Goal: Information Seeking & Learning: Learn about a topic

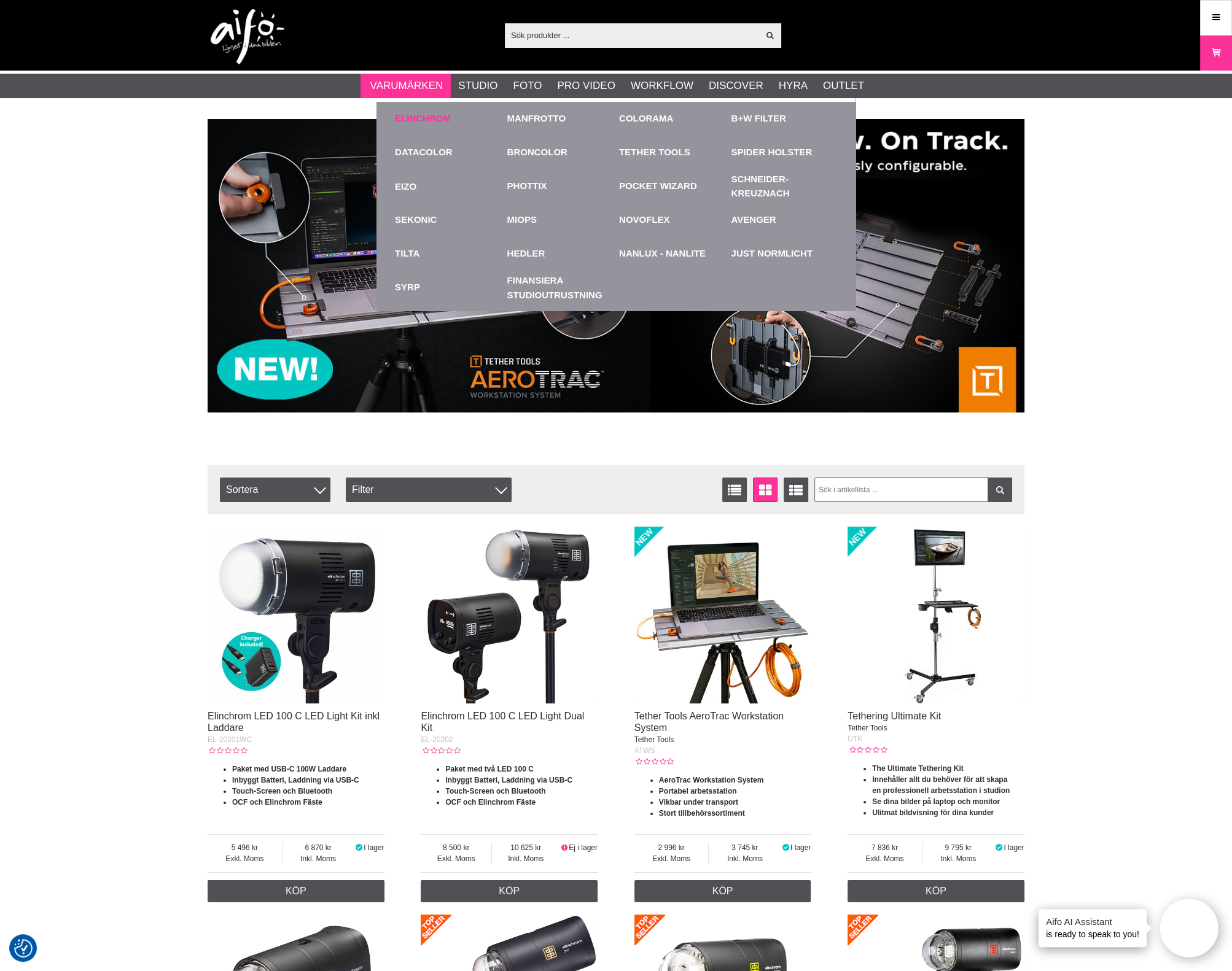
click at [412, 114] on link "Elinchrom" at bounding box center [423, 118] width 56 height 14
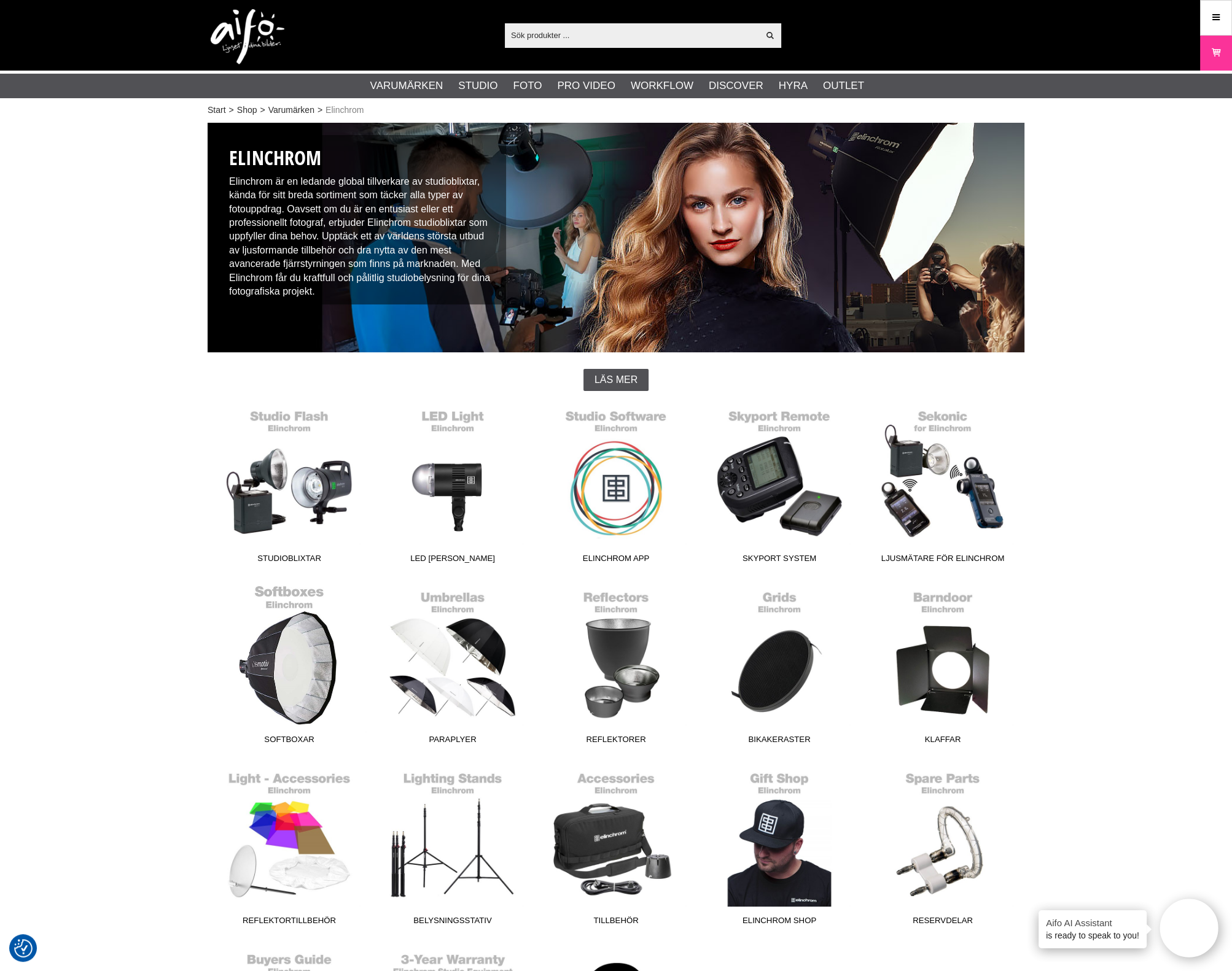
click at [310, 628] on link "Softboxar" at bounding box center [289, 667] width 163 height 165
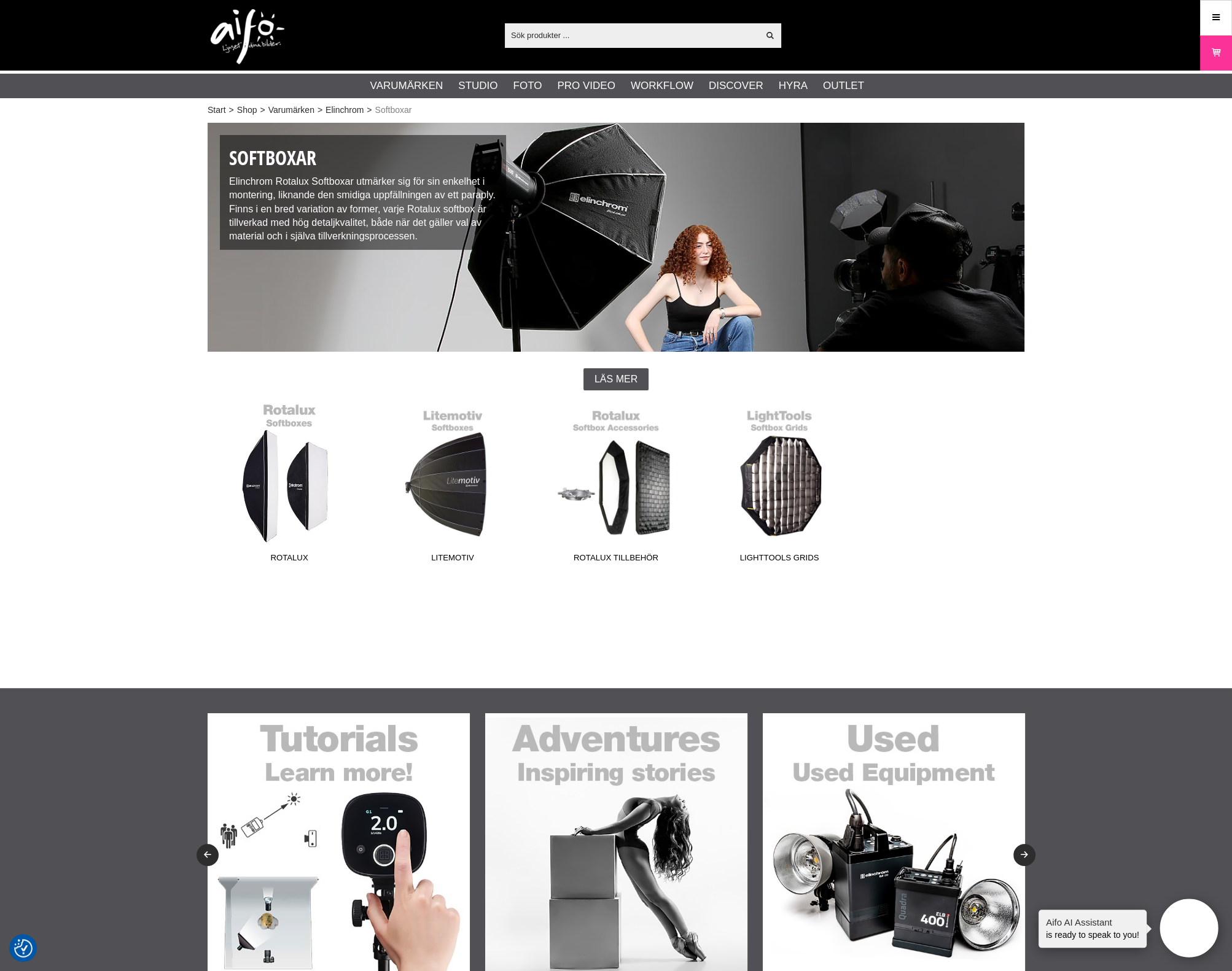
click at [269, 478] on link "Rotalux" at bounding box center [289, 486] width 163 height 165
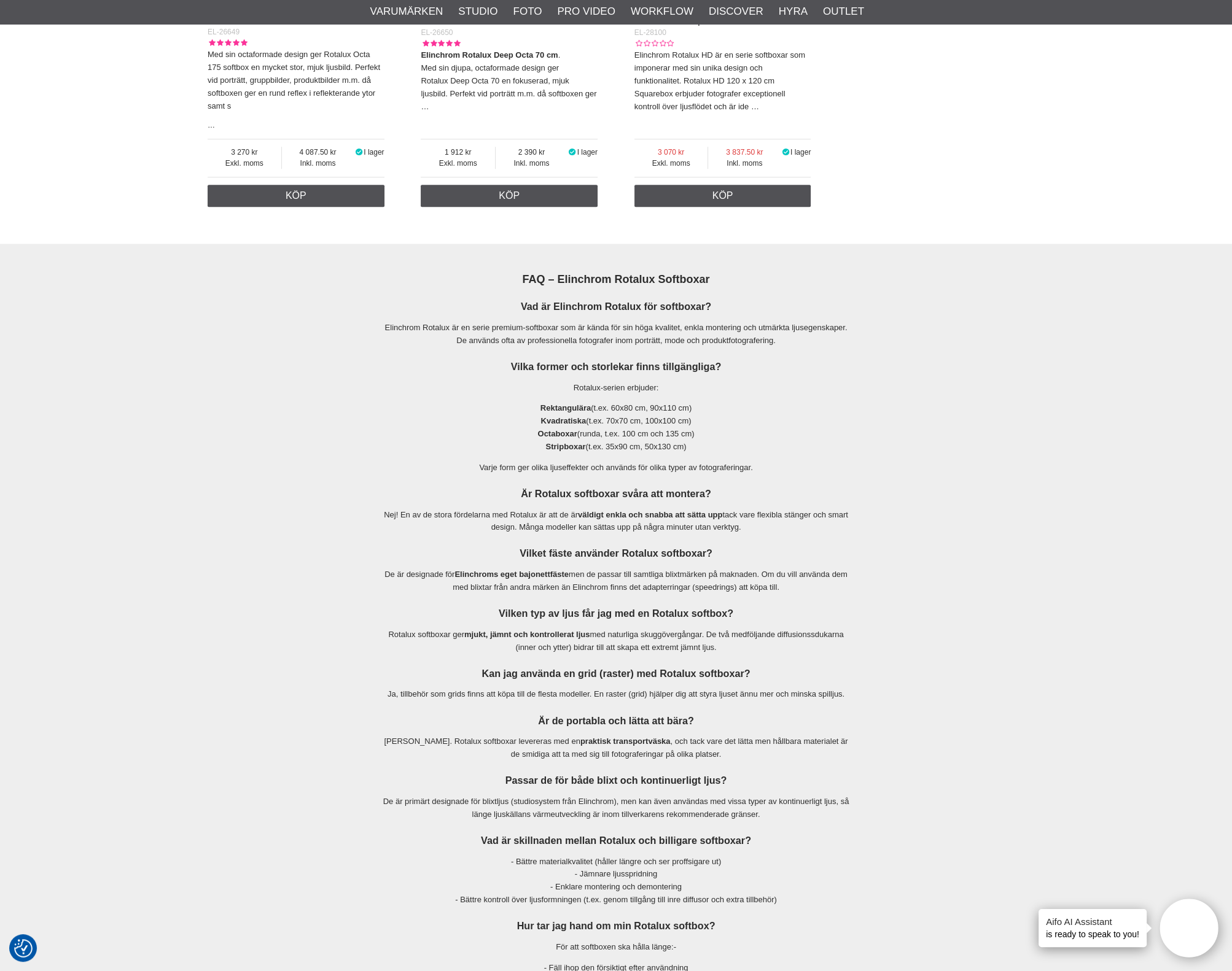
scroll to position [1996, 0]
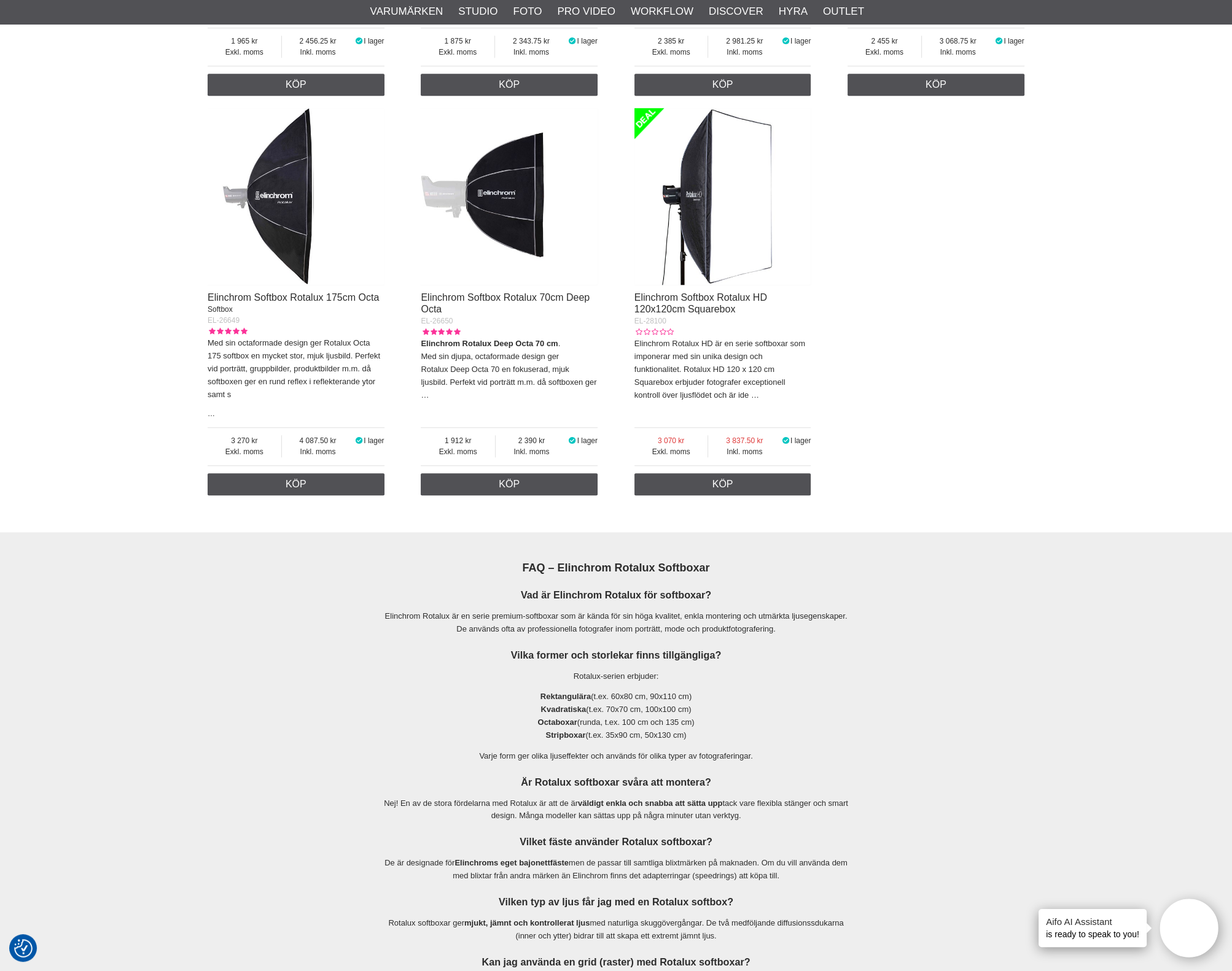
click at [728, 256] on img at bounding box center [723, 196] width 177 height 177
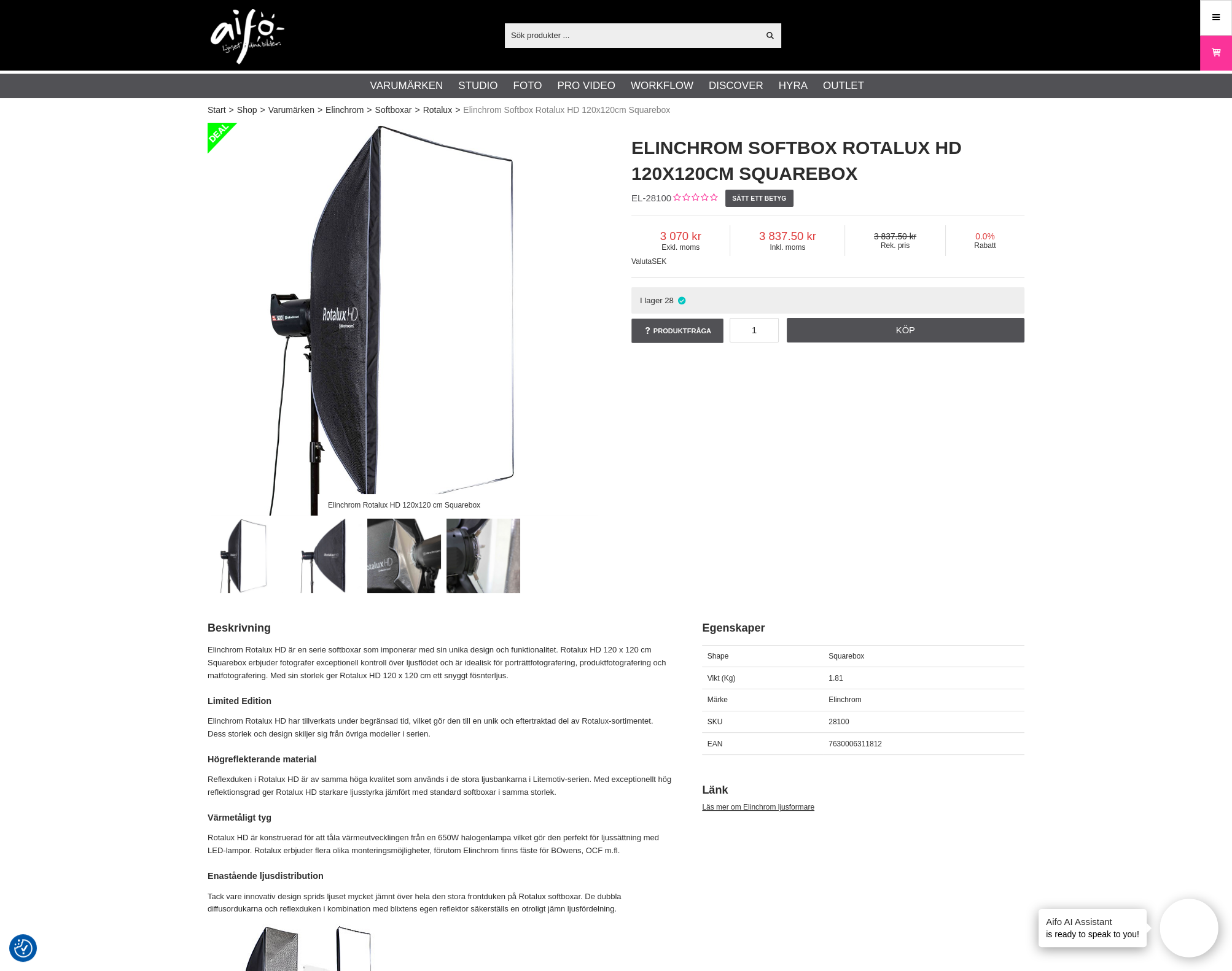
click at [261, 34] on img at bounding box center [247, 37] width 74 height 55
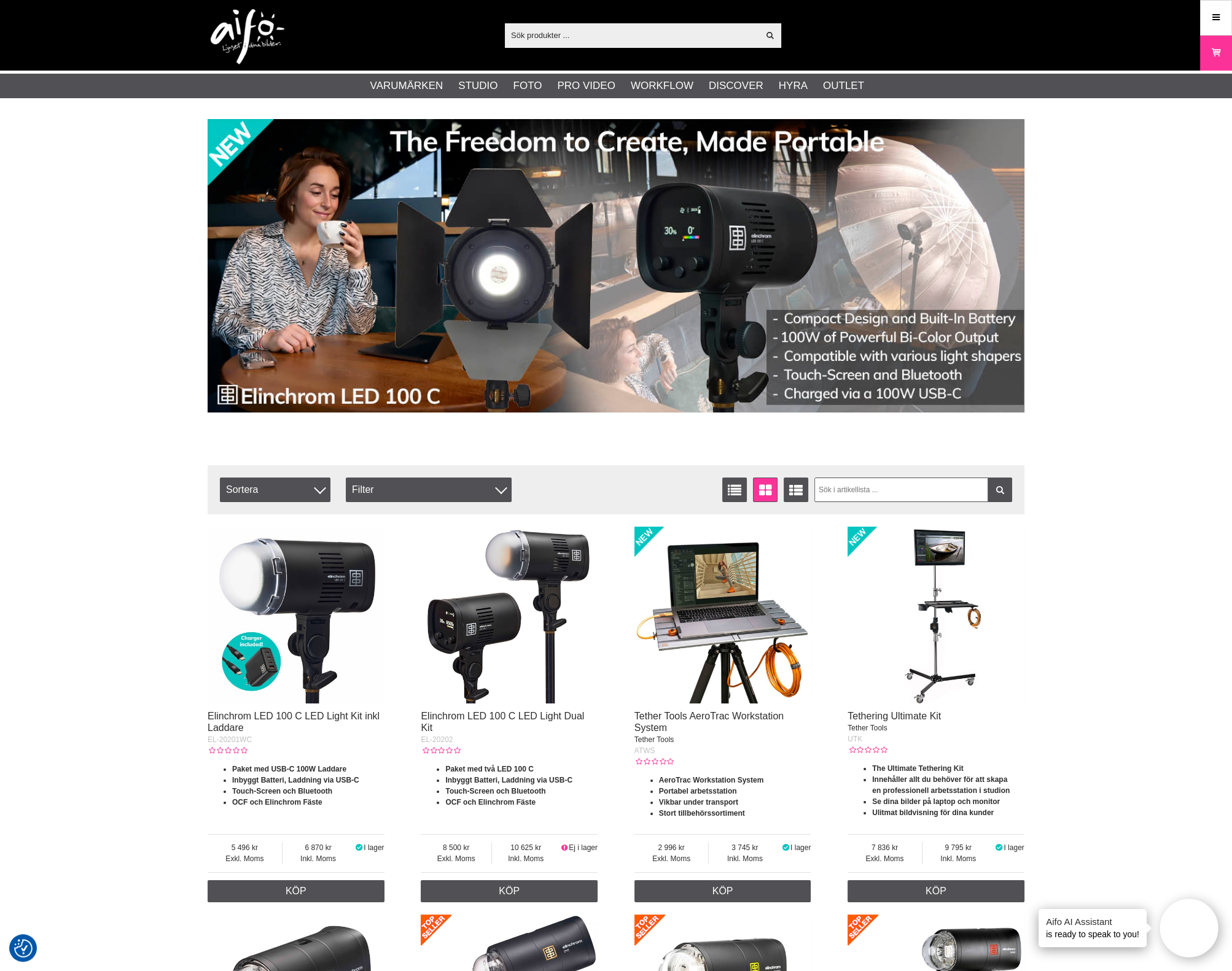
drag, startPoint x: 760, startPoint y: 298, endPoint x: 303, endPoint y: 275, distance: 457.6
click at [303, 275] on img at bounding box center [616, 265] width 817 height 293
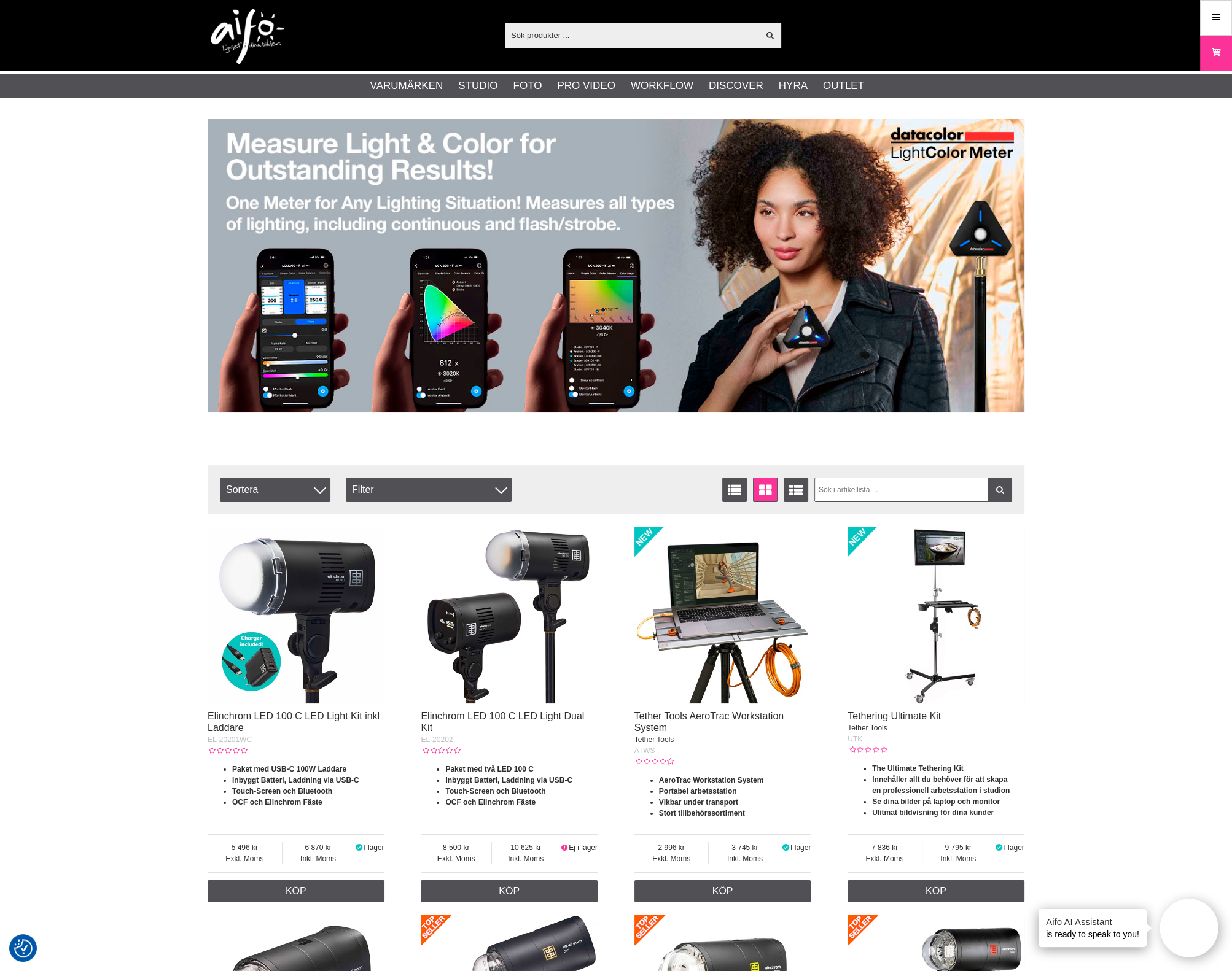
drag, startPoint x: 725, startPoint y: 259, endPoint x: 332, endPoint y: 249, distance: 393.1
click at [322, 252] on img at bounding box center [616, 265] width 817 height 293
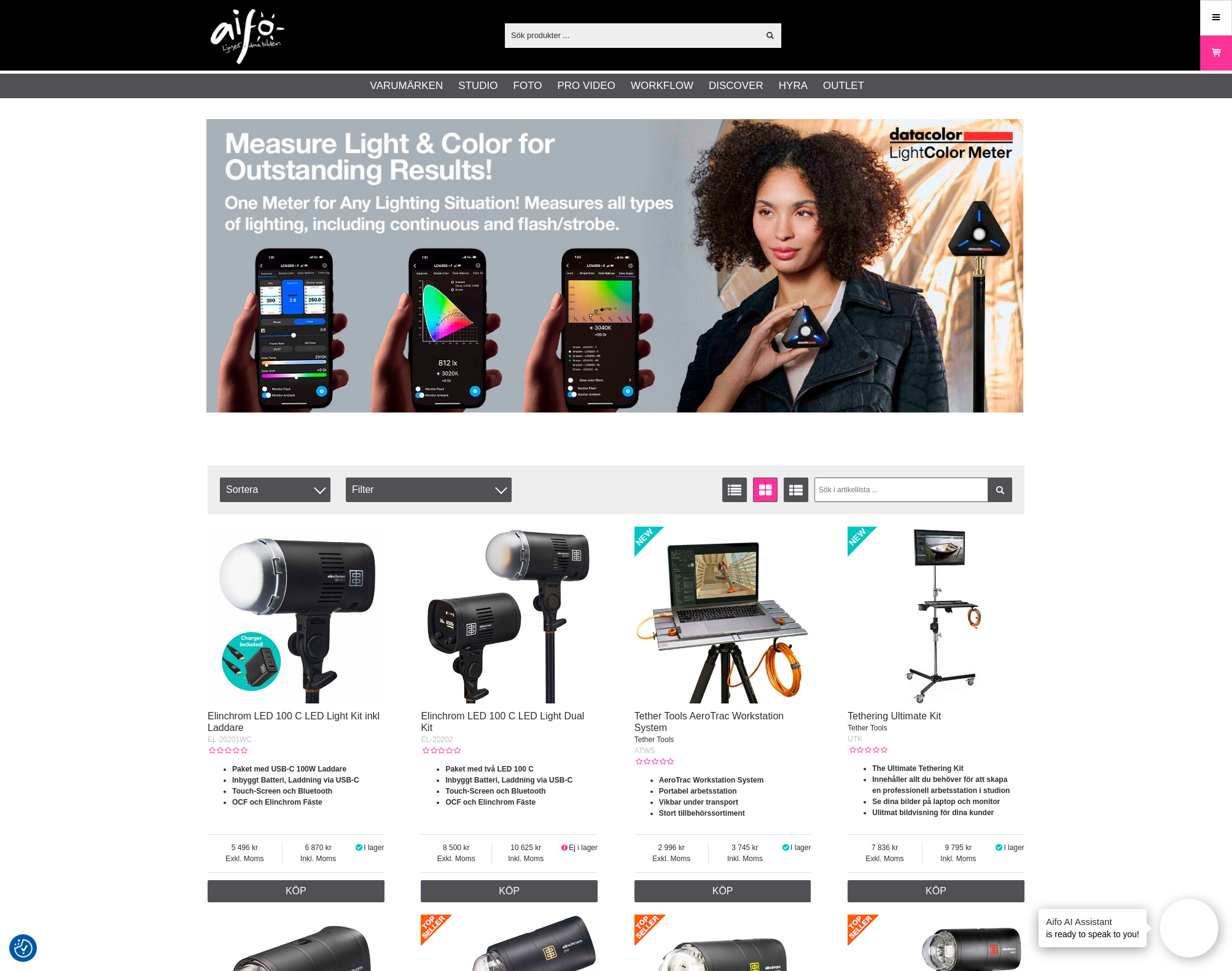
drag, startPoint x: 730, startPoint y: 256, endPoint x: 252, endPoint y: 227, distance: 478.9
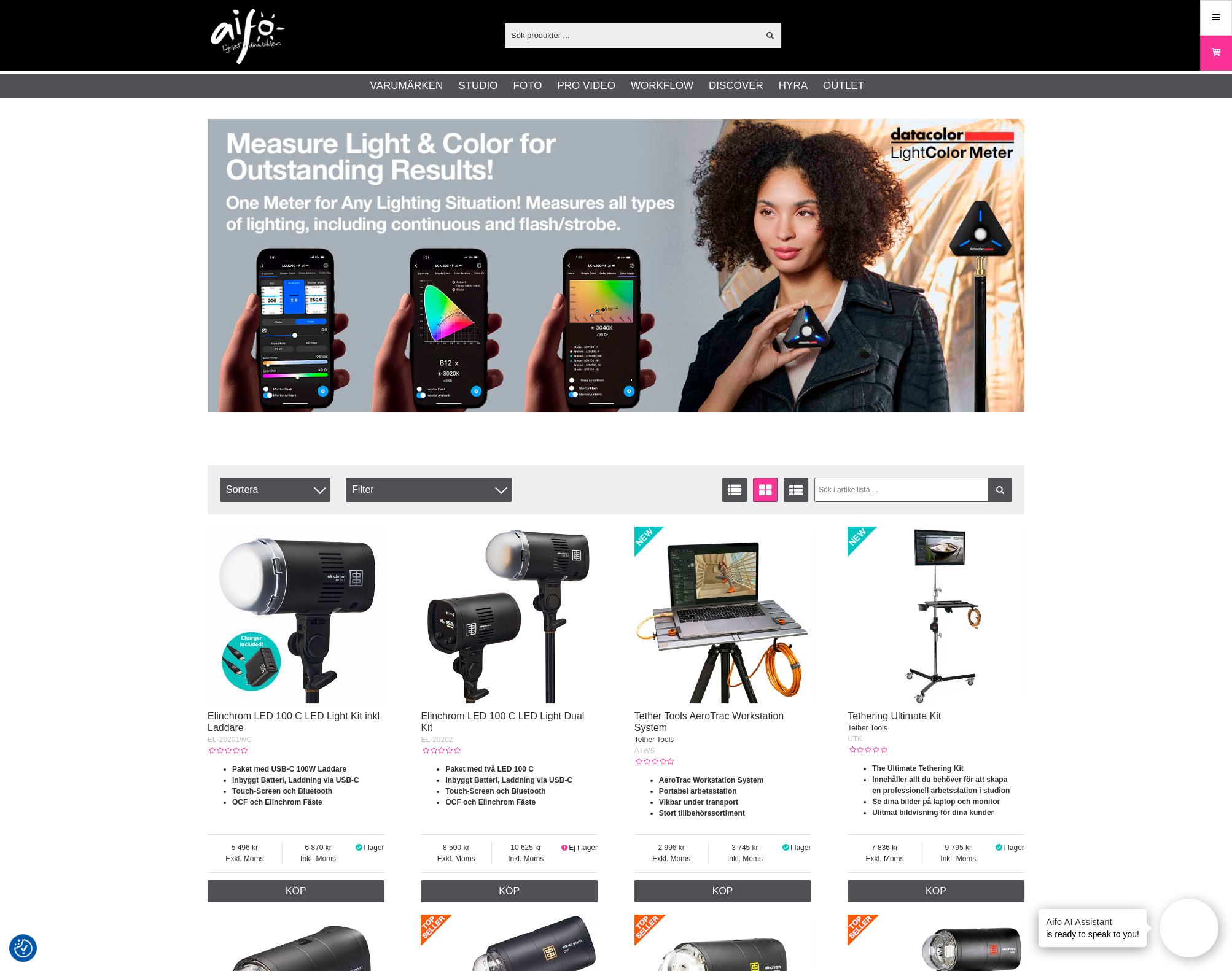
drag, startPoint x: 654, startPoint y: 238, endPoint x: 344, endPoint y: 249, distance: 310.2
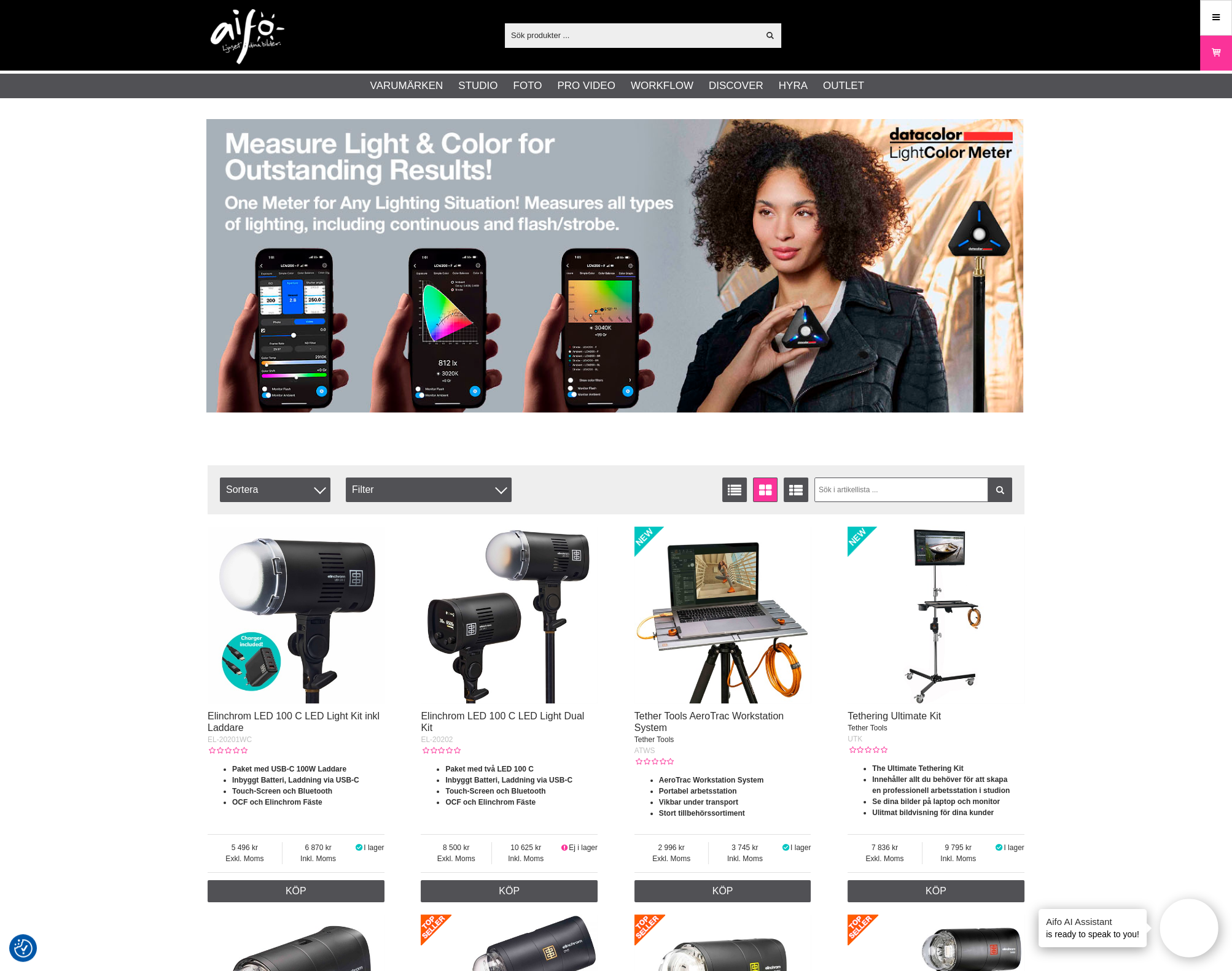
drag, startPoint x: 858, startPoint y: 262, endPoint x: 565, endPoint y: 257, distance: 293.0
drag, startPoint x: 908, startPoint y: 267, endPoint x: 122, endPoint y: 221, distance: 787.3
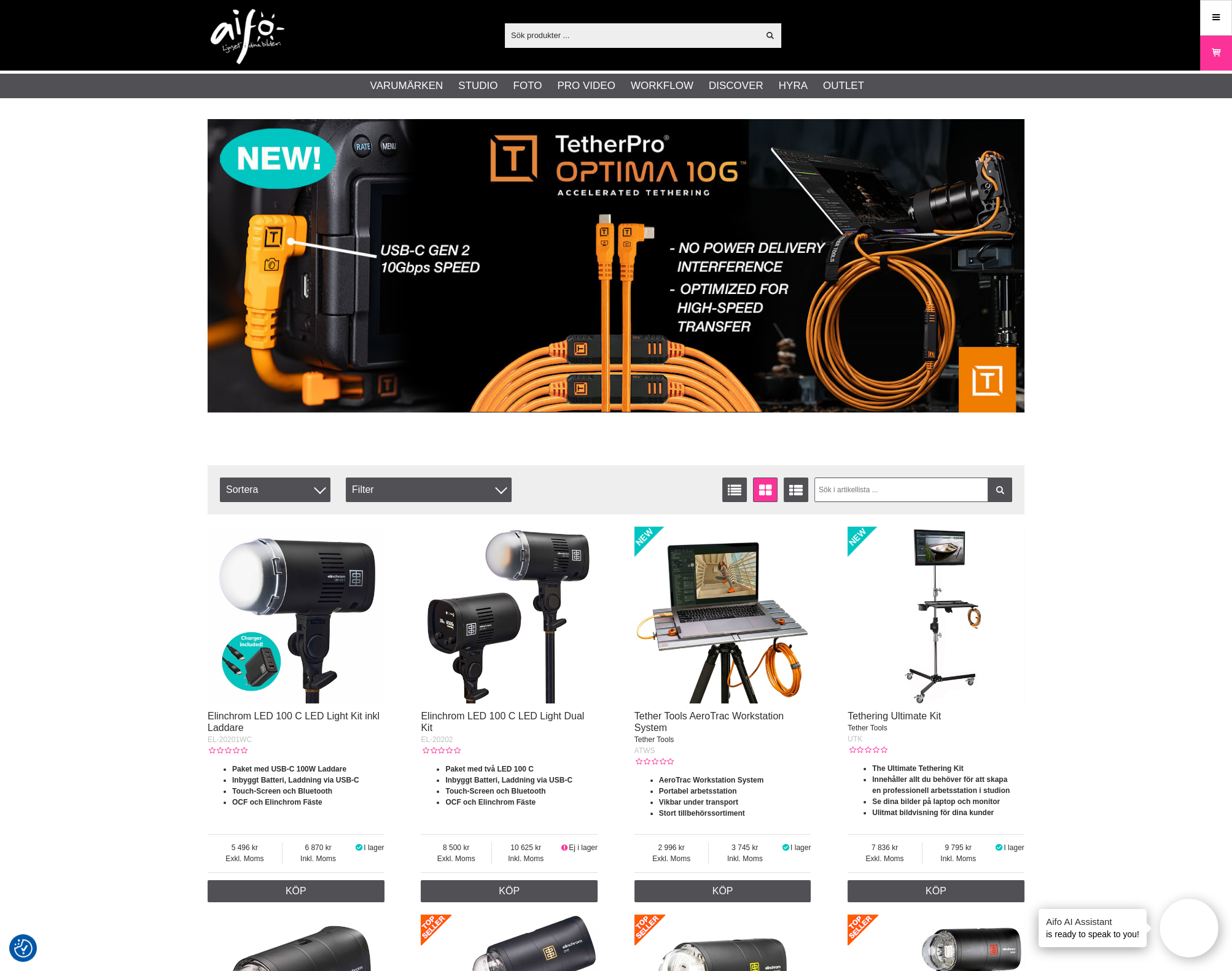
drag, startPoint x: 995, startPoint y: 296, endPoint x: 235, endPoint y: 279, distance: 760.2
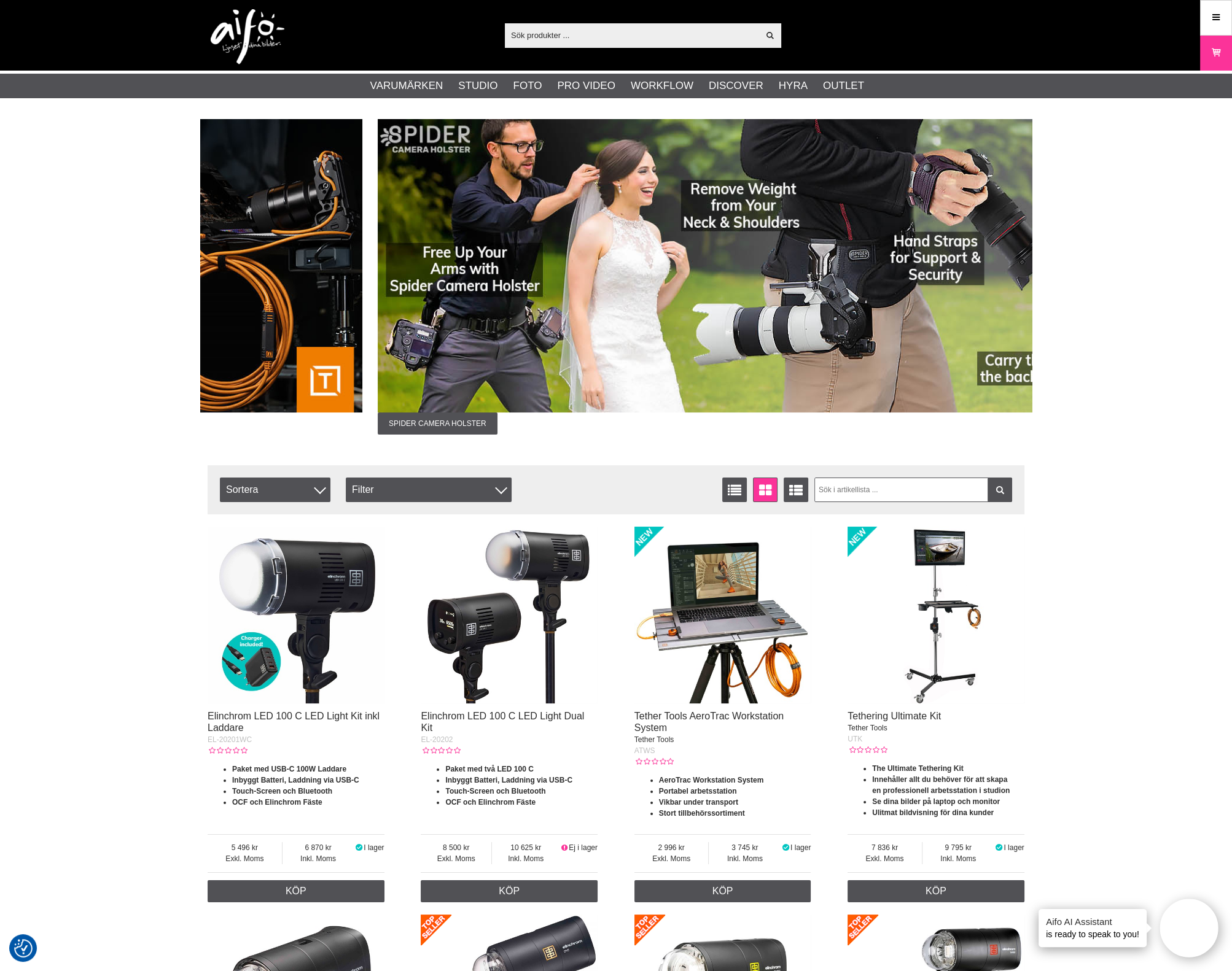
drag, startPoint x: 1017, startPoint y: 289, endPoint x: 215, endPoint y: 277, distance: 802.1
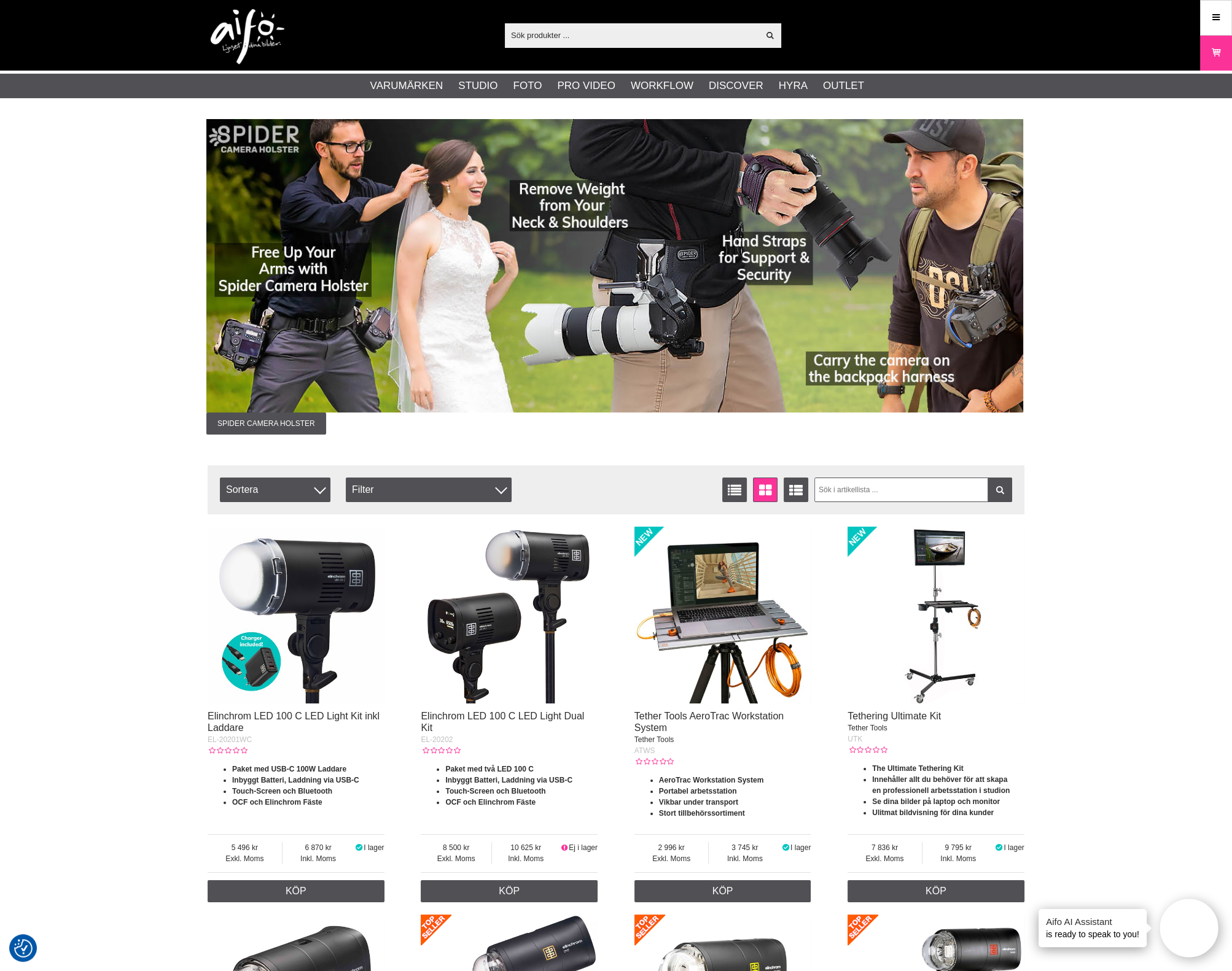
drag, startPoint x: 1005, startPoint y: 279, endPoint x: 481, endPoint y: 279, distance: 524.0
click at [475, 280] on img at bounding box center [615, 265] width 817 height 293
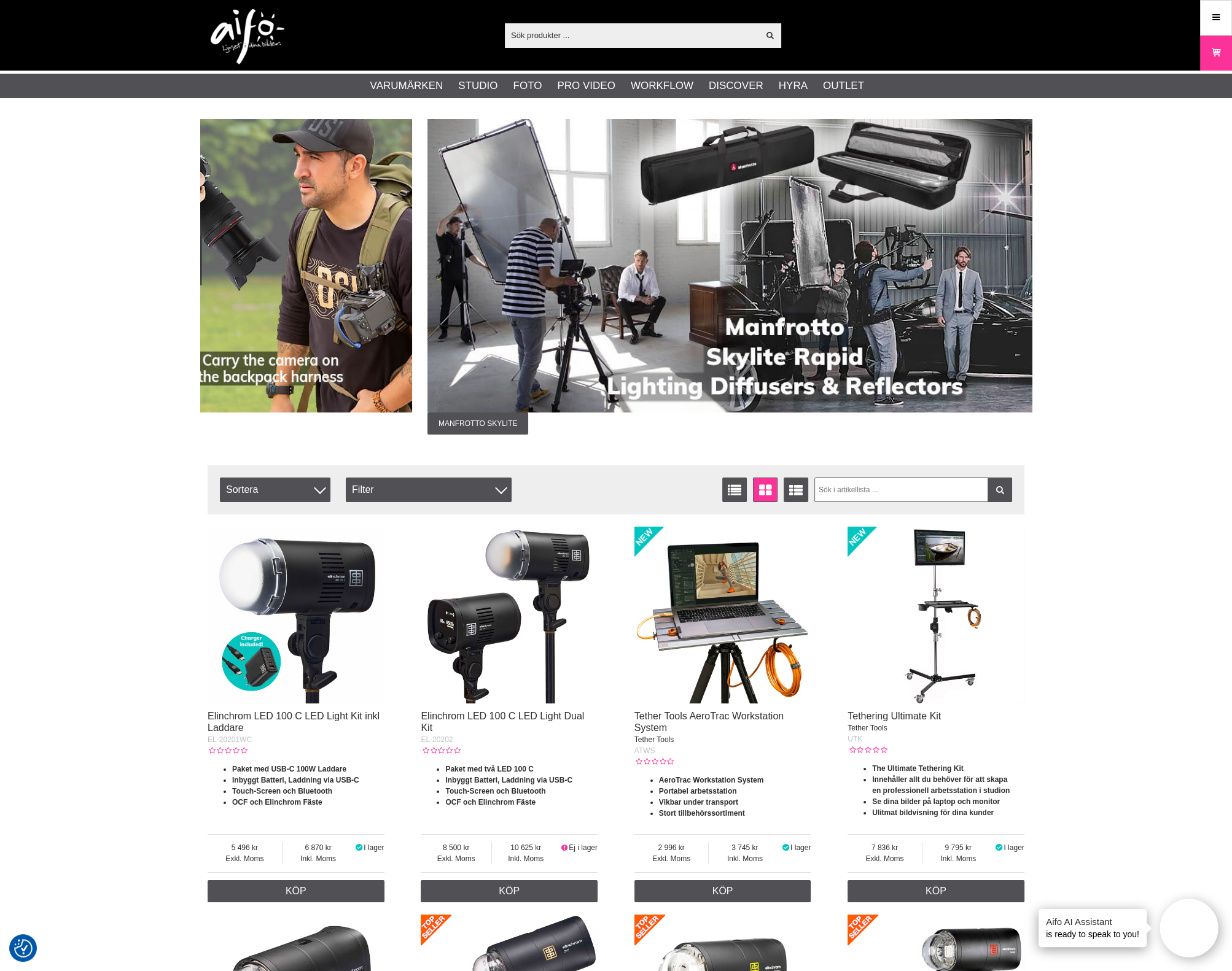
drag, startPoint x: 1021, startPoint y: 283, endPoint x: 371, endPoint y: 275, distance: 650.0
click at [371, 275] on img at bounding box center [3, 265] width 817 height 293
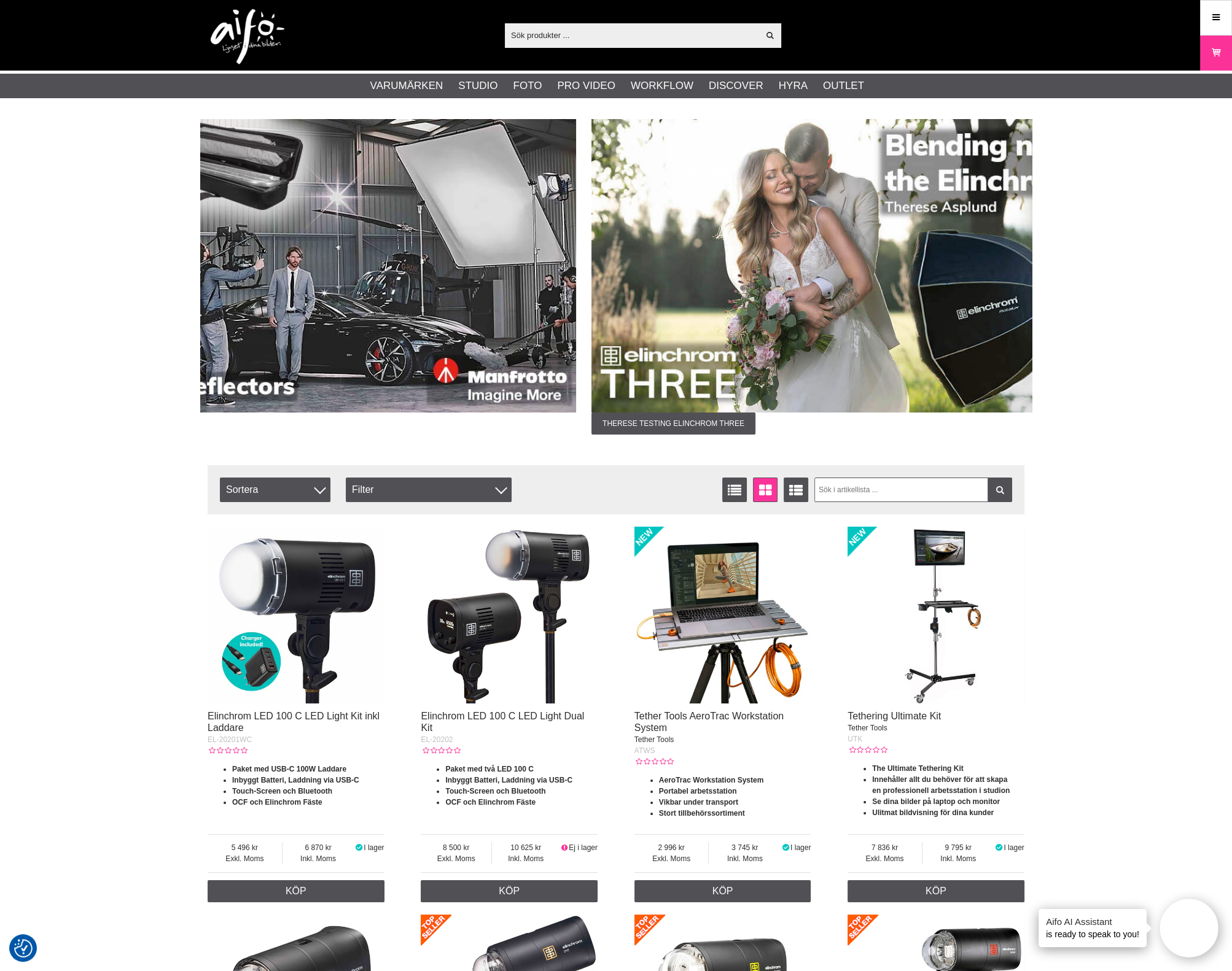
drag, startPoint x: 1010, startPoint y: 282, endPoint x: 357, endPoint y: 268, distance: 653.2
click at [357, 268] on img at bounding box center [167, 265] width 817 height 293
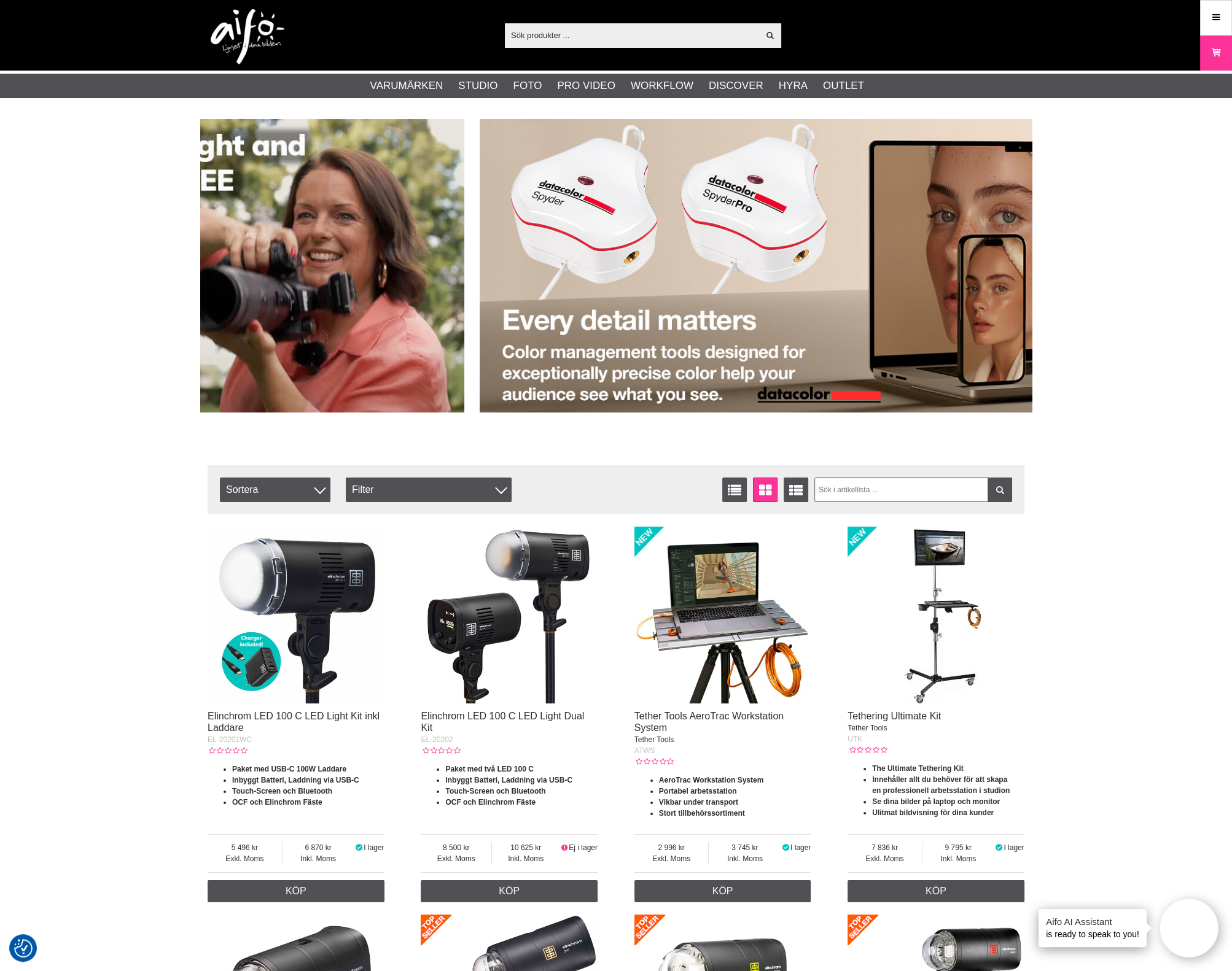
drag, startPoint x: 1010, startPoint y: 286, endPoint x: 363, endPoint y: 267, distance: 647.3
click at [344, 271] on img at bounding box center [55, 265] width 817 height 293
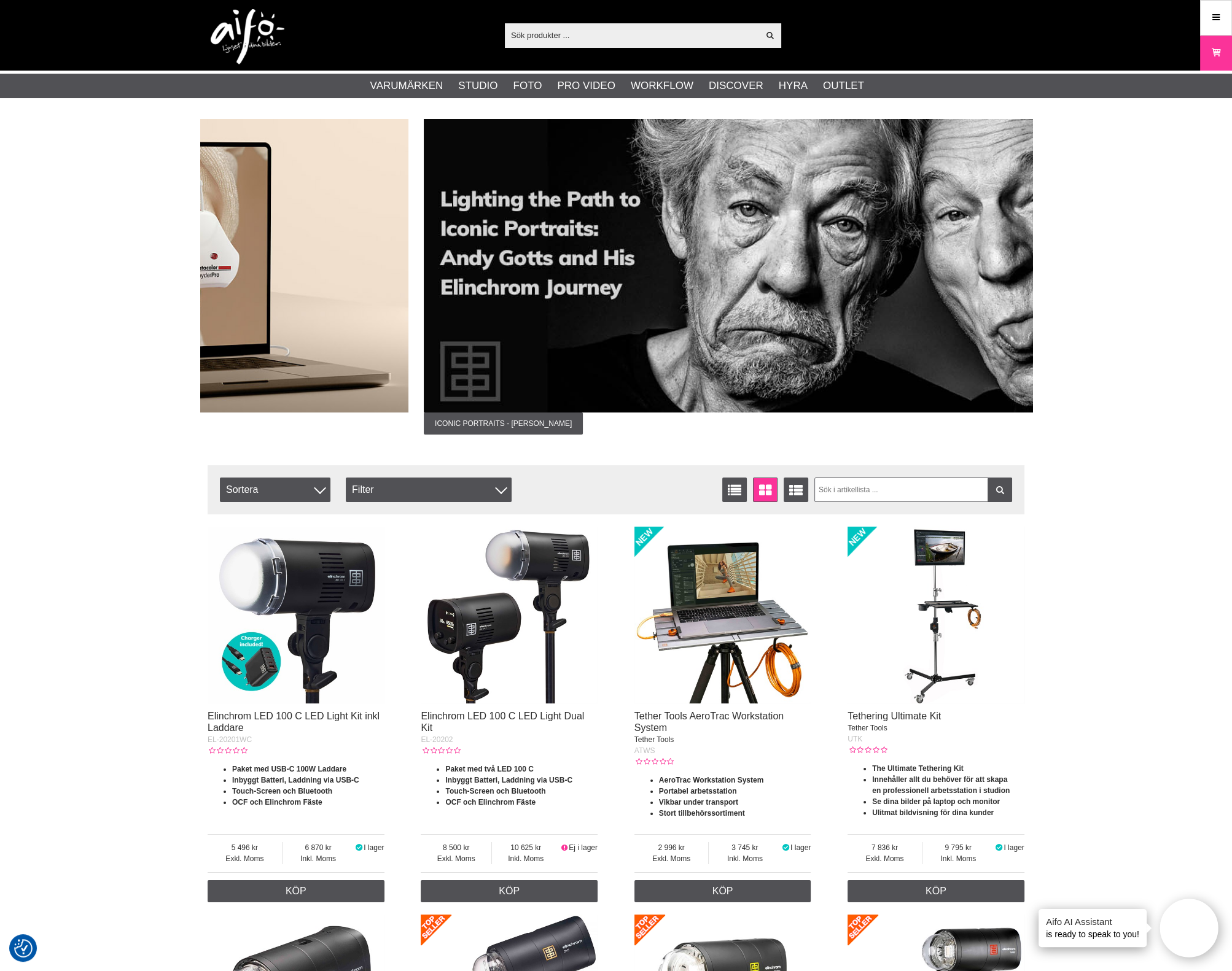
drag, startPoint x: 1003, startPoint y: 289, endPoint x: 388, endPoint y: 285, distance: 615.0
click at [388, 285] on img at bounding box center [-1, 265] width 817 height 293
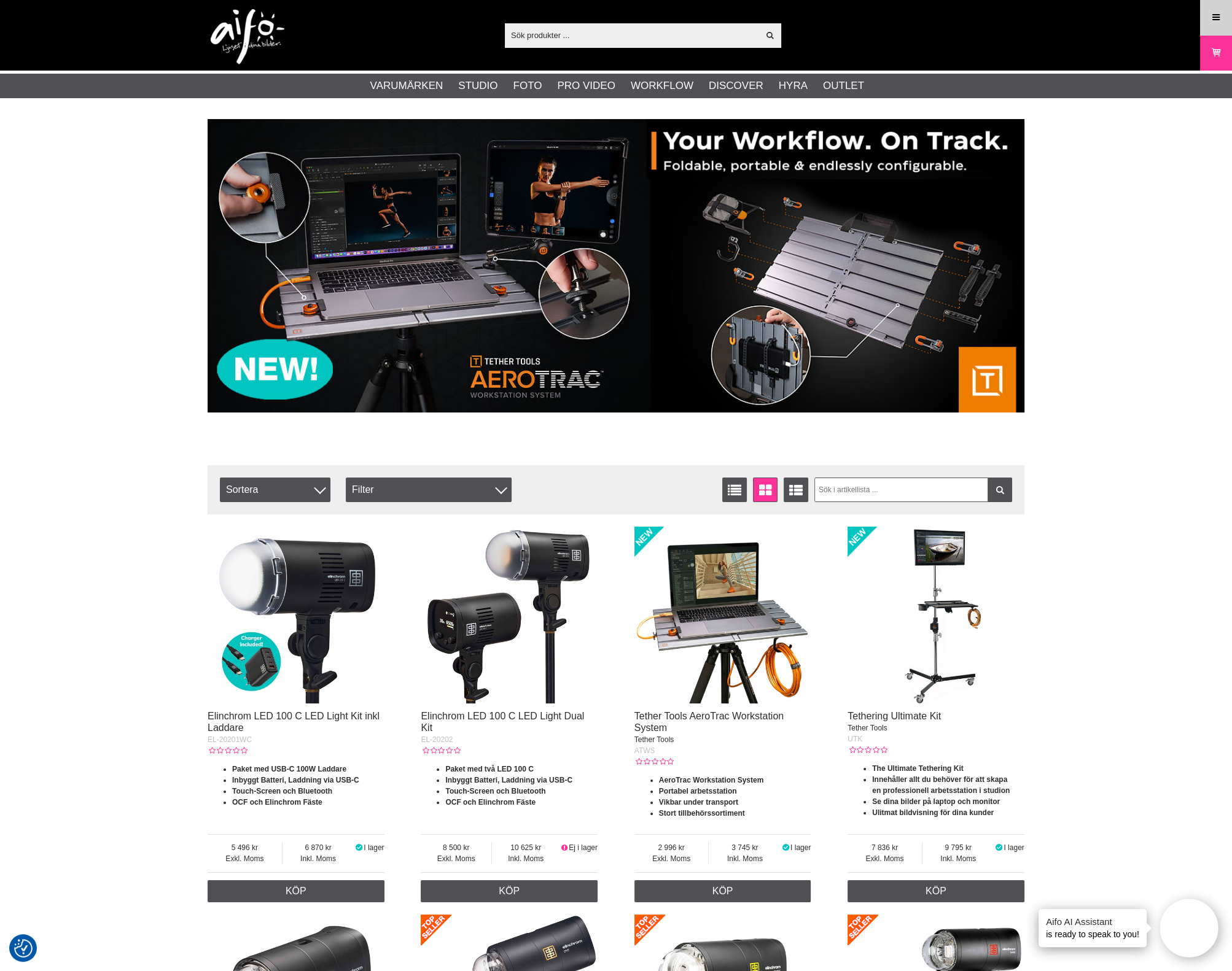
click at [1222, 23] on link "Meny" at bounding box center [1216, 17] width 31 height 29
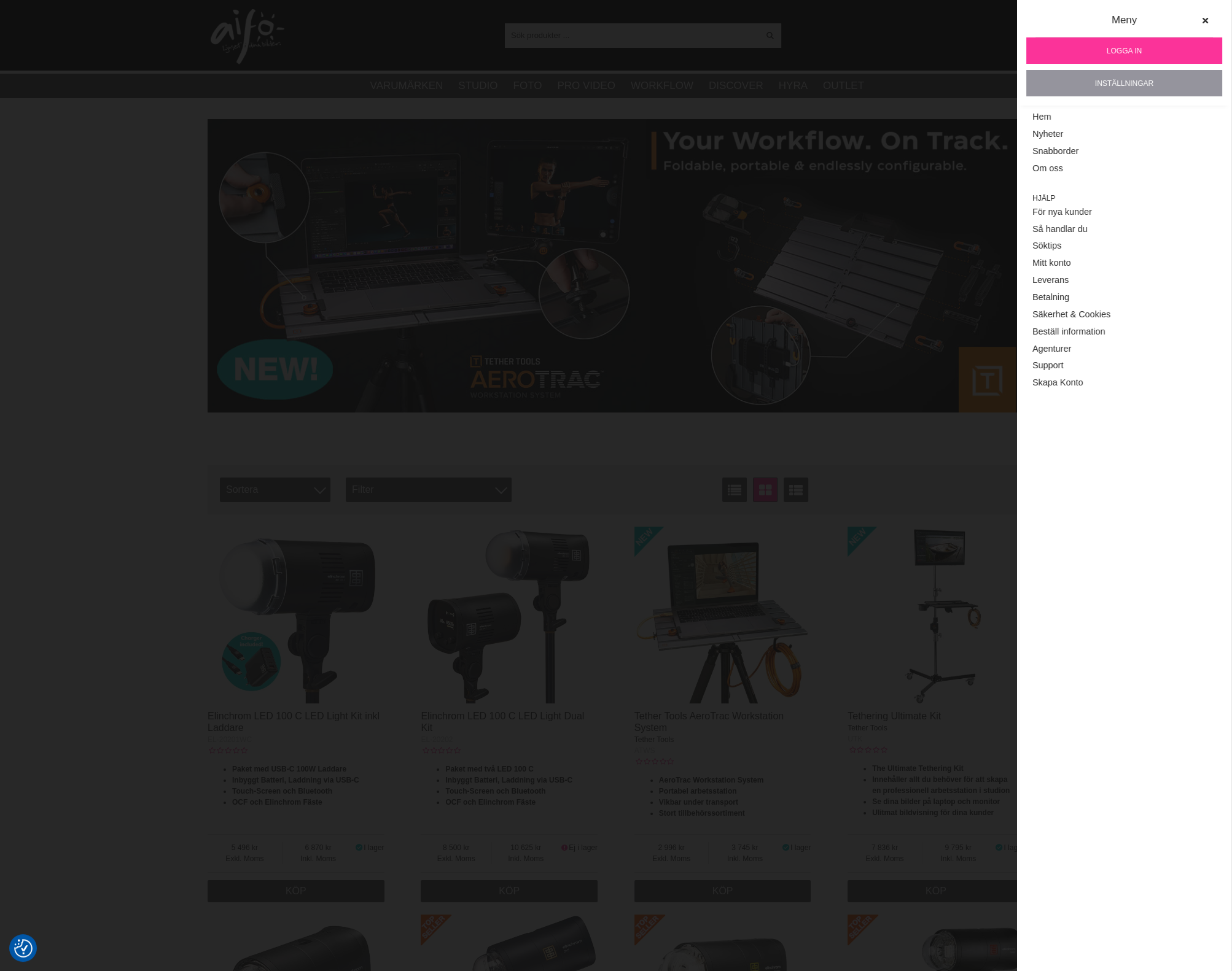
click at [1131, 79] on link "Inställningar" at bounding box center [1124, 83] width 196 height 26
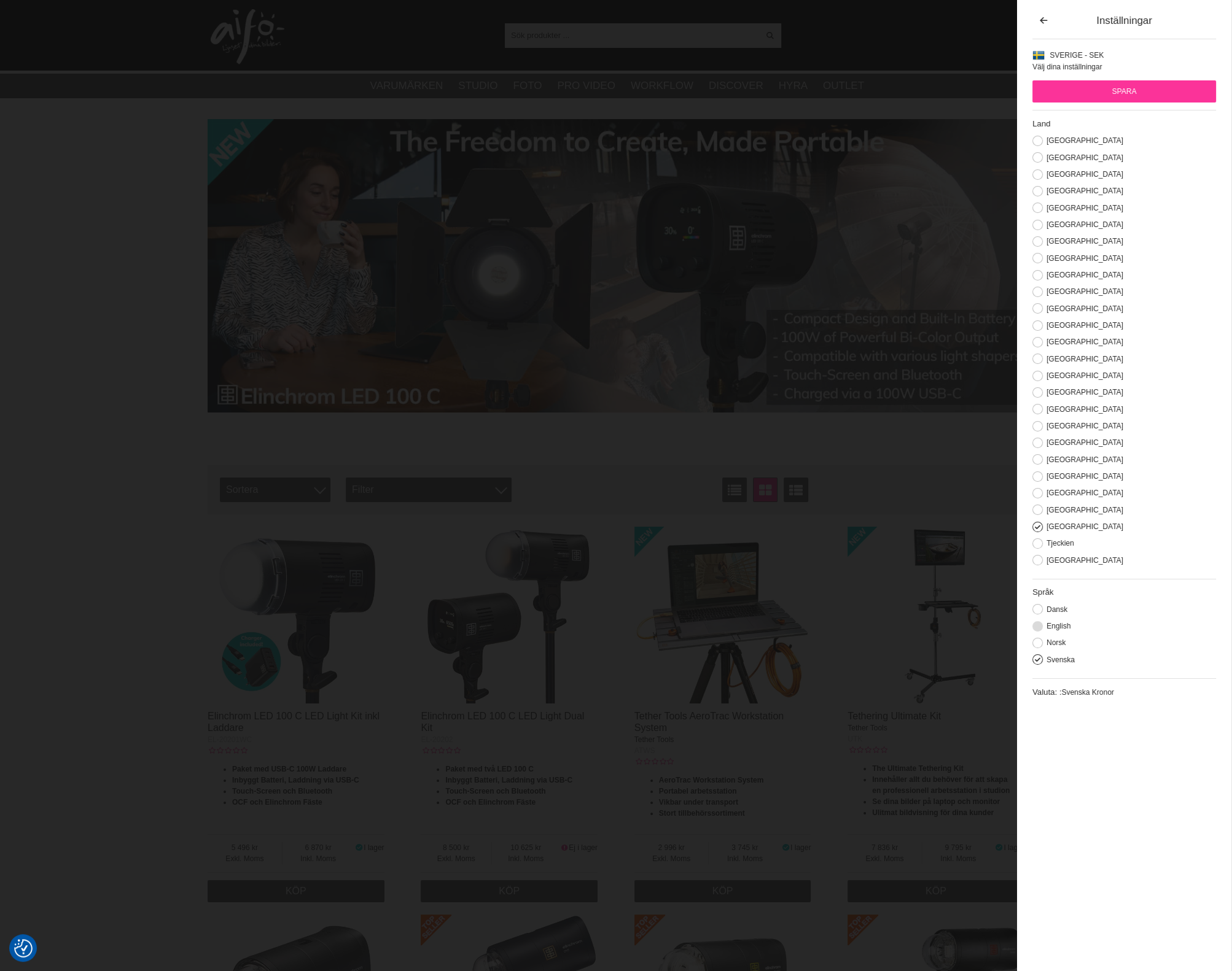
click at [1038, 631] on button at bounding box center [1037, 626] width 11 height 11
click at [1104, 93] on input "Spara" at bounding box center [1123, 91] width 184 height 22
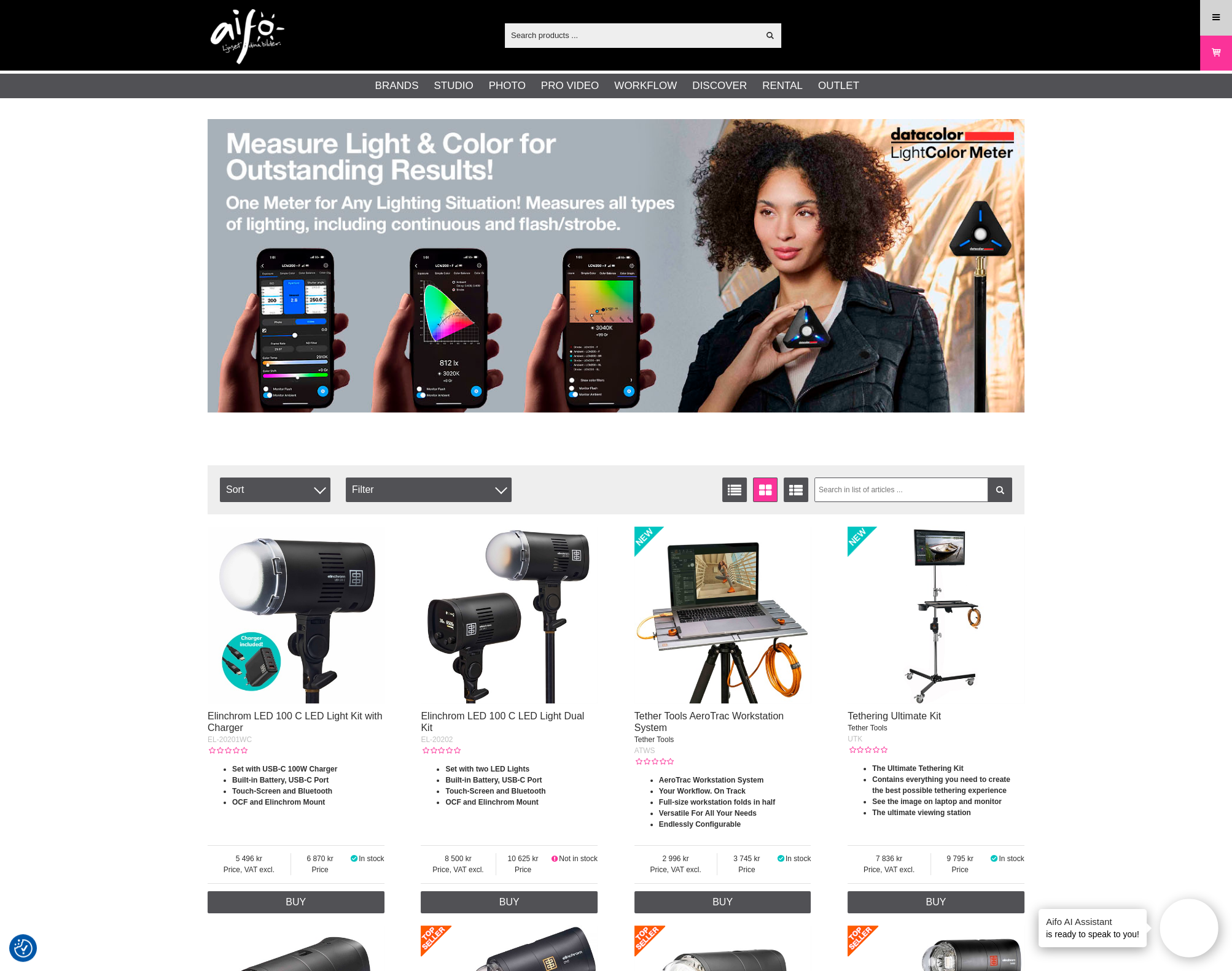
click at [1228, 18] on link "Menu" at bounding box center [1216, 17] width 31 height 29
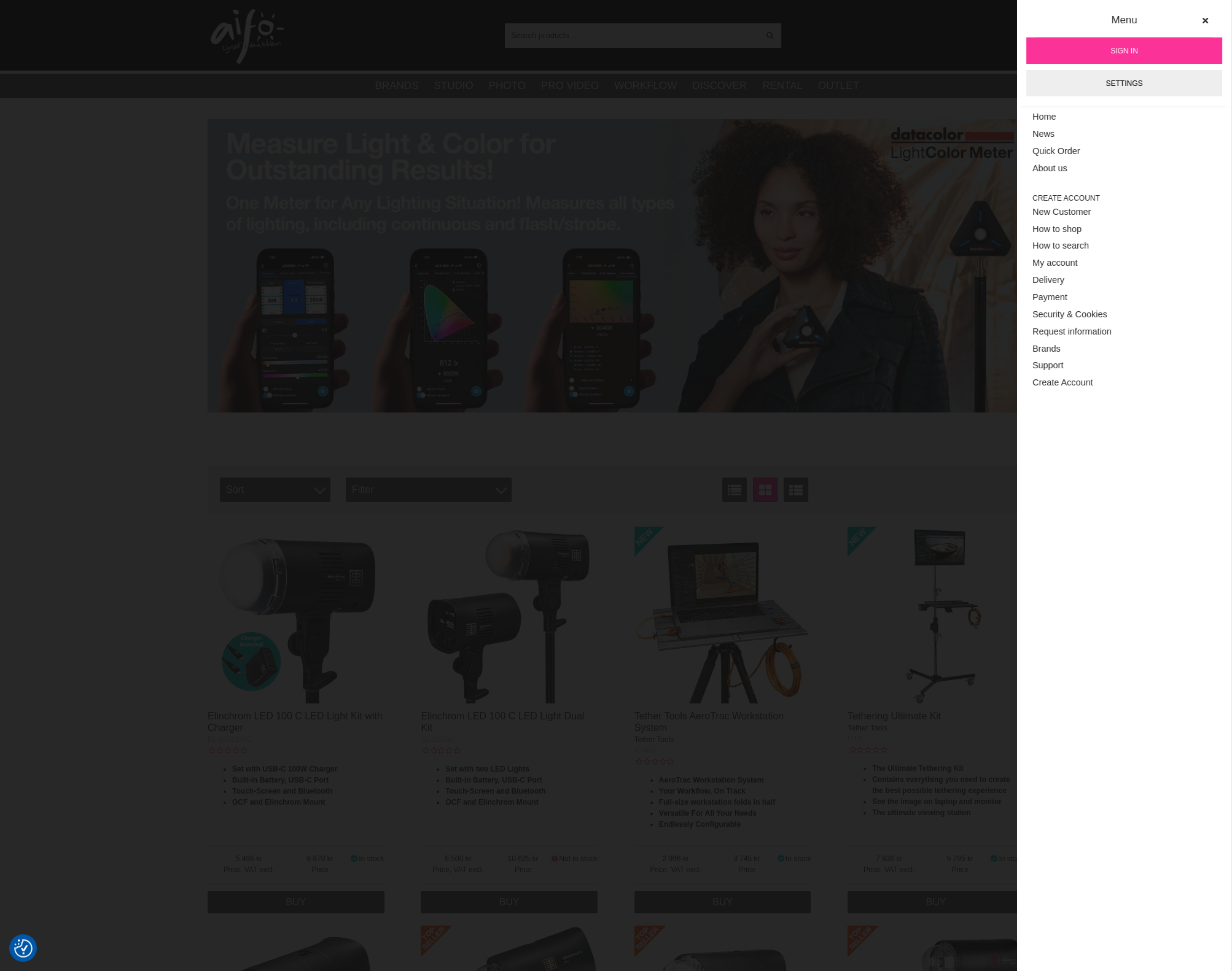
click at [1143, 50] on link "Sign in" at bounding box center [1124, 50] width 196 height 26
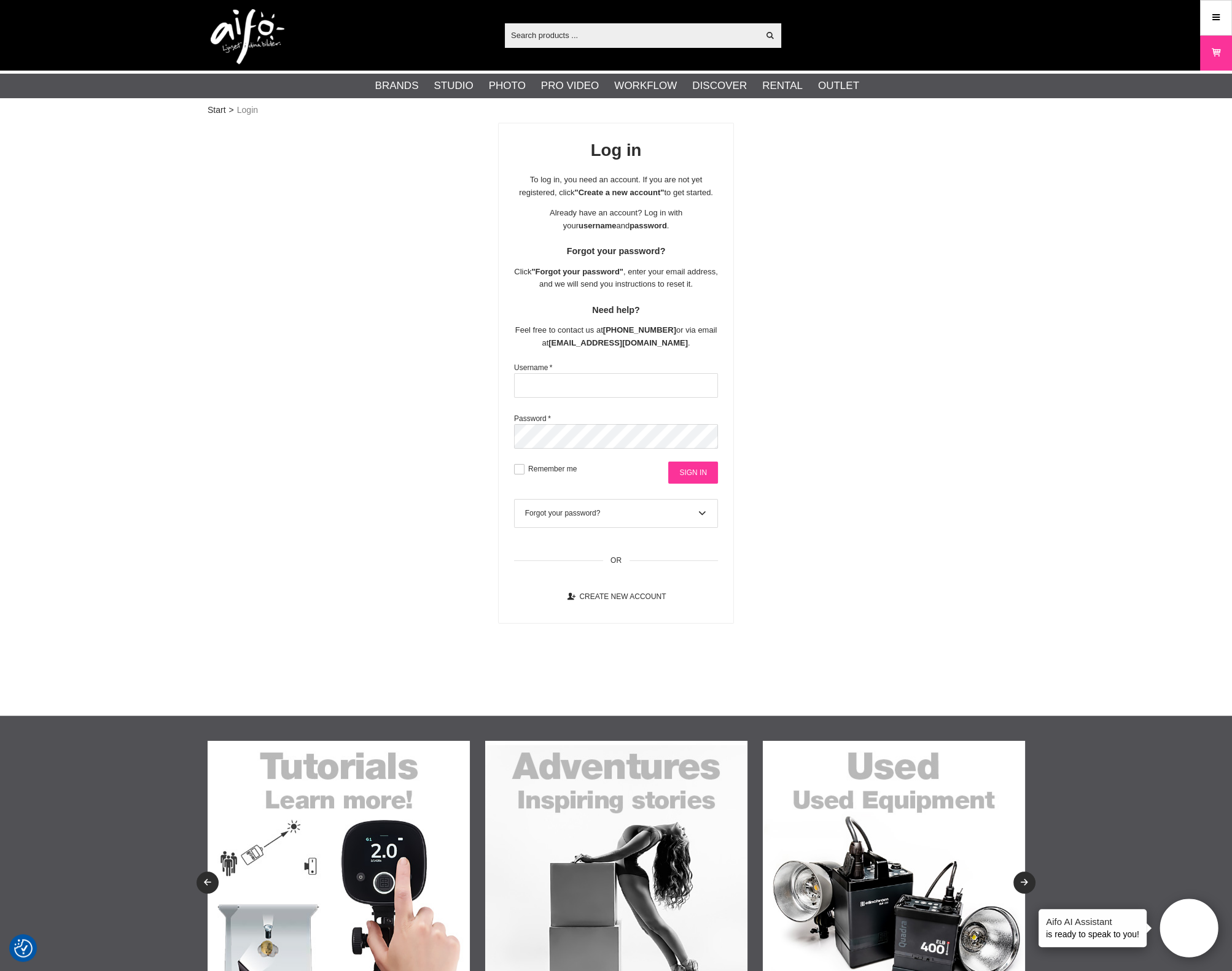
type input "[EMAIL_ADDRESS][DOMAIN_NAME]"
click at [676, 474] on input "Sign in" at bounding box center [693, 472] width 50 height 22
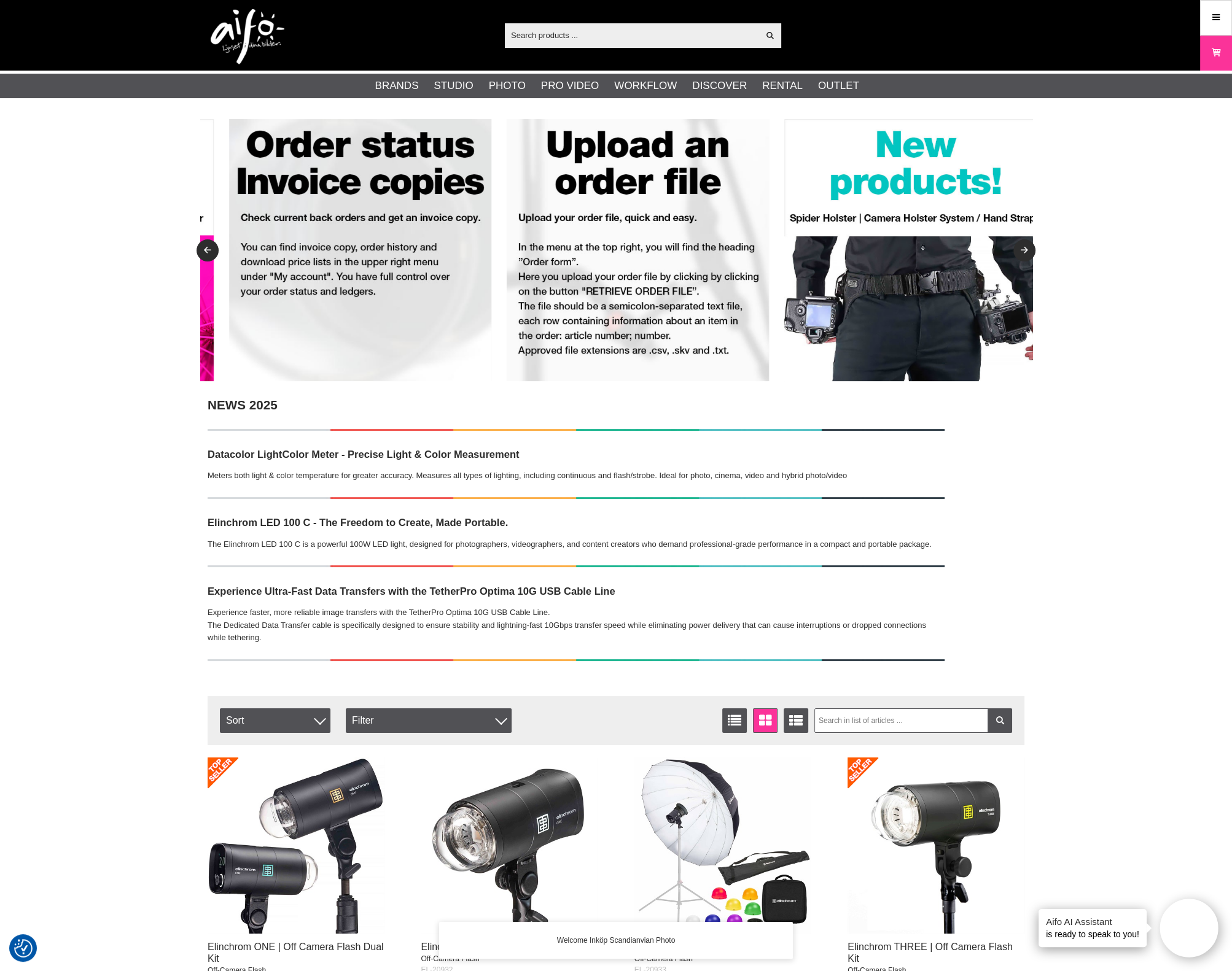
drag, startPoint x: 847, startPoint y: 308, endPoint x: 185, endPoint y: 289, distance: 662.3
click at [0, 289] on html "We value your privacy We and our 1529 partners use cookies and other tracking t…" at bounding box center [616, 486] width 1232 height 971
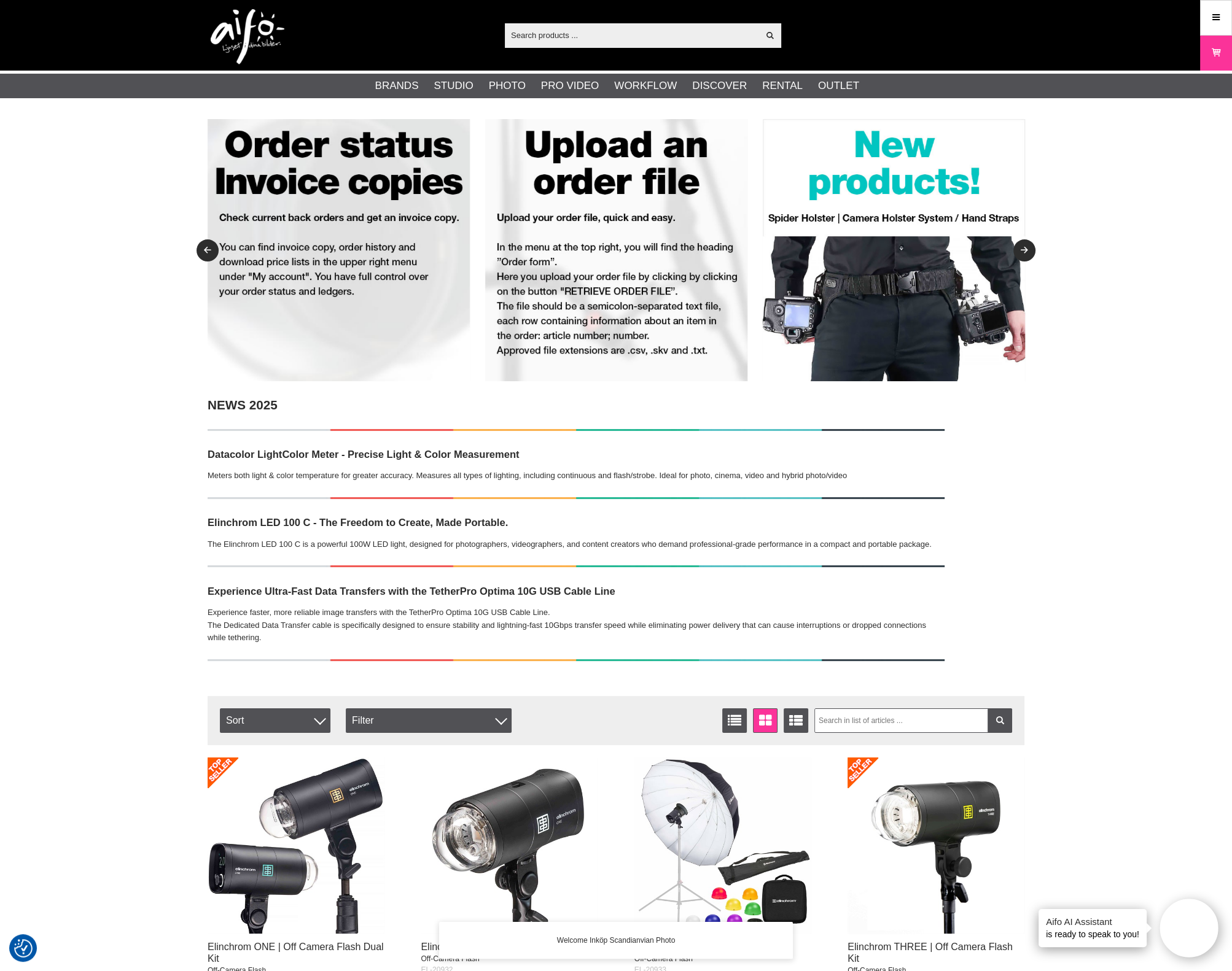
drag, startPoint x: 742, startPoint y: 313, endPoint x: 280, endPoint y: 311, distance: 462.0
click at [280, 311] on div at bounding box center [616, 250] width 3608 height 262
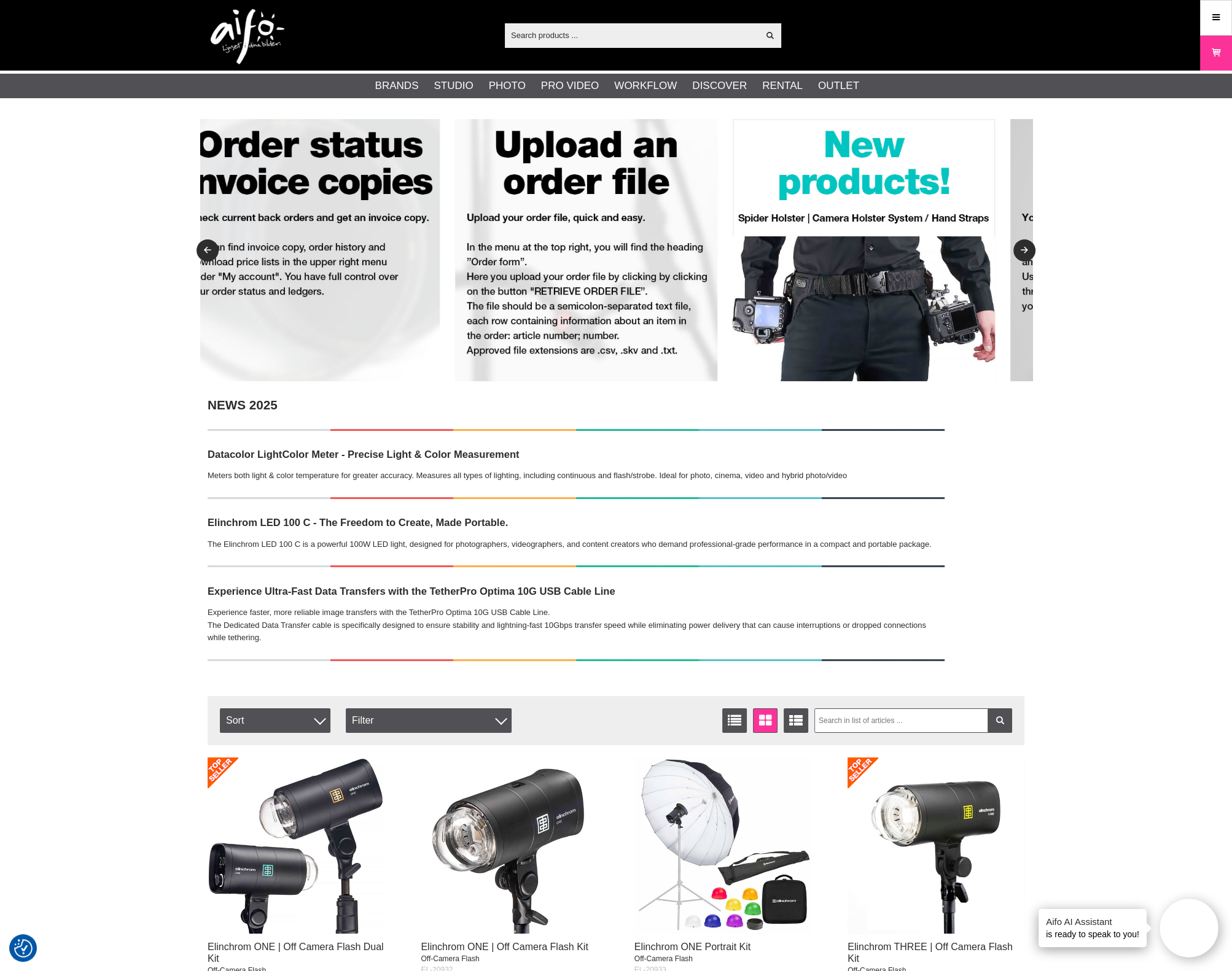
drag, startPoint x: 771, startPoint y: 298, endPoint x: -84, endPoint y: 268, distance: 855.5
click at [0, 268] on html "We value your privacy We and our 1529 partners use cookies and other tracking t…" at bounding box center [616, 486] width 1232 height 971
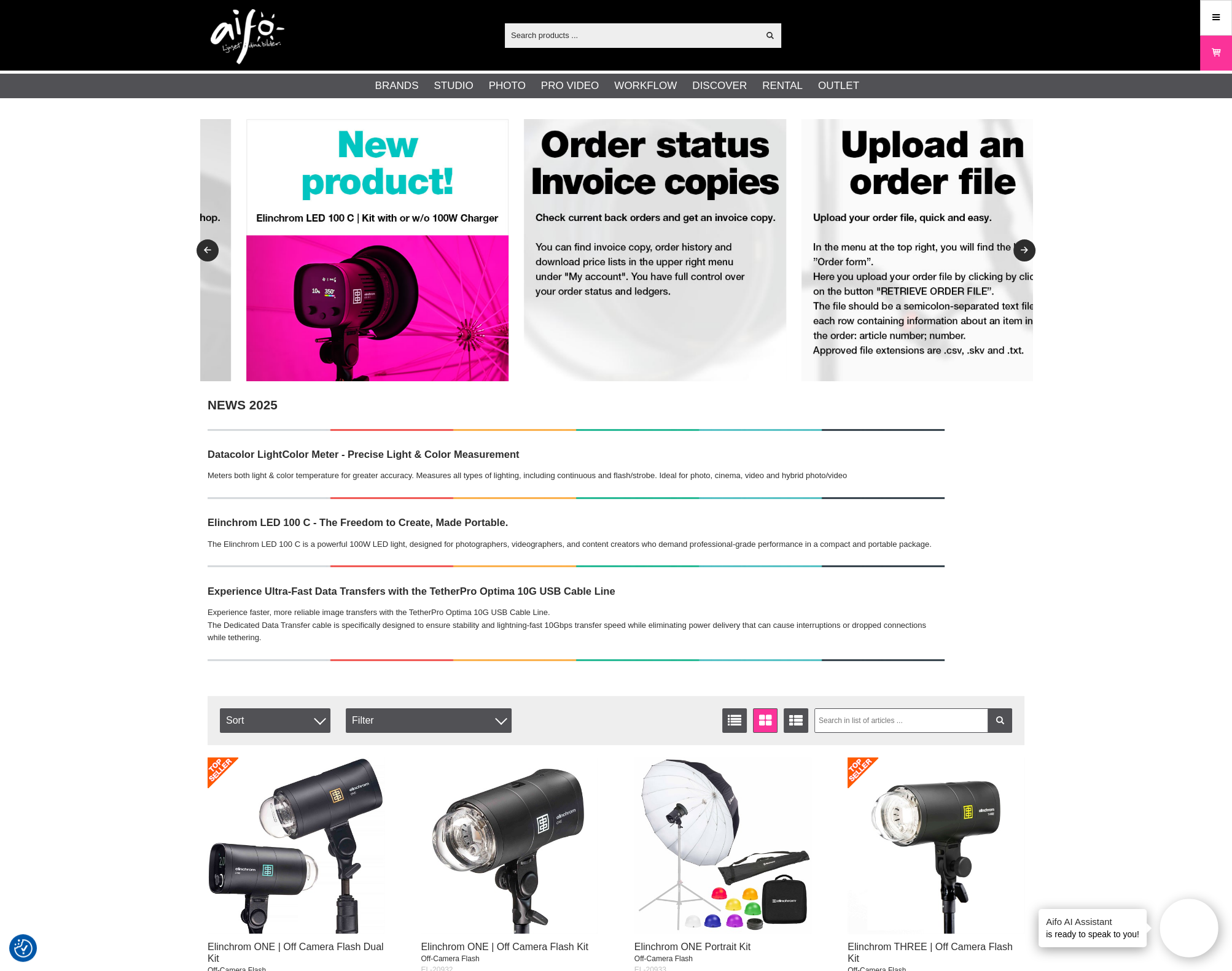
drag, startPoint x: 644, startPoint y: 259, endPoint x: 329, endPoint y: 261, distance: 315.0
click at [329, 261] on img at bounding box center [377, 250] width 263 height 262
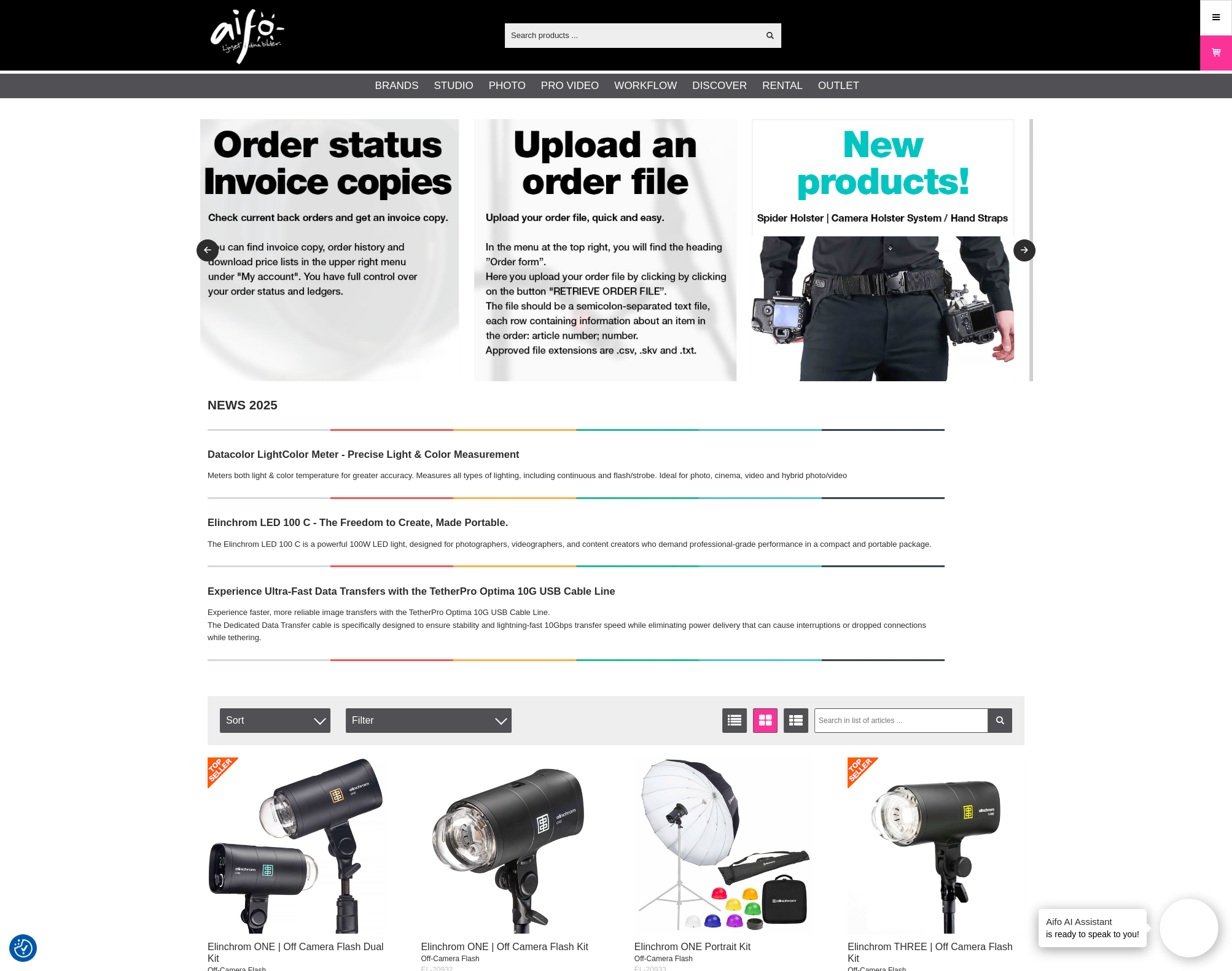
drag, startPoint x: 663, startPoint y: 259, endPoint x: 413, endPoint y: 264, distance: 250.0
click at [474, 257] on img at bounding box center [605, 250] width 263 height 262
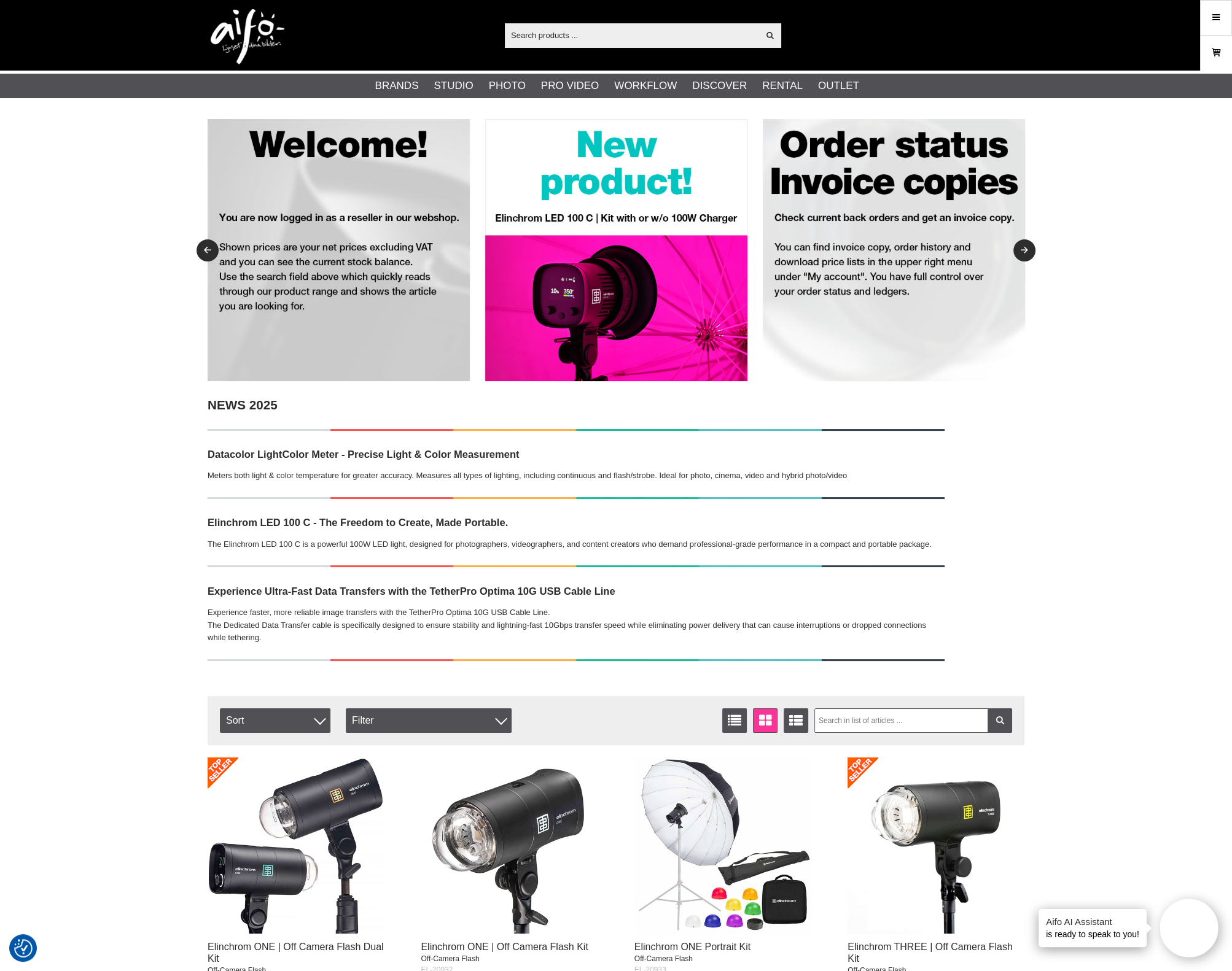
click at [1226, 44] on link "Cart" at bounding box center [1216, 53] width 31 height 29
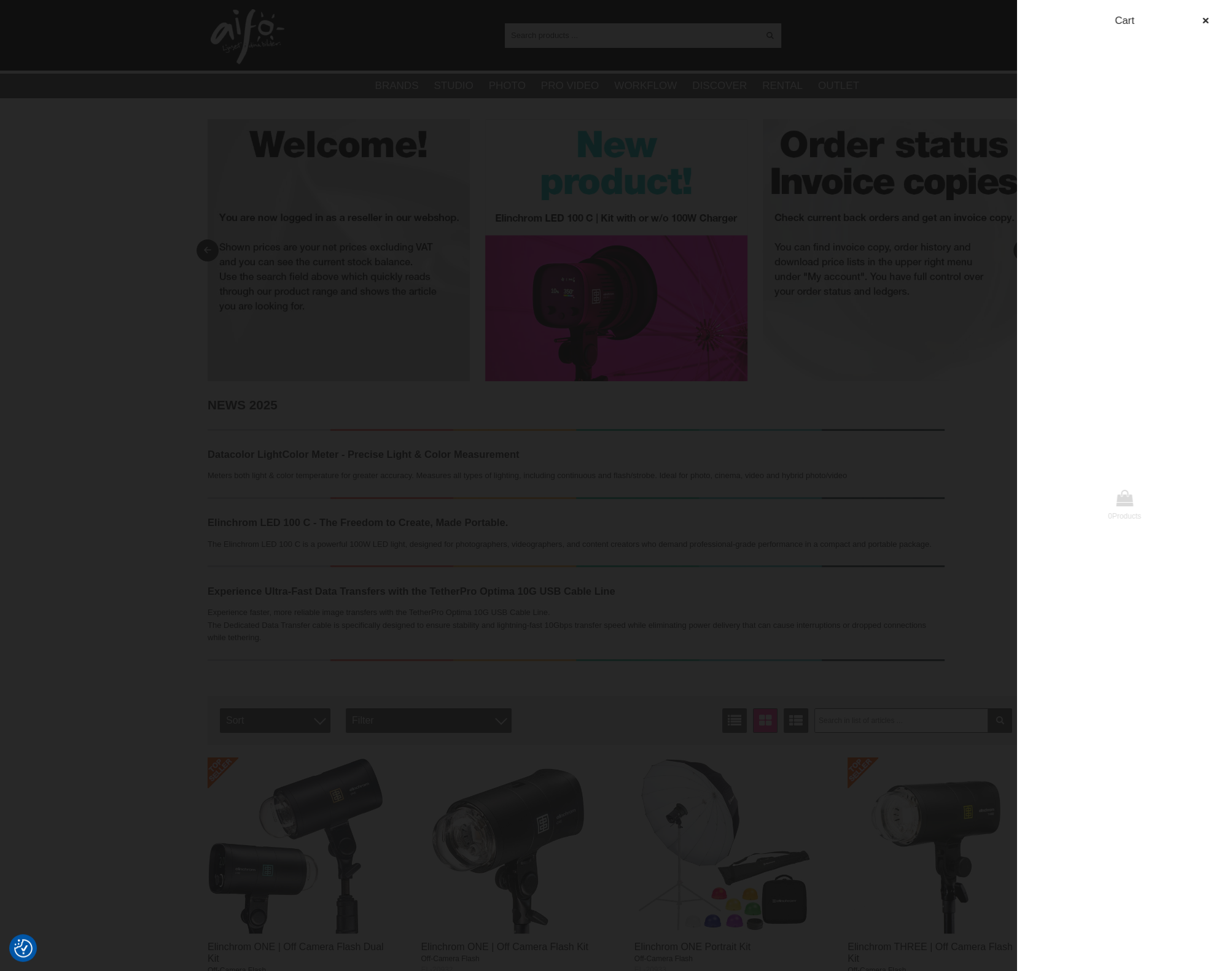
drag, startPoint x: 1178, startPoint y: 21, endPoint x: 1185, endPoint y: 19, distance: 7.3
click at [1185, 19] on div "0 Products Cart" at bounding box center [1125, 486] width 215 height 971
click at [1198, 16] on button "button" at bounding box center [1205, 20] width 22 height 22
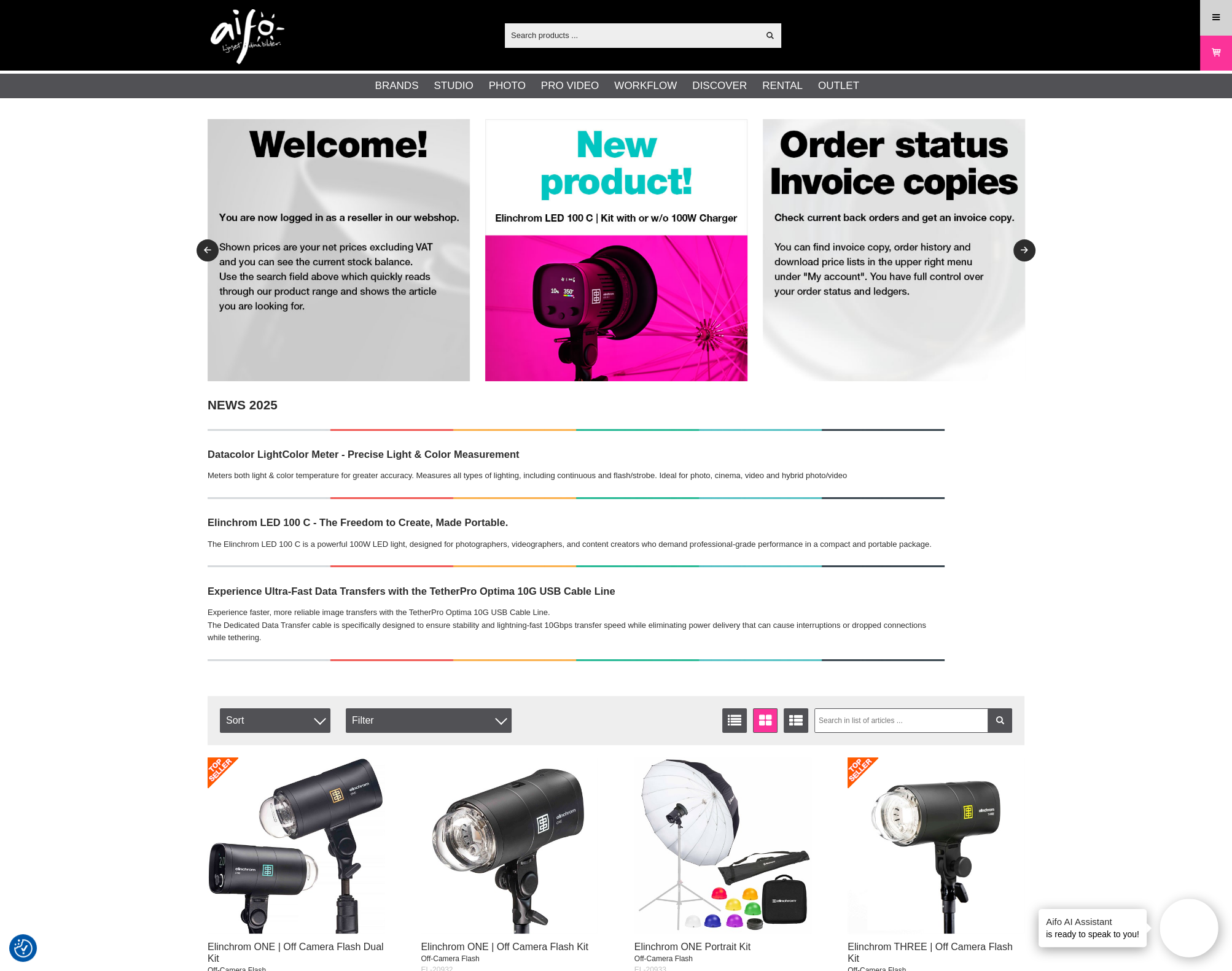
click at [1200, 10] on div "Show all Products Categories out of products Your search for yielded no hits. P…" at bounding box center [616, 35] width 1232 height 70
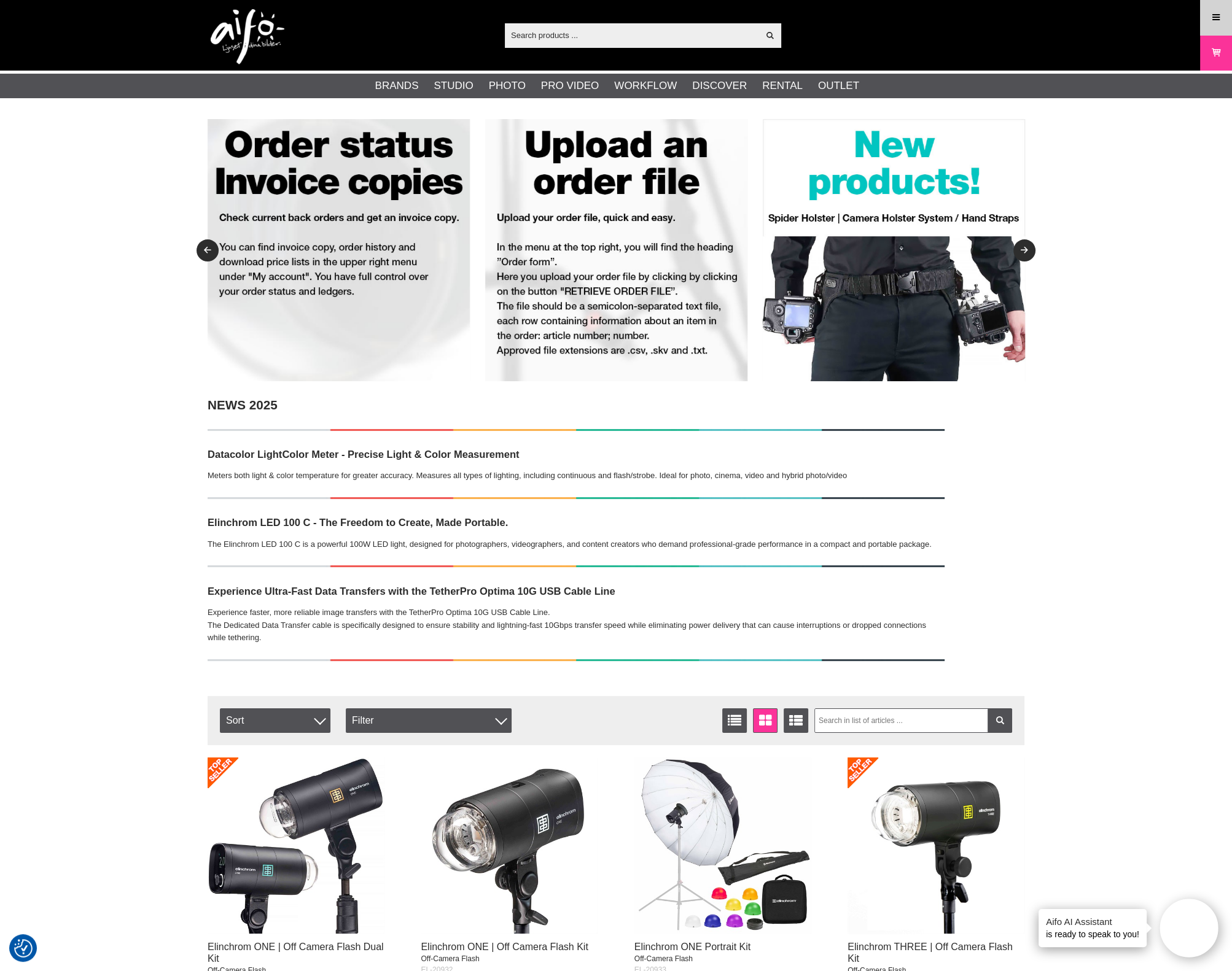
click at [1211, 13] on icon at bounding box center [1216, 17] width 11 height 13
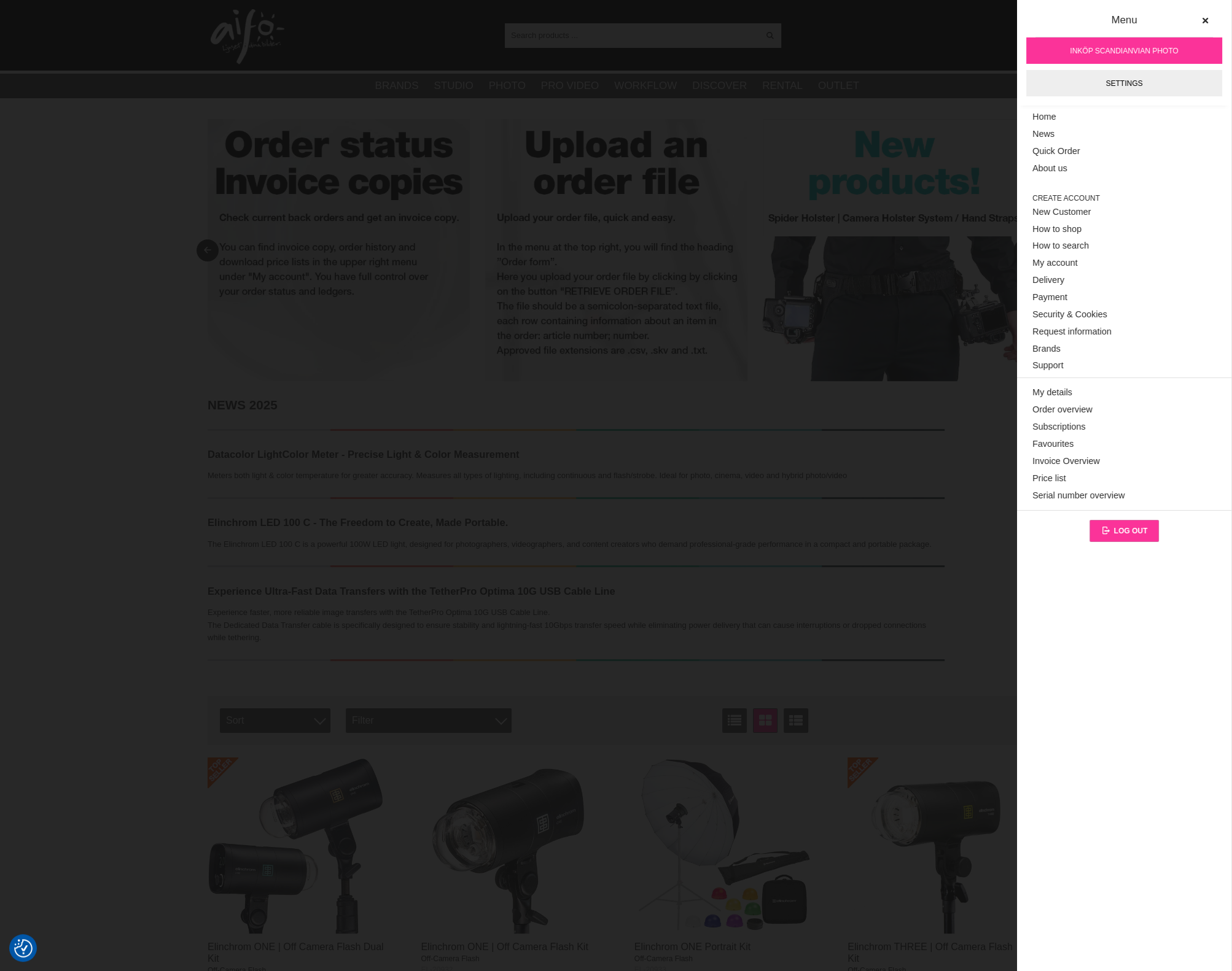
click at [1136, 528] on span "Log out" at bounding box center [1130, 531] width 34 height 9
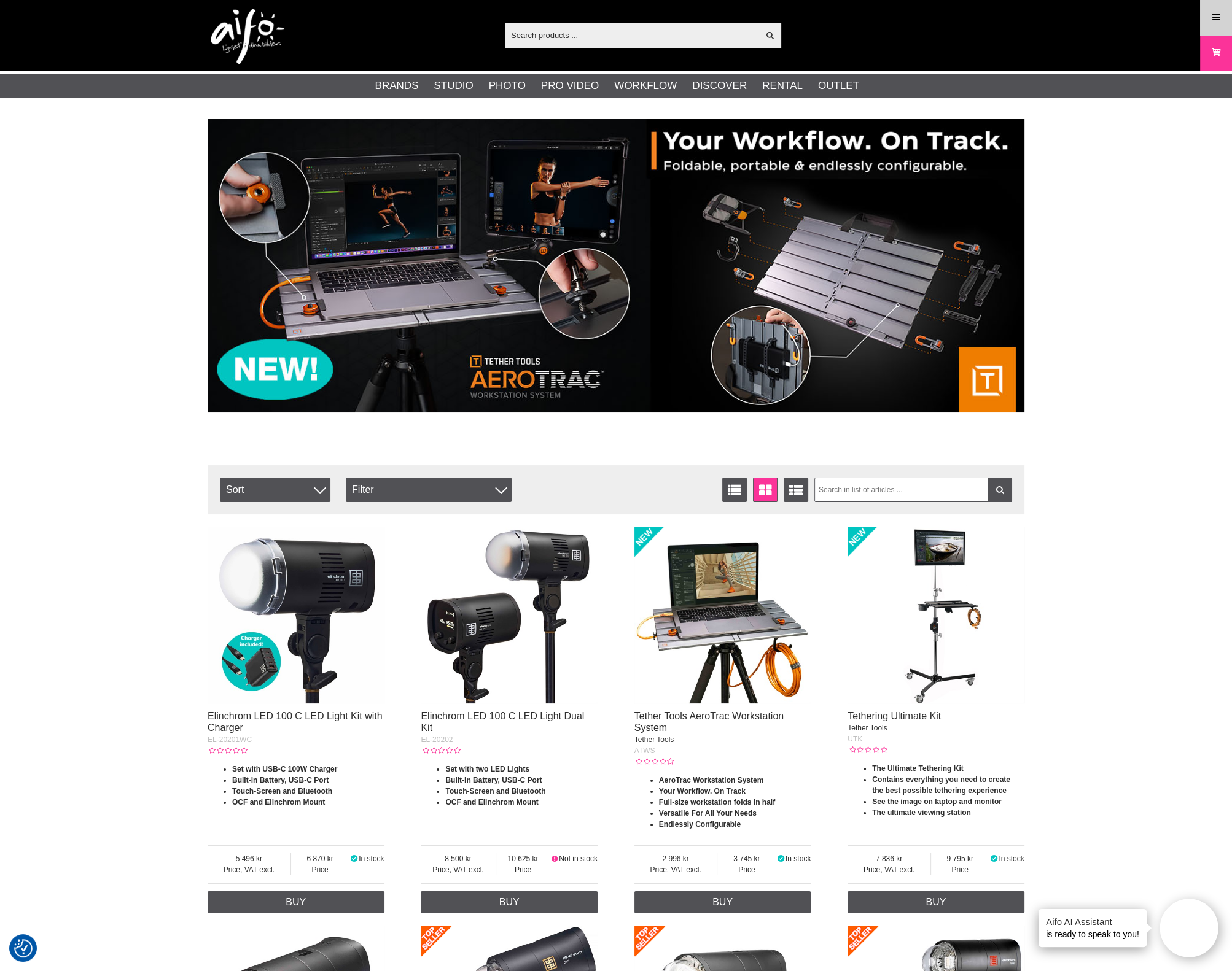
click at [1219, 12] on icon at bounding box center [1216, 17] width 11 height 13
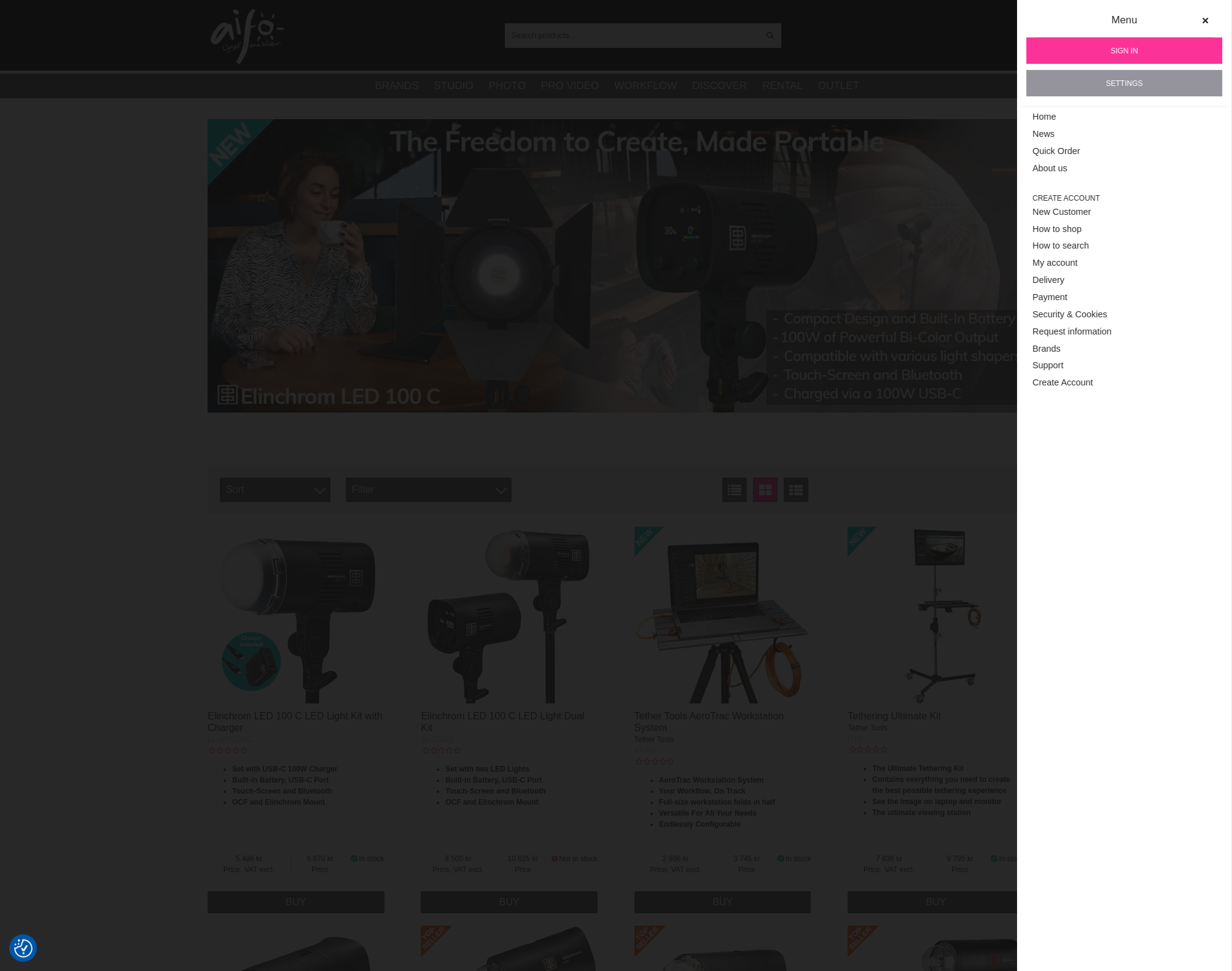
click at [1109, 85] on link "Settings" at bounding box center [1124, 83] width 196 height 26
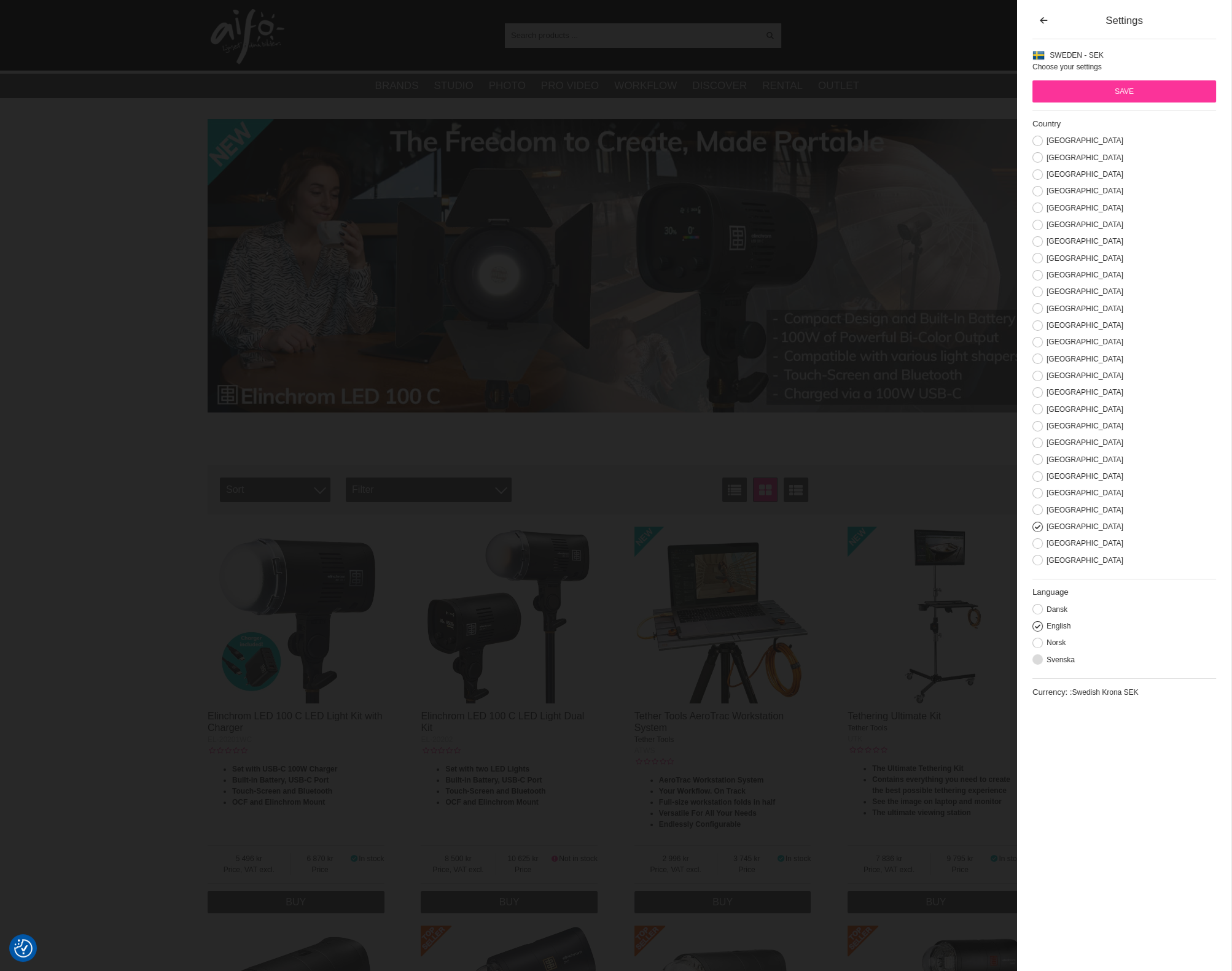
click at [1044, 664] on label "Svenska" at bounding box center [1058, 660] width 32 height 9
click at [0, 0] on input "Svenska" at bounding box center [0, 0] width 0 height 0
click at [1103, 81] on input "Save" at bounding box center [1123, 91] width 184 height 22
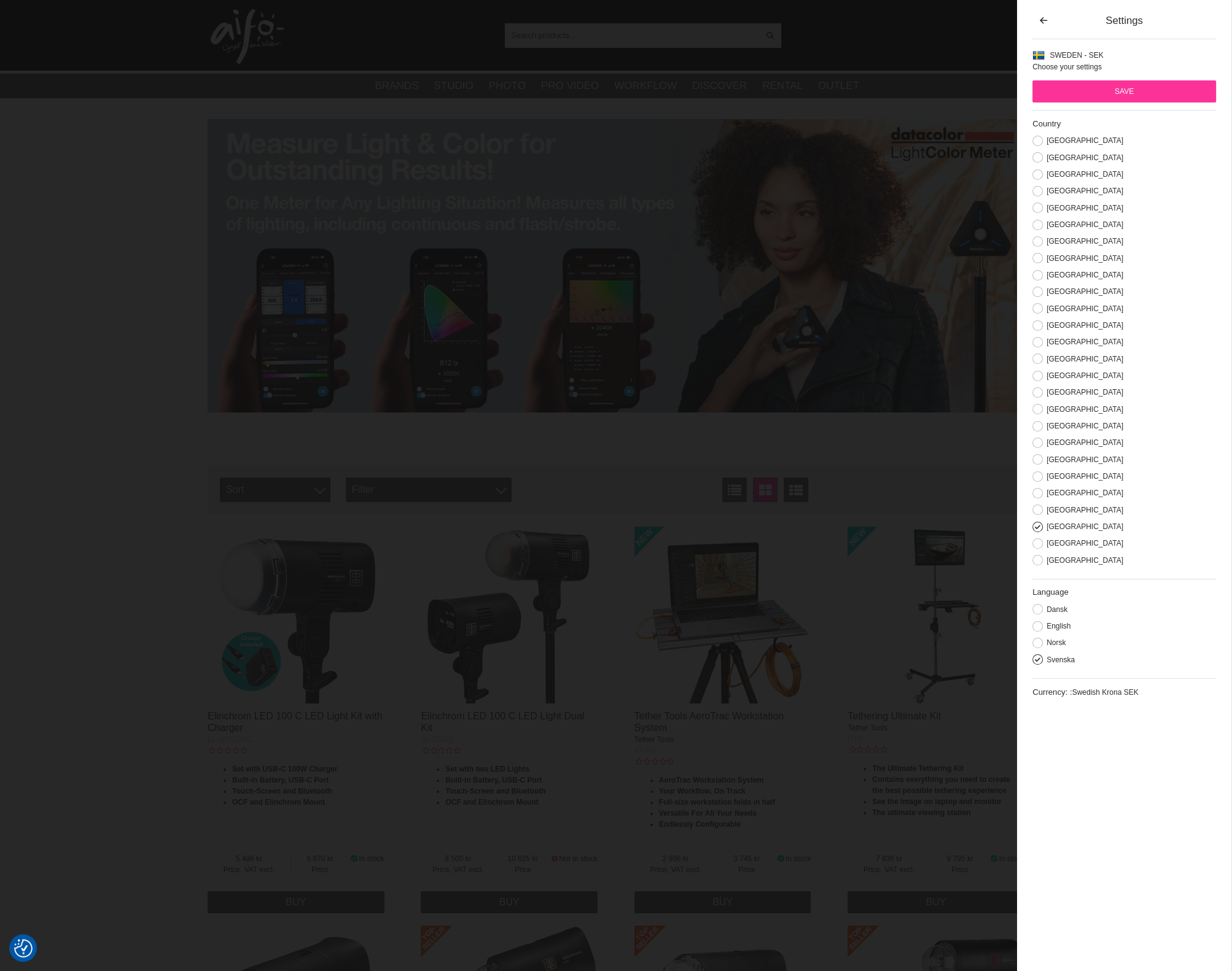
click at [1103, 84] on input "Save" at bounding box center [1123, 91] width 184 height 22
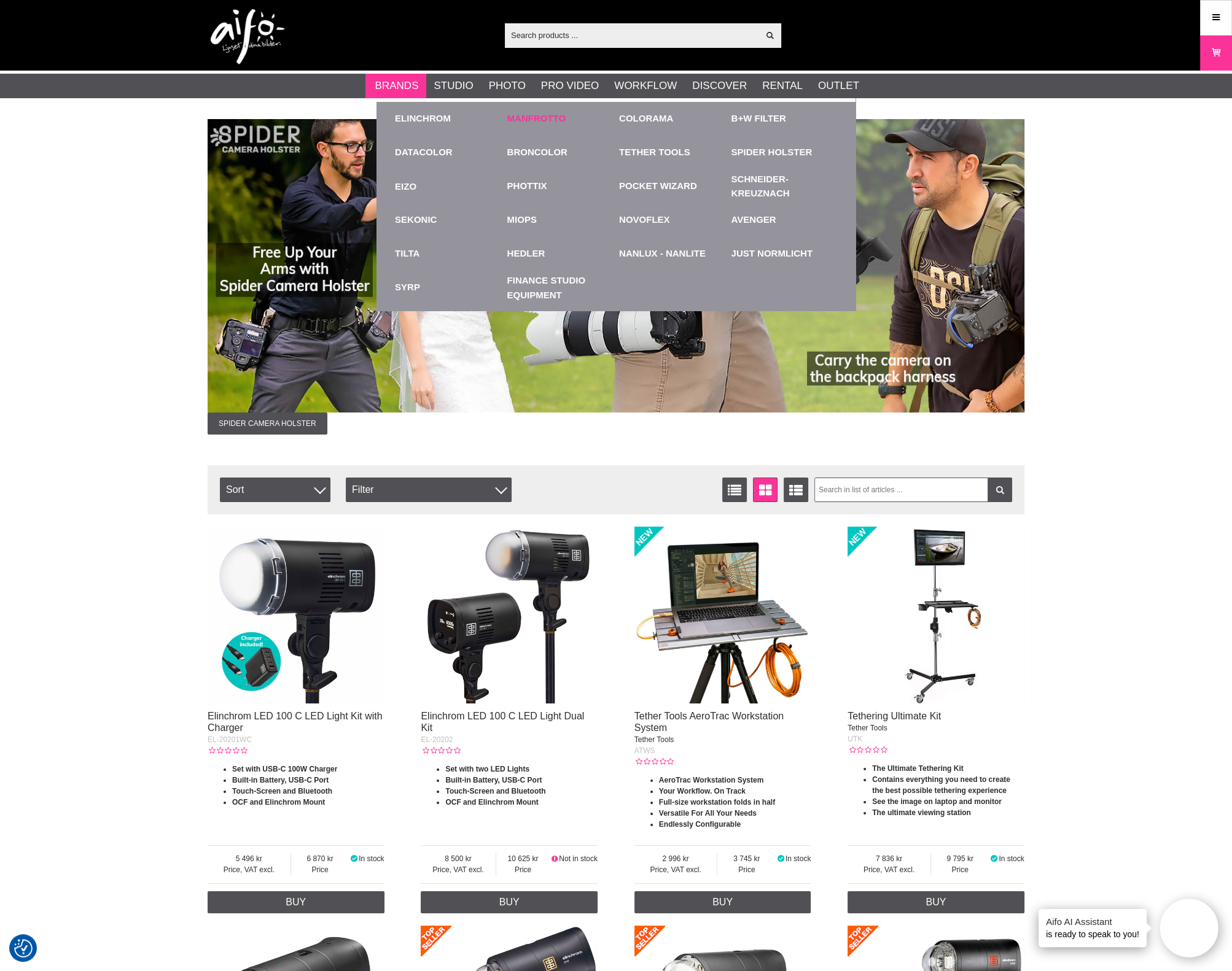
click at [553, 113] on link "Manfrotto" at bounding box center [536, 118] width 59 height 14
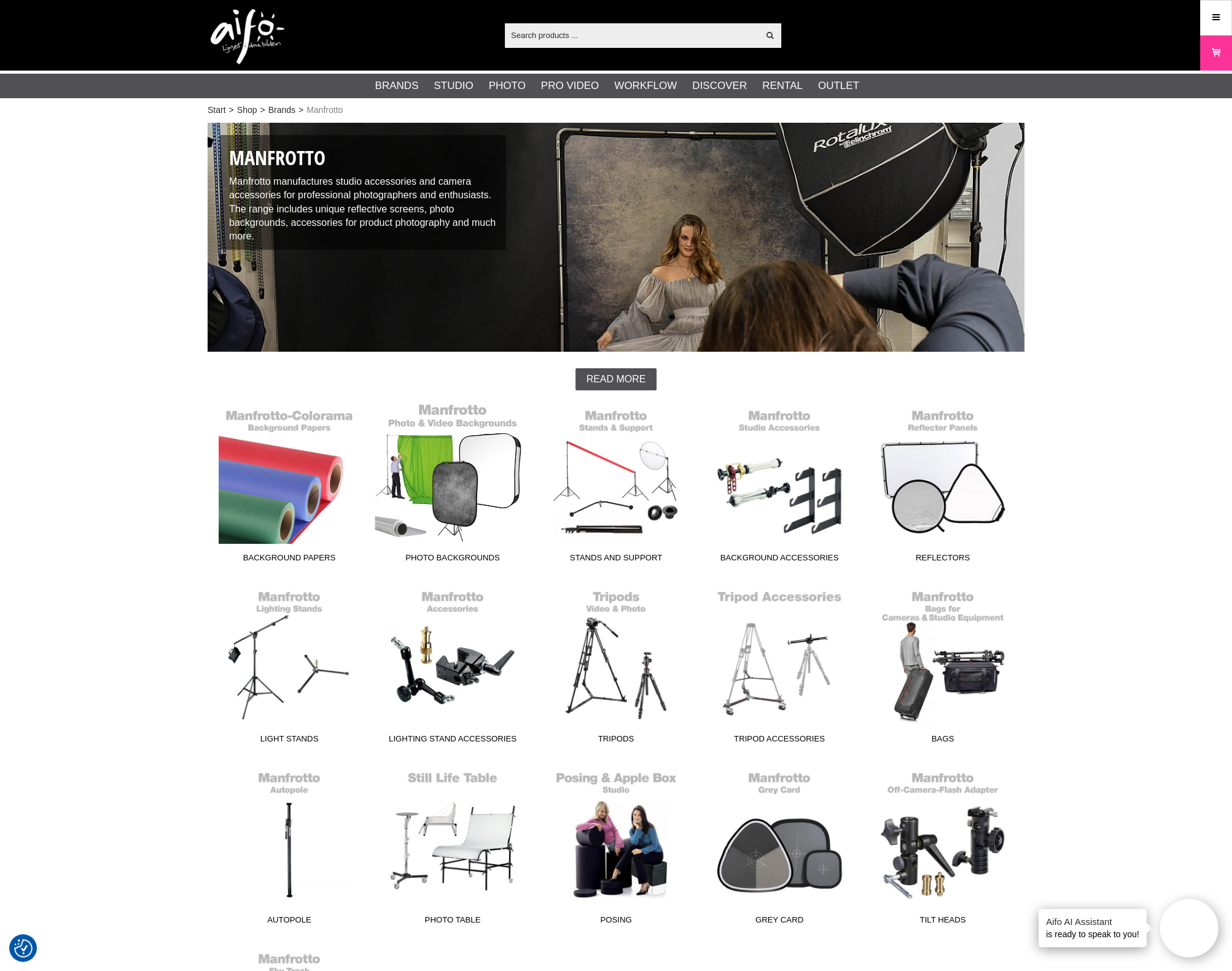
click at [477, 475] on link "Photo Backgrounds" at bounding box center [453, 486] width 163 height 165
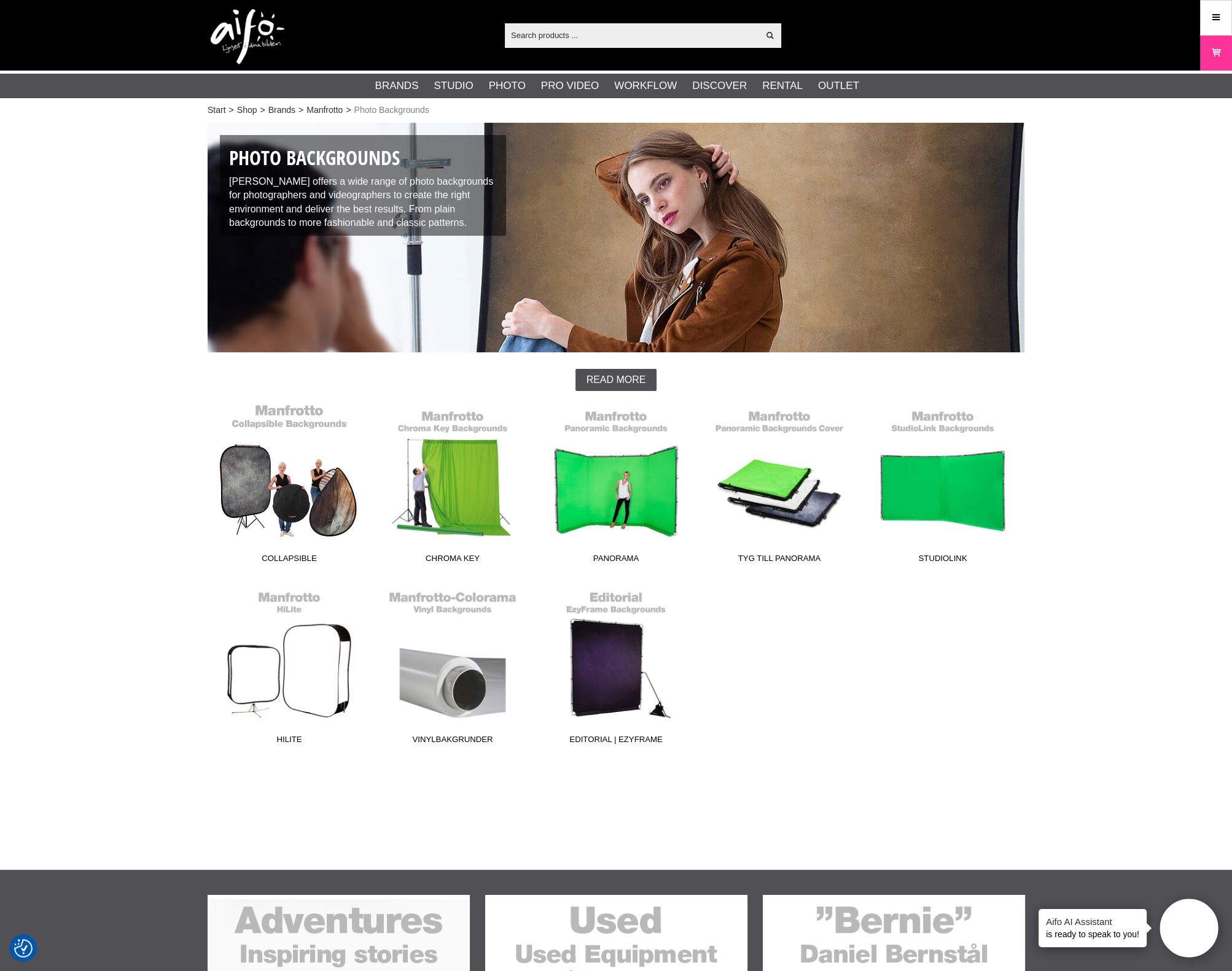
click at [314, 512] on link "Collapsible" at bounding box center [289, 486] width 163 height 165
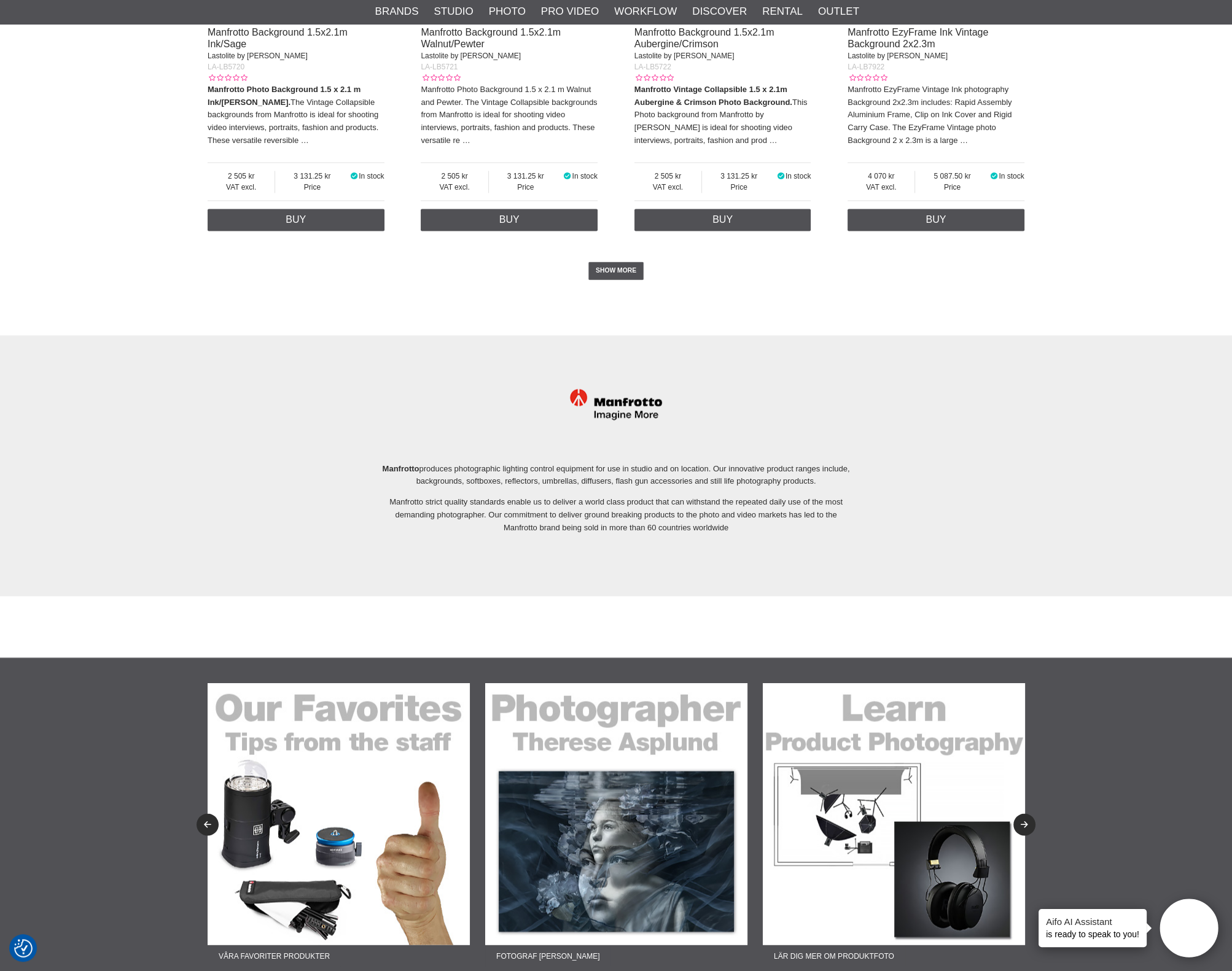
scroll to position [3070, 0]
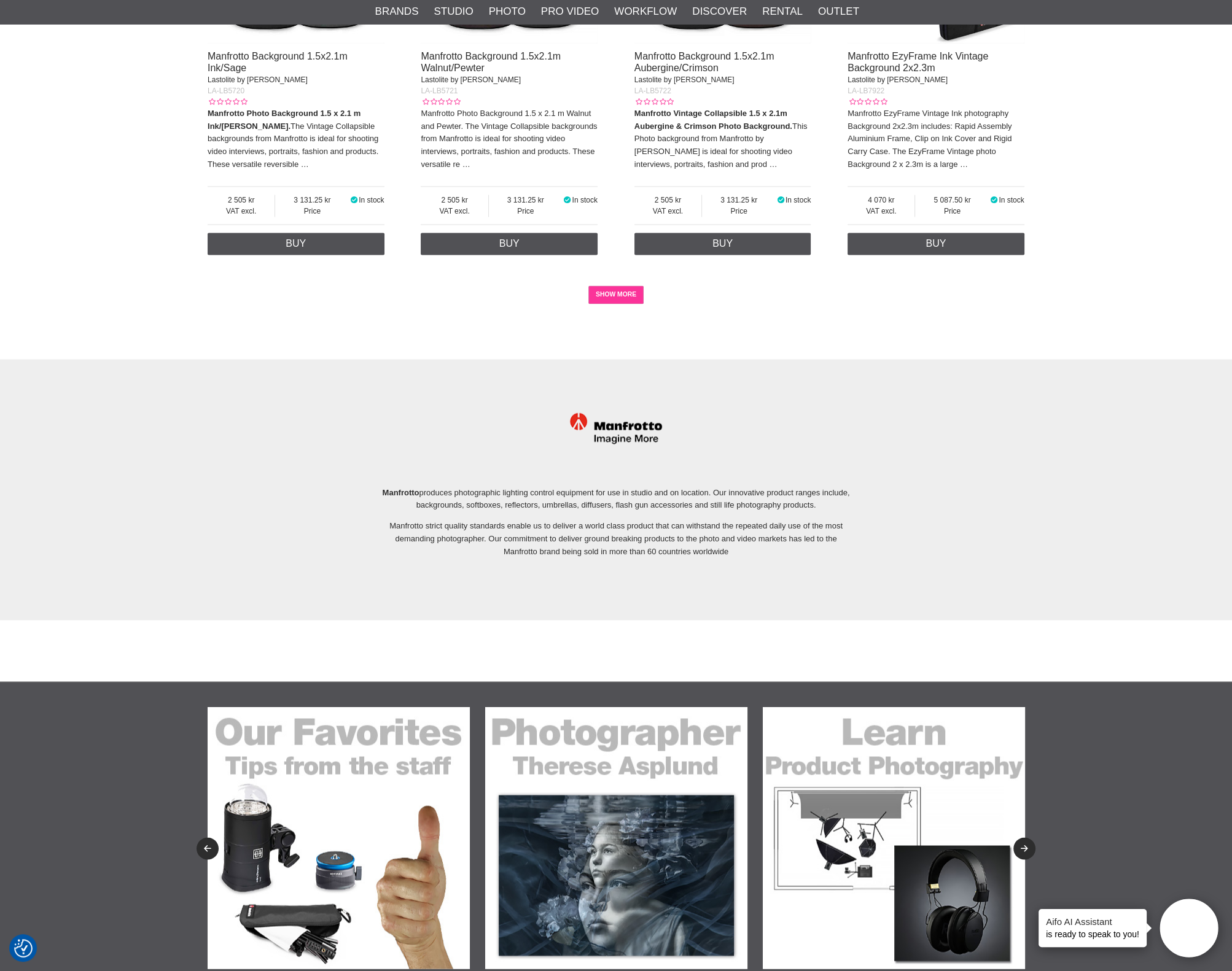
click at [617, 304] on link "SHOW MORE" at bounding box center [616, 294] width 56 height 18
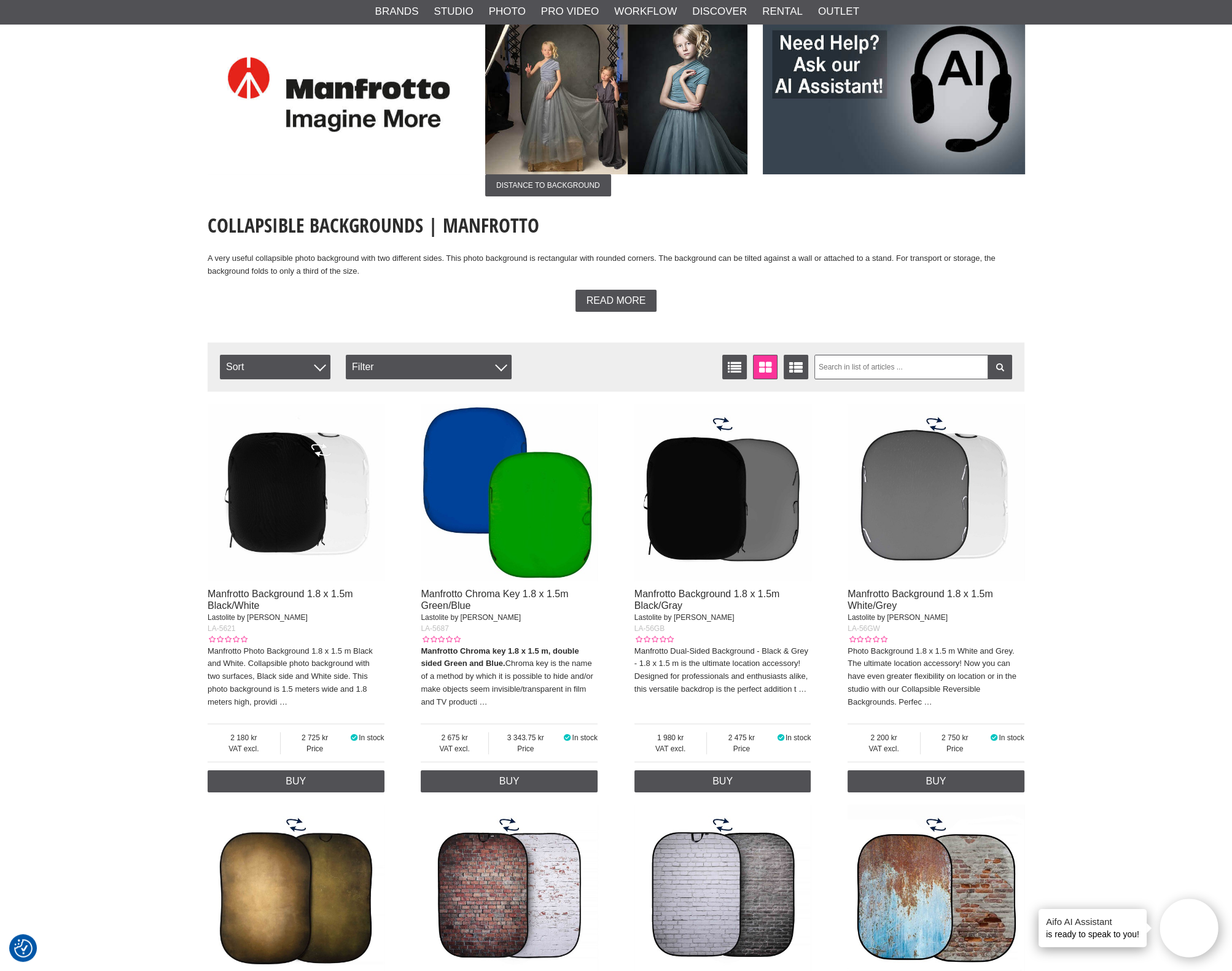
scroll to position [0, 0]
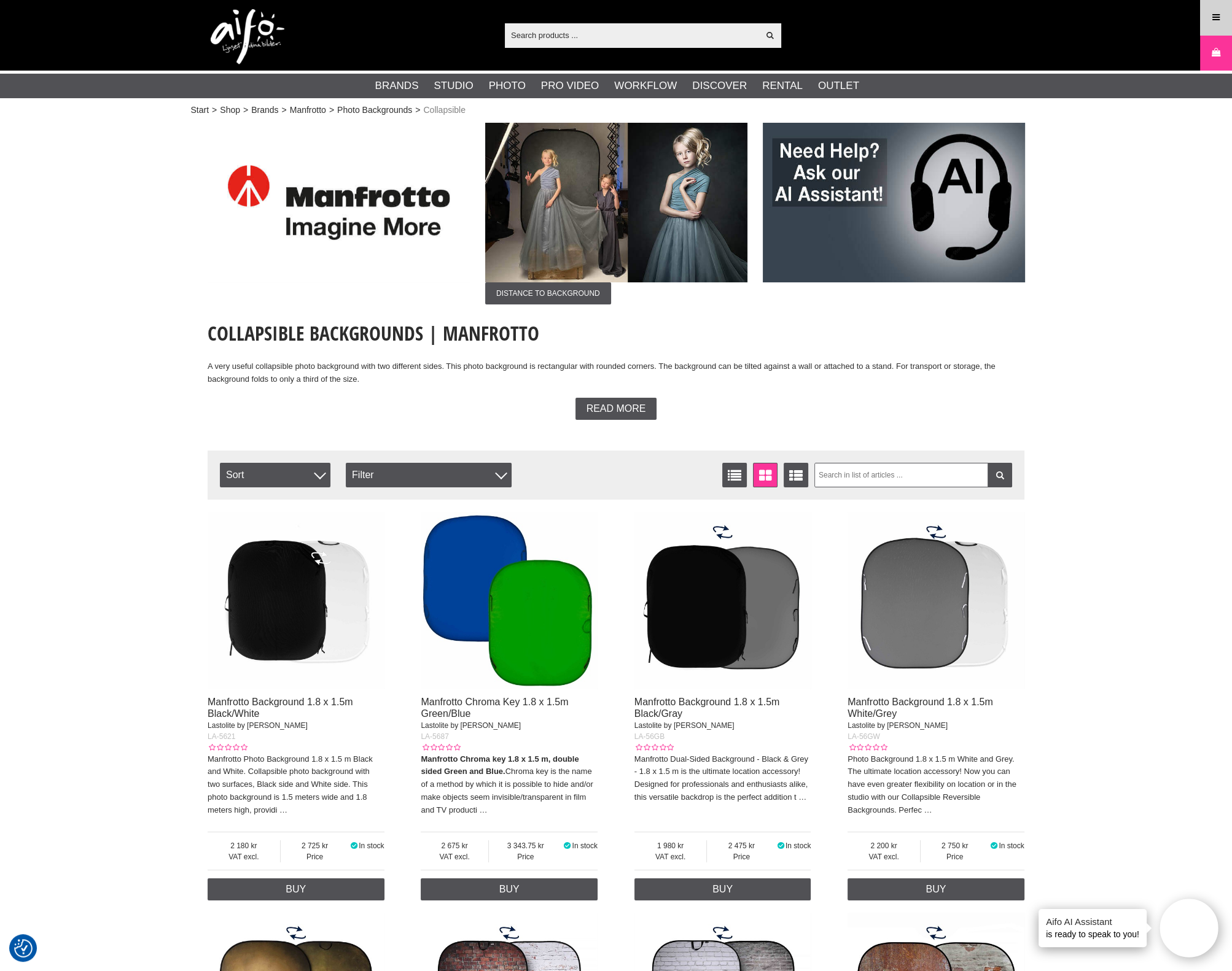
click at [1204, 26] on link "Menu" at bounding box center [1216, 17] width 31 height 29
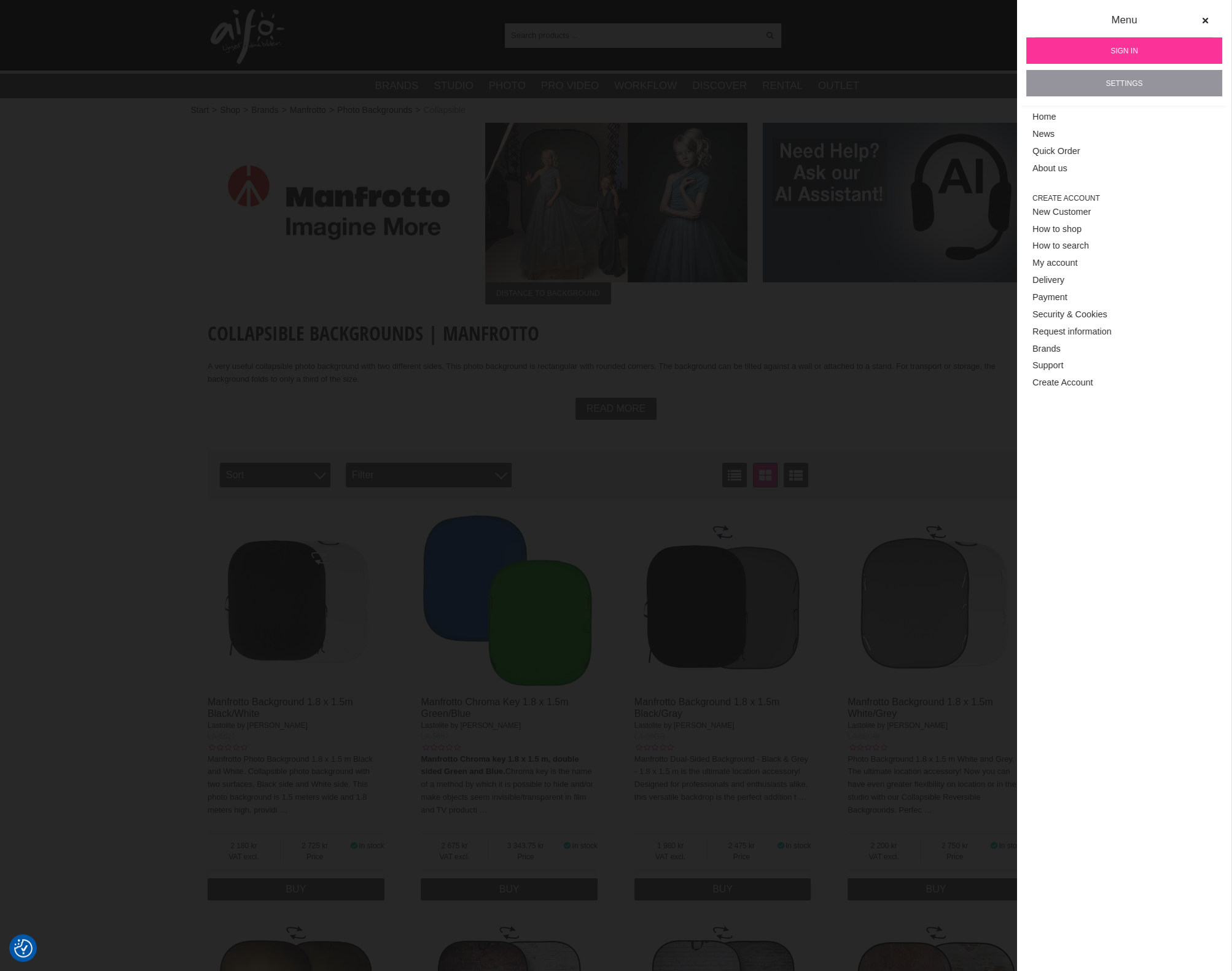
click at [1131, 91] on link "Settings" at bounding box center [1124, 83] width 196 height 26
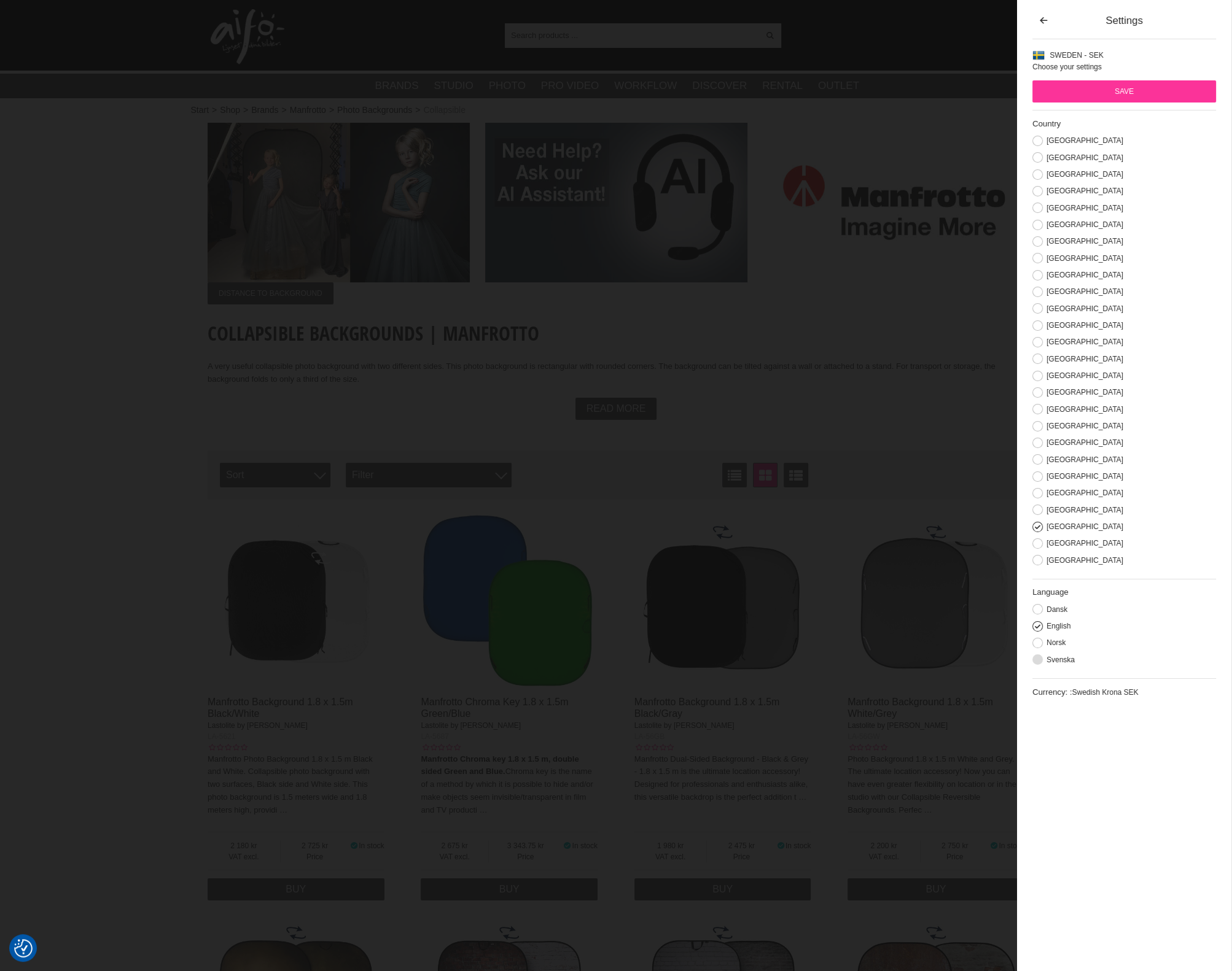
click at [1044, 664] on label "Svenska" at bounding box center [1058, 660] width 32 height 9
click at [0, 0] on input "Svenska" at bounding box center [0, 0] width 0 height 0
click at [1117, 89] on input "Save" at bounding box center [1123, 91] width 184 height 22
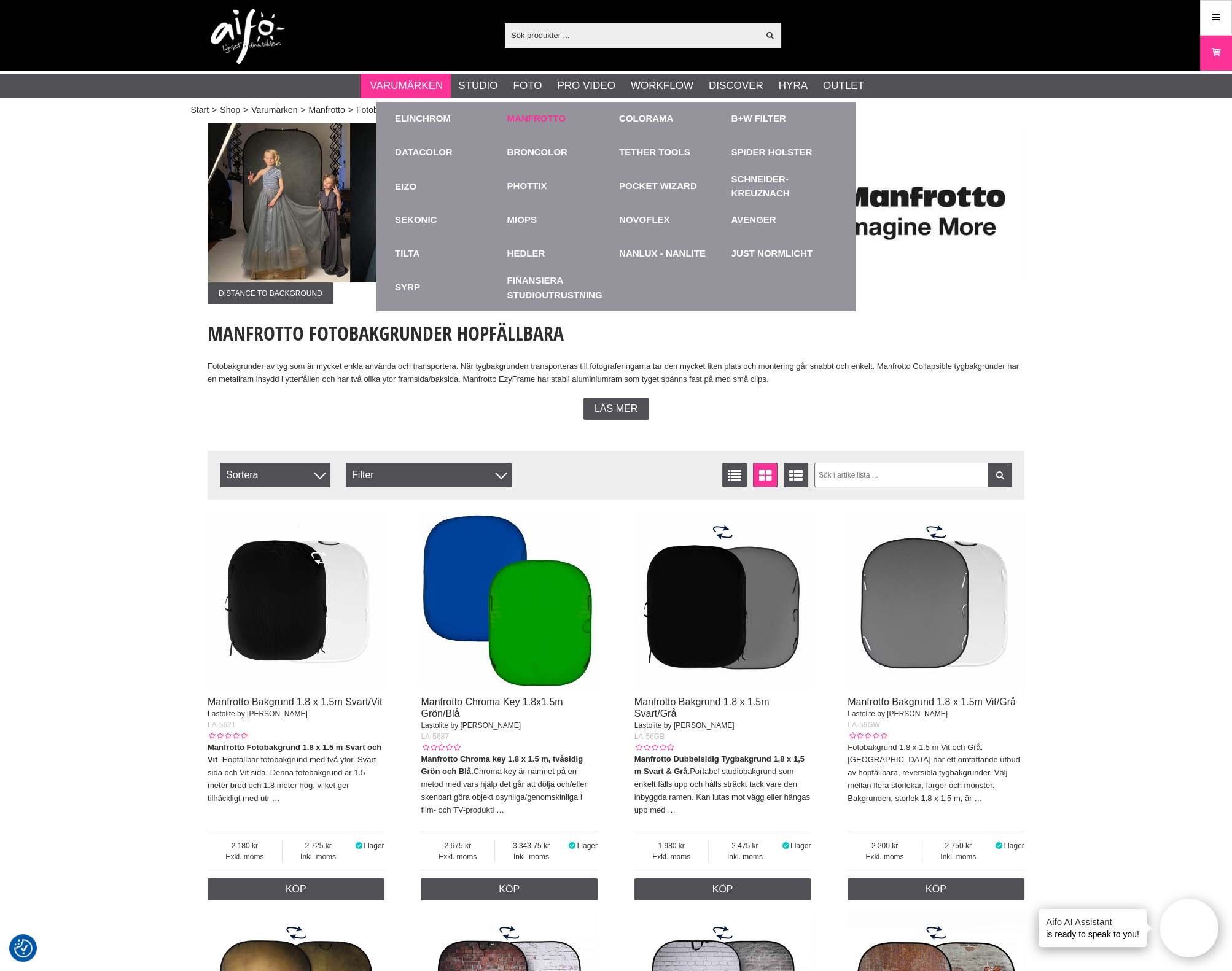
click at [528, 110] on div "Manfrotto" at bounding box center [560, 118] width 106 height 34
click at [527, 114] on link "Manfrotto" at bounding box center [536, 118] width 59 height 14
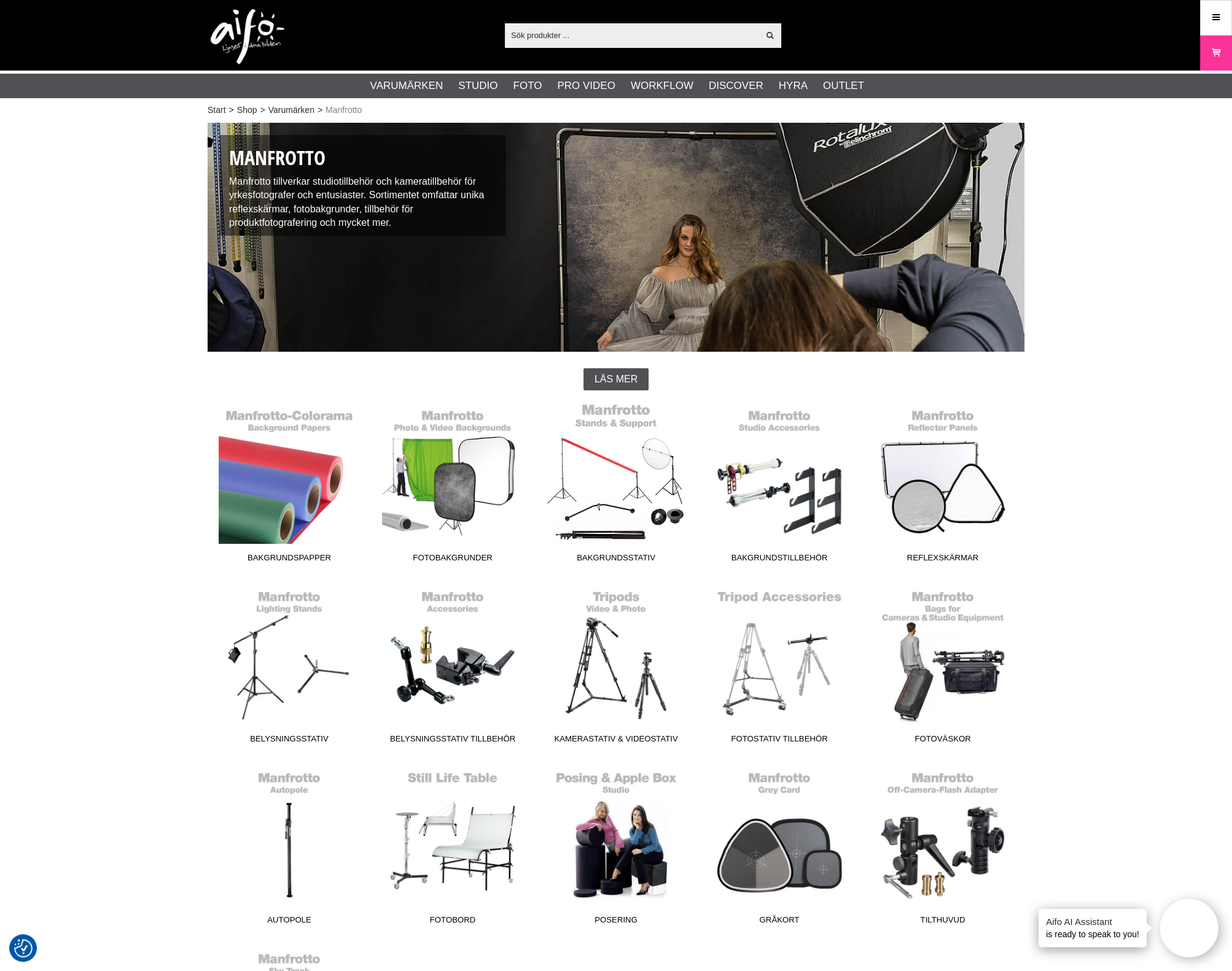
click at [603, 463] on link "Bakgrundsstativ" at bounding box center [616, 486] width 163 height 165
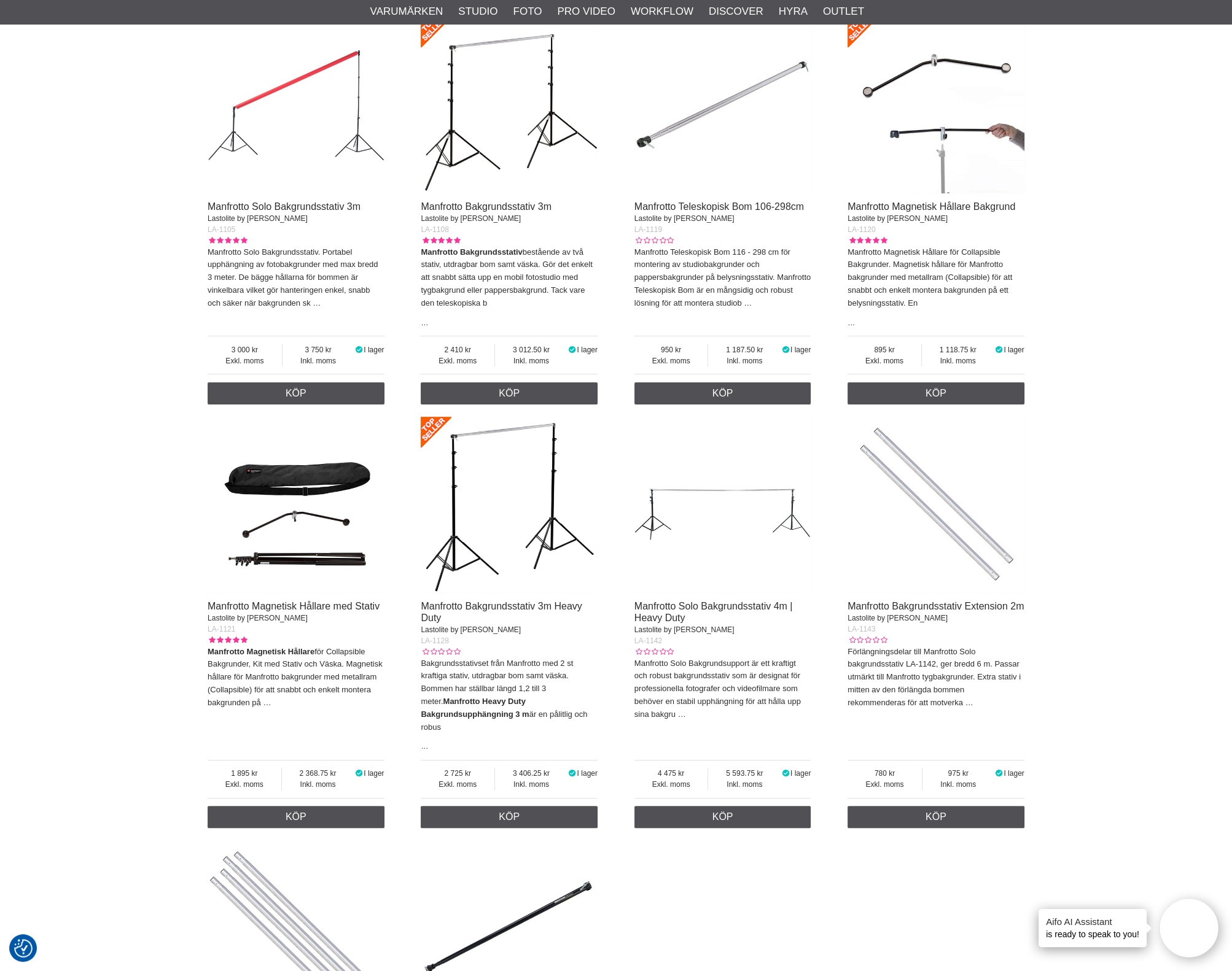
scroll to position [536, 0]
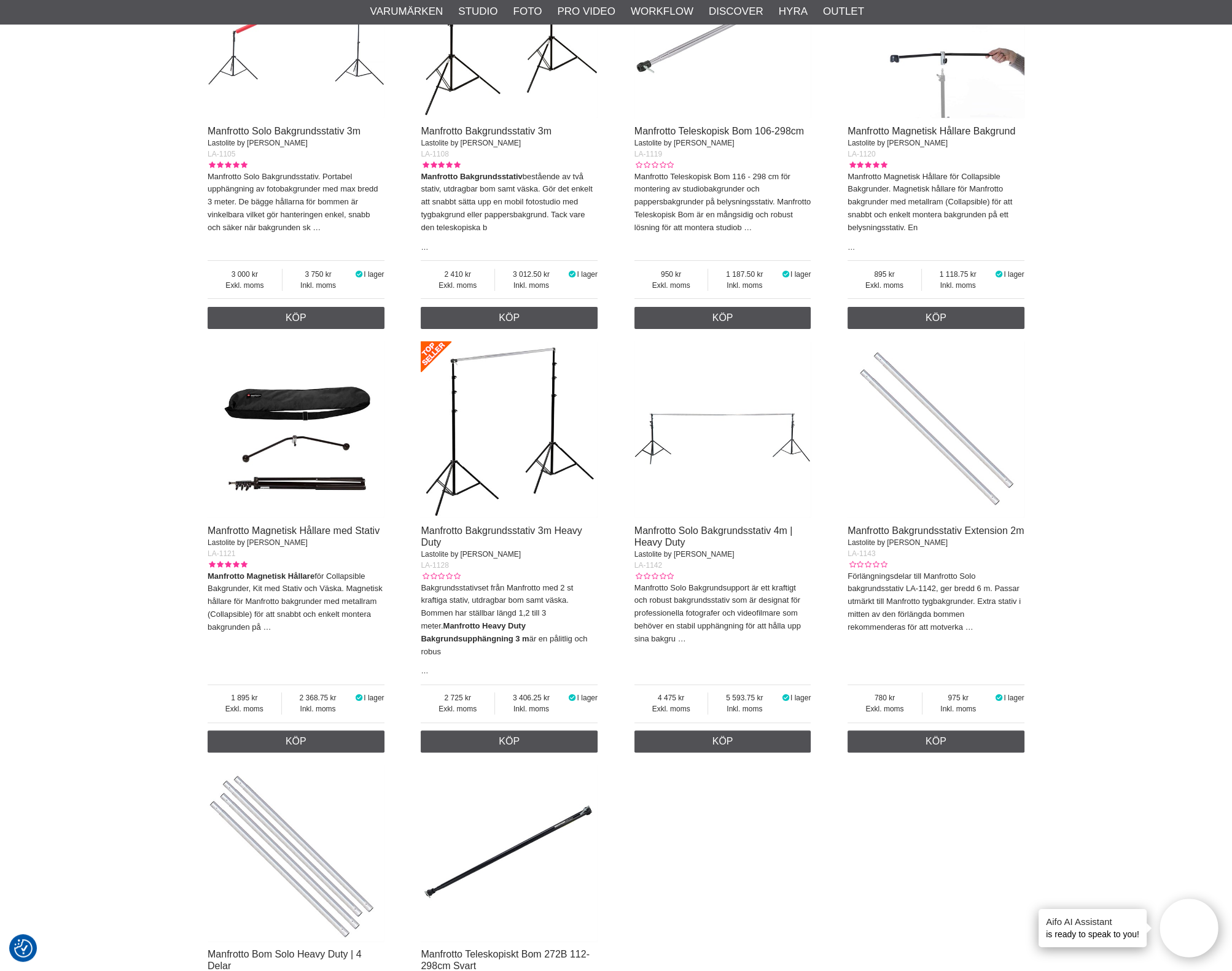
click at [515, 476] on img at bounding box center [509, 430] width 177 height 177
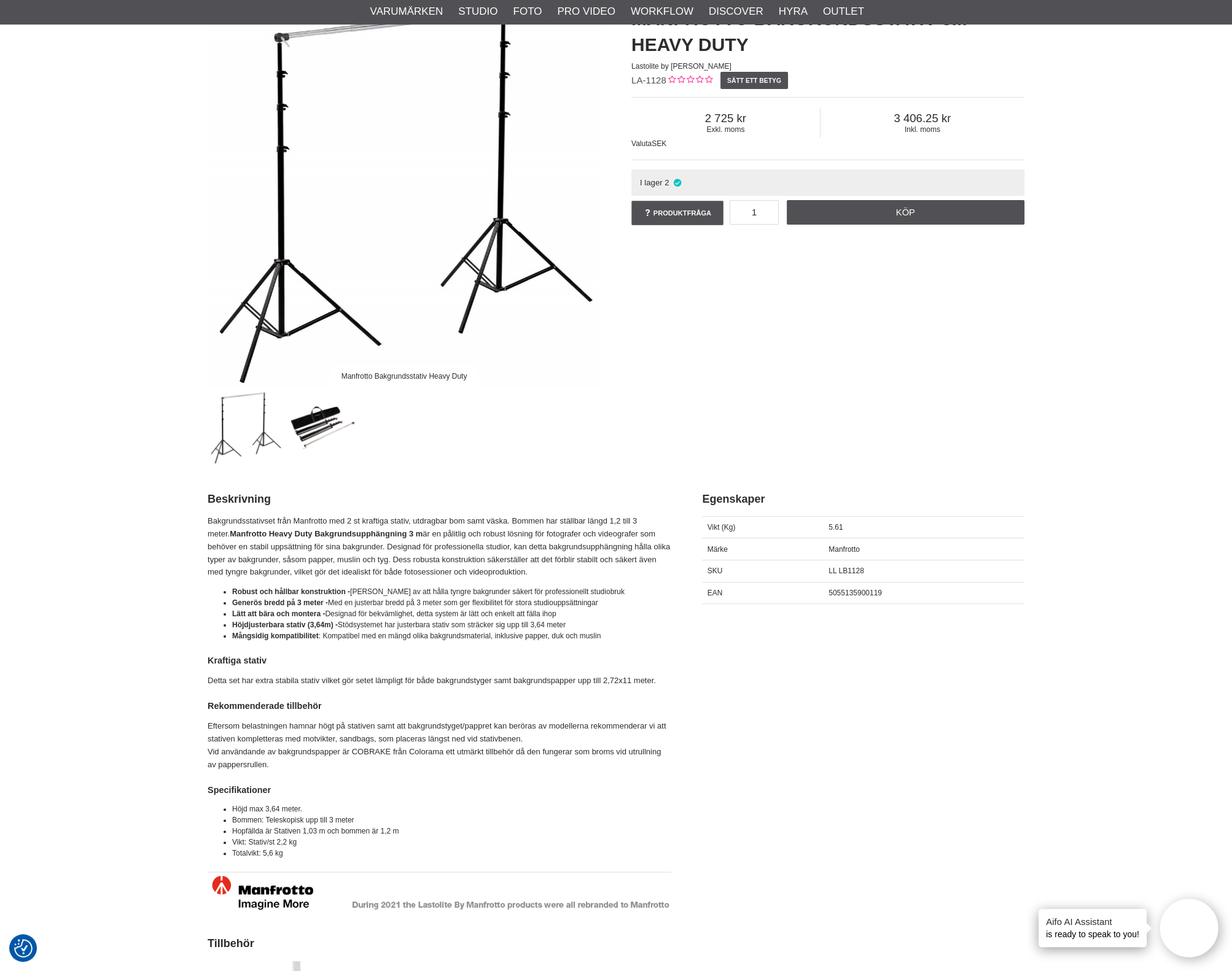
scroll to position [153, 0]
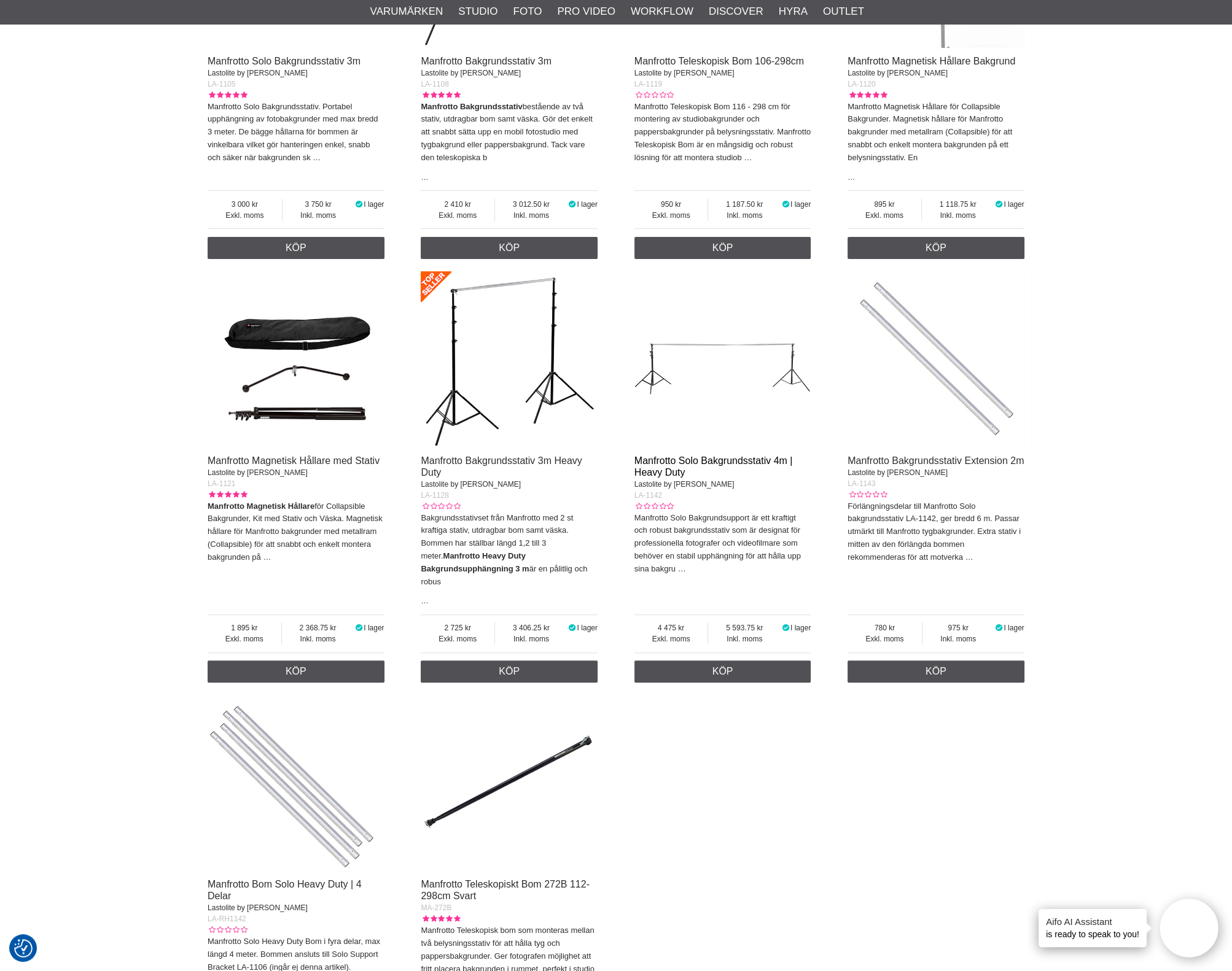
scroll to position [536, 0]
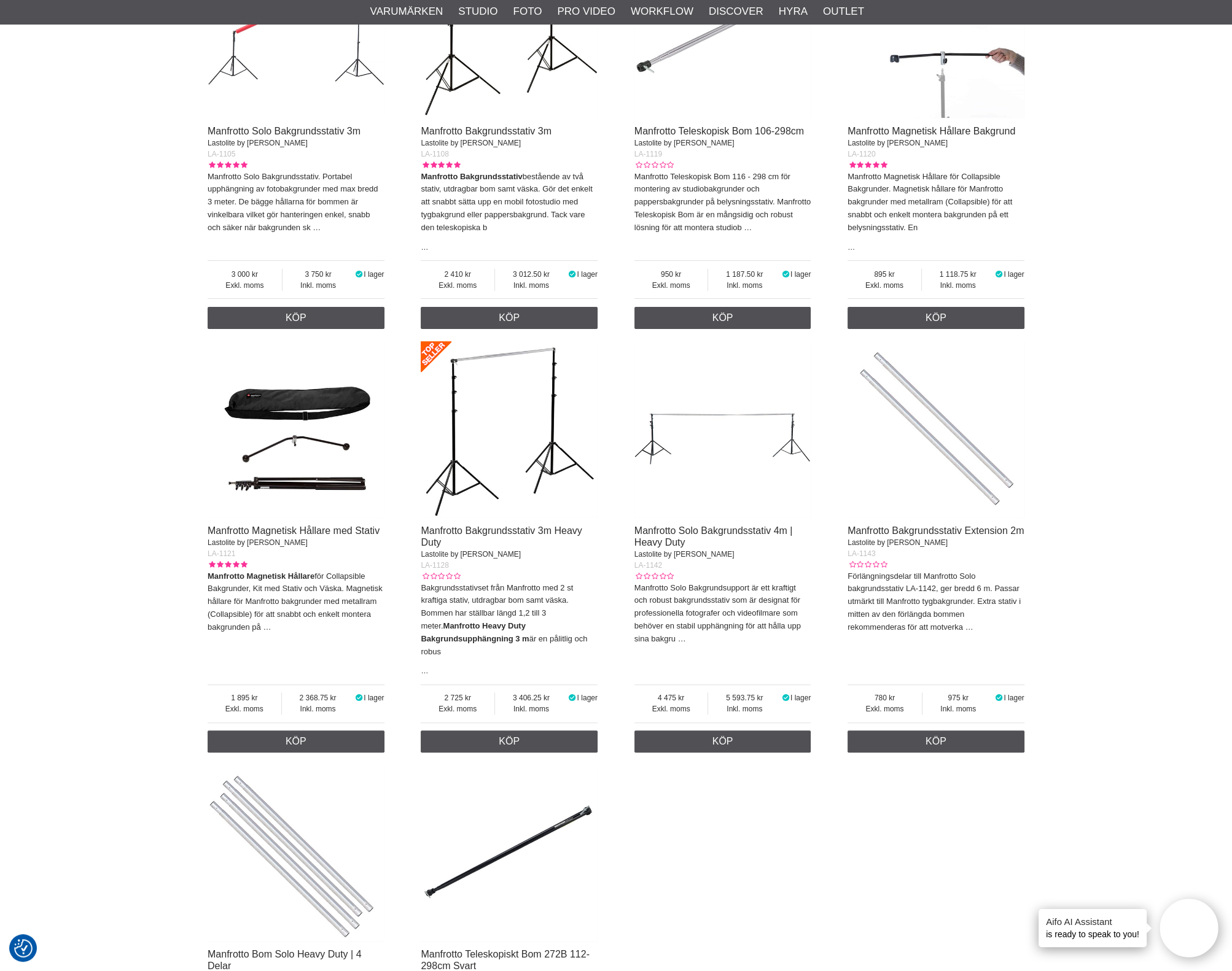
click at [710, 477] on img at bounding box center [723, 430] width 177 height 177
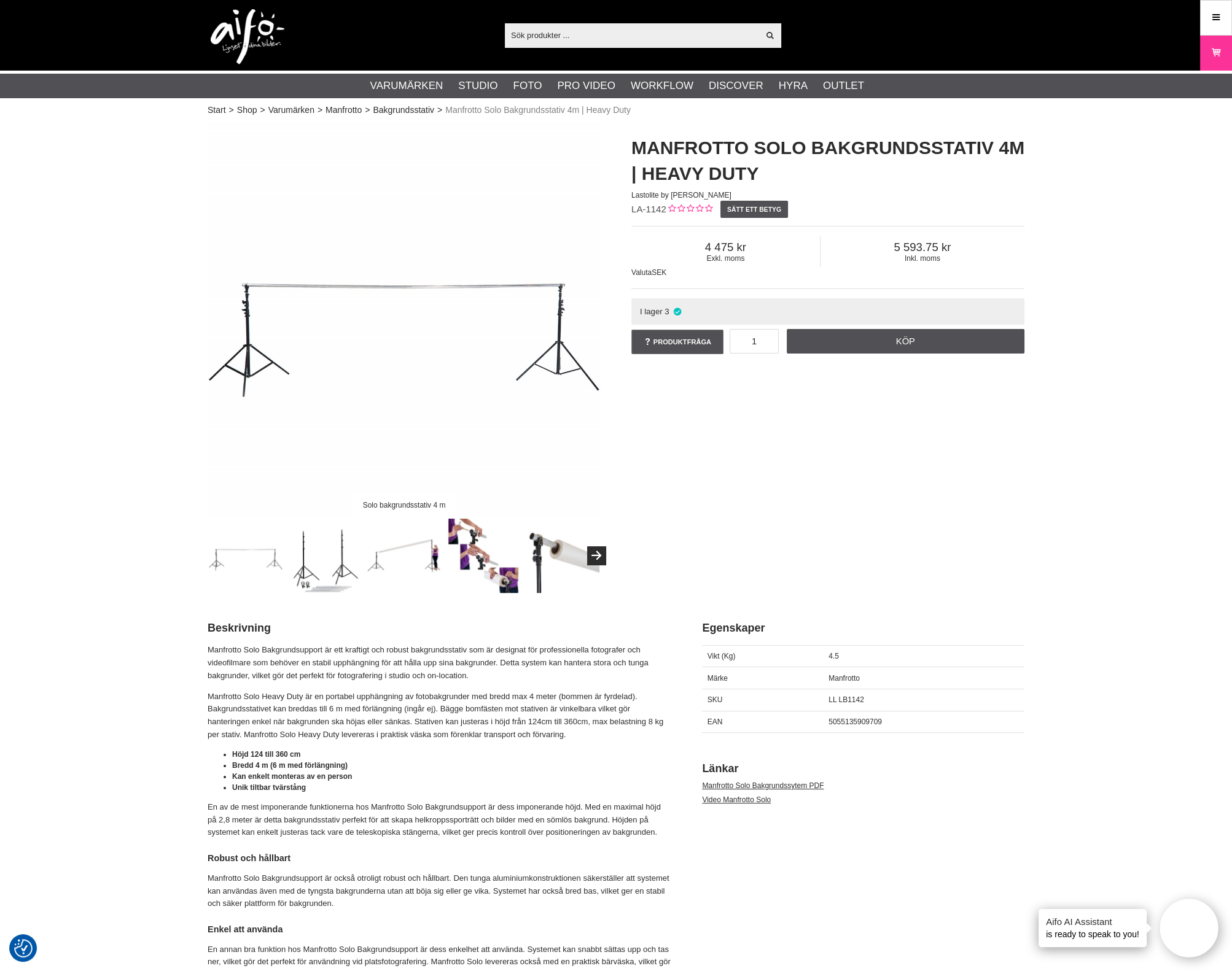
click at [820, 431] on div "Solo bakgrundsstativ 4 m Manfrotto Solo Bakgrundsstativ 4m | Heavy Duty Lastoli…" at bounding box center [616, 358] width 847 height 470
click at [207, 26] on div "Visa alla Artiklar Kategorier av artiklar Din sökning på gav inga träffar. Var …" at bounding box center [616, 35] width 835 height 70
click at [236, 26] on img at bounding box center [247, 37] width 74 height 55
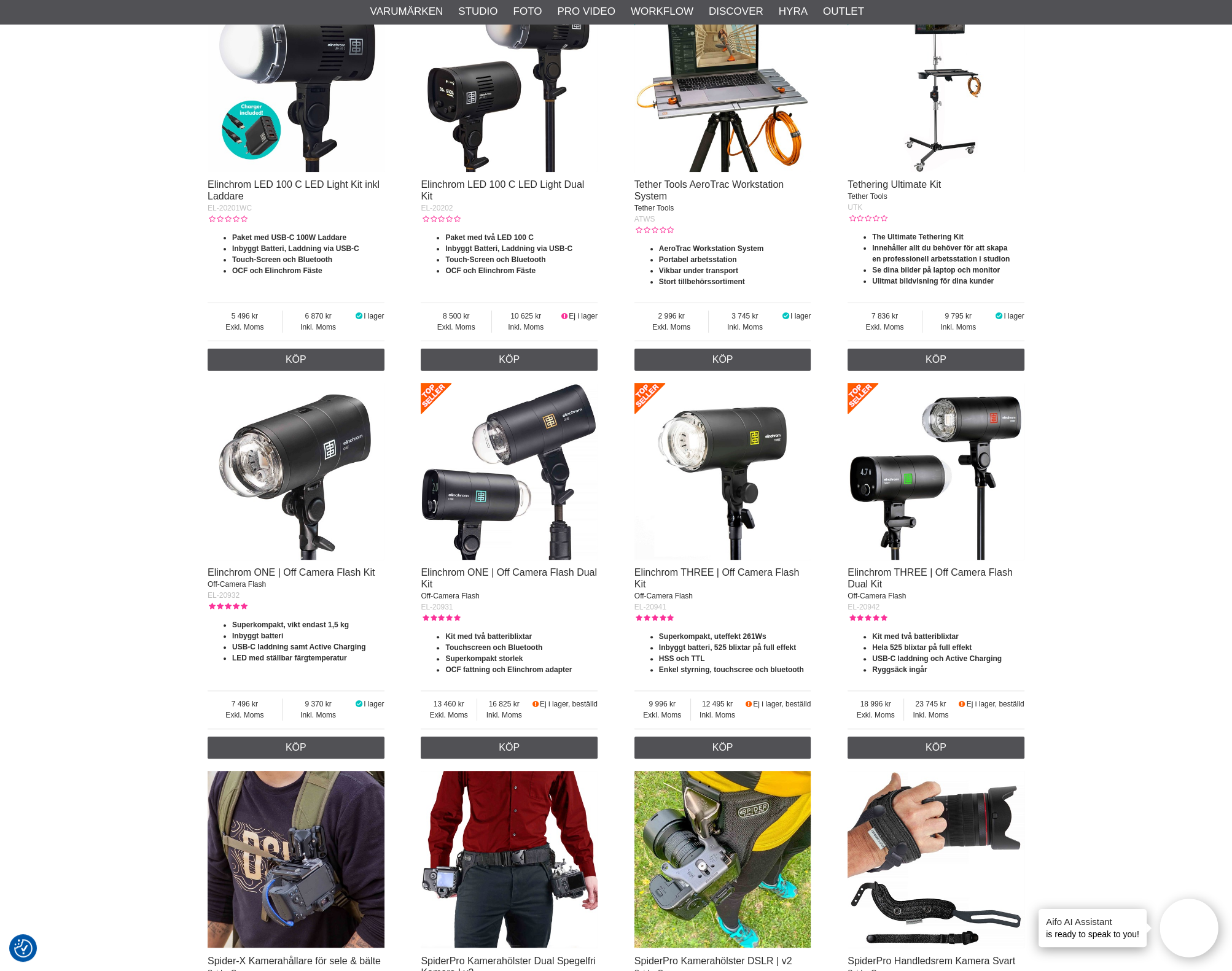
scroll to position [536, 0]
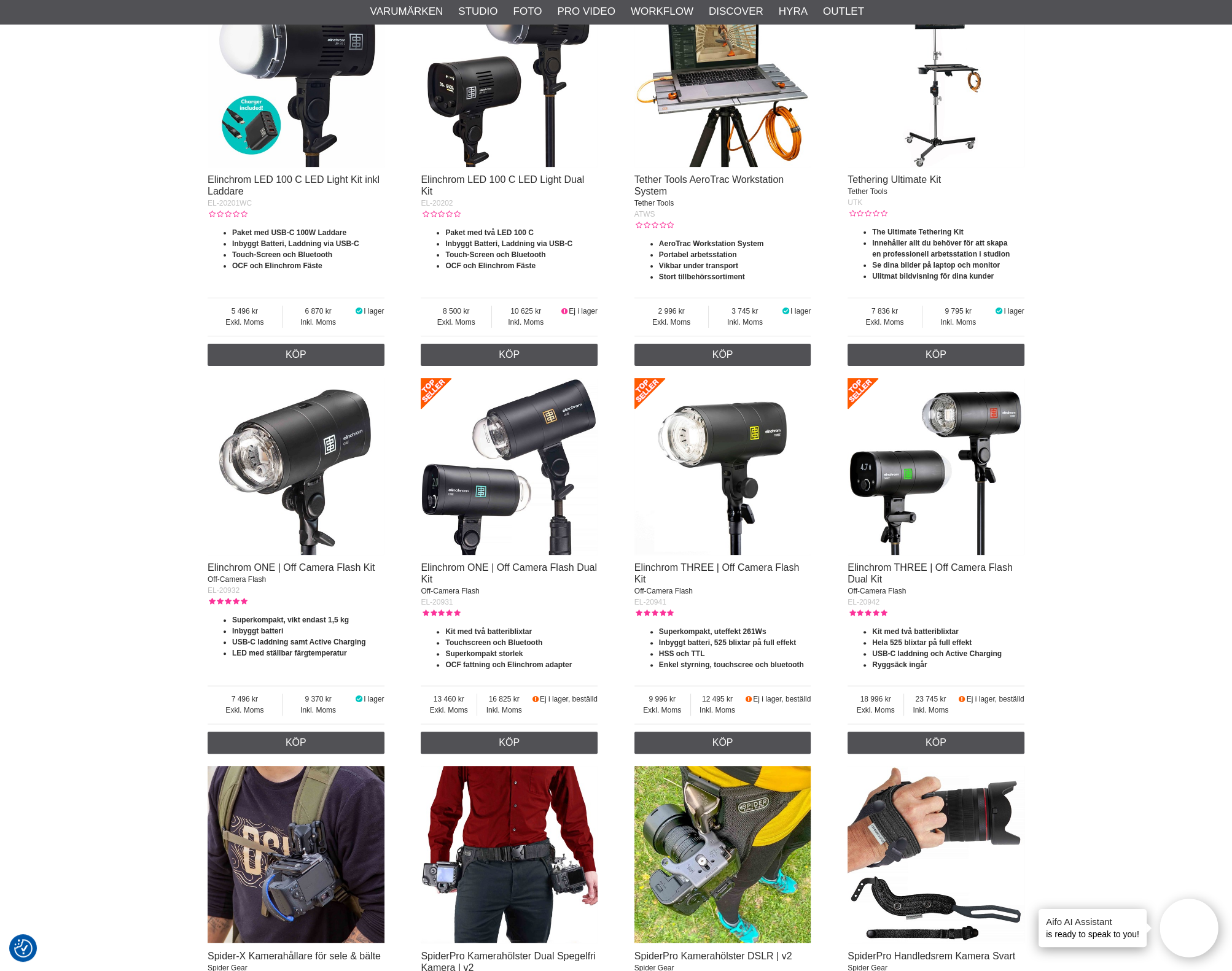
drag, startPoint x: 1180, startPoint y: 451, endPoint x: 1114, endPoint y: 296, distance: 168.5
click at [1112, 299] on div "ICONIC PORTRAITS - ANDY GOTTS Spider Camera Holster Manfrotto Skylite Therese t…" at bounding box center [616, 985] width 1232 height 2806
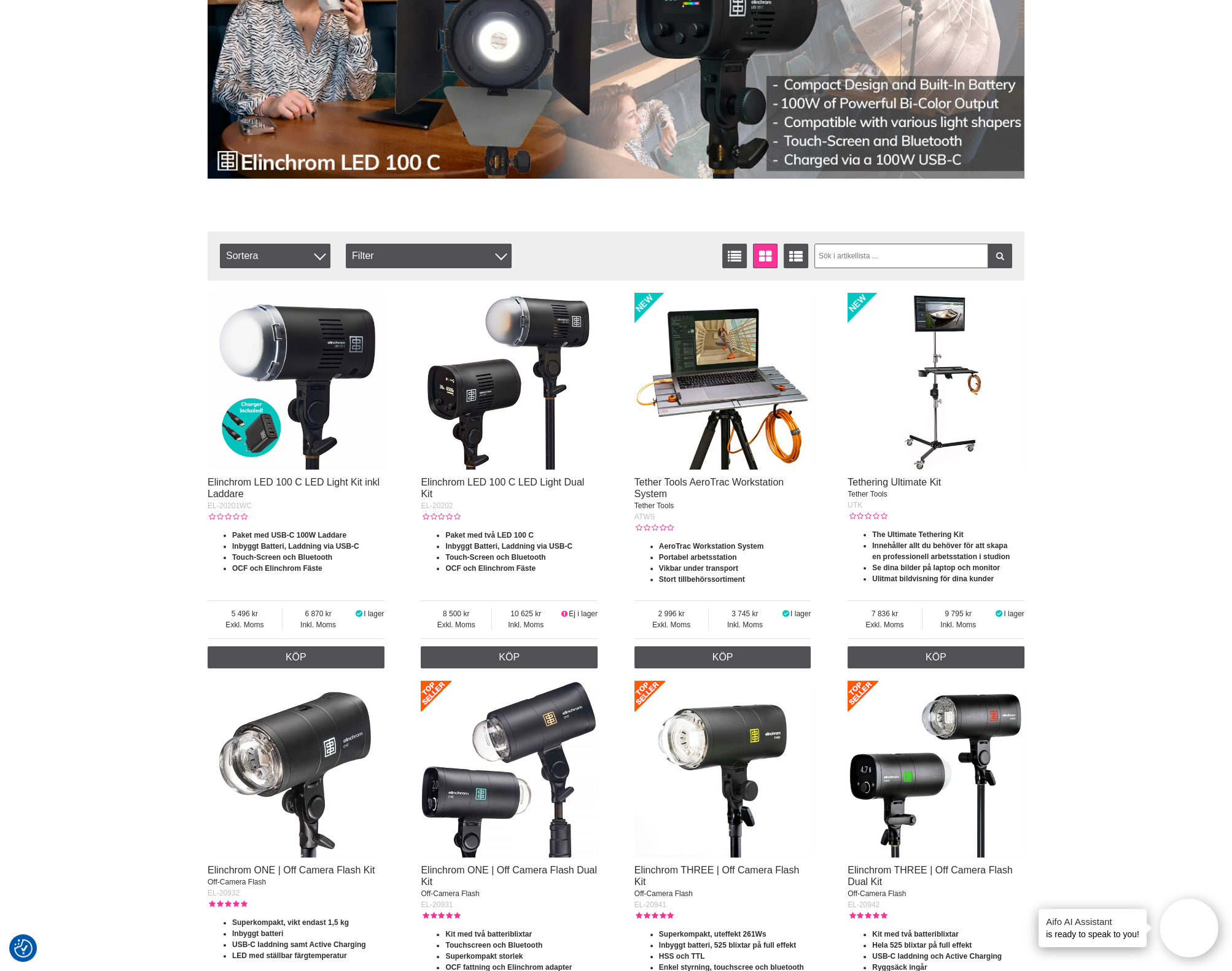
scroll to position [0, 0]
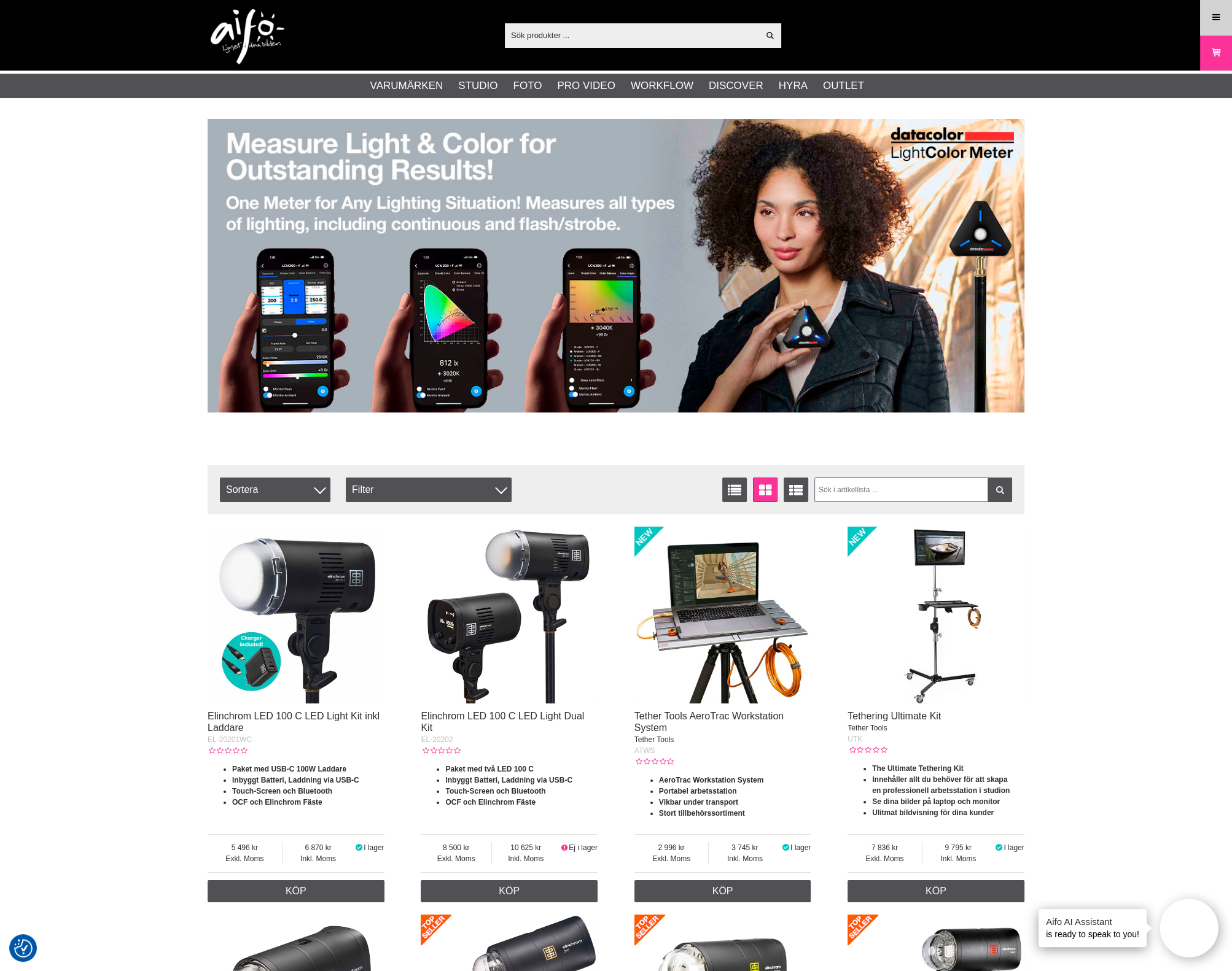
click at [1214, 17] on icon at bounding box center [1216, 17] width 11 height 13
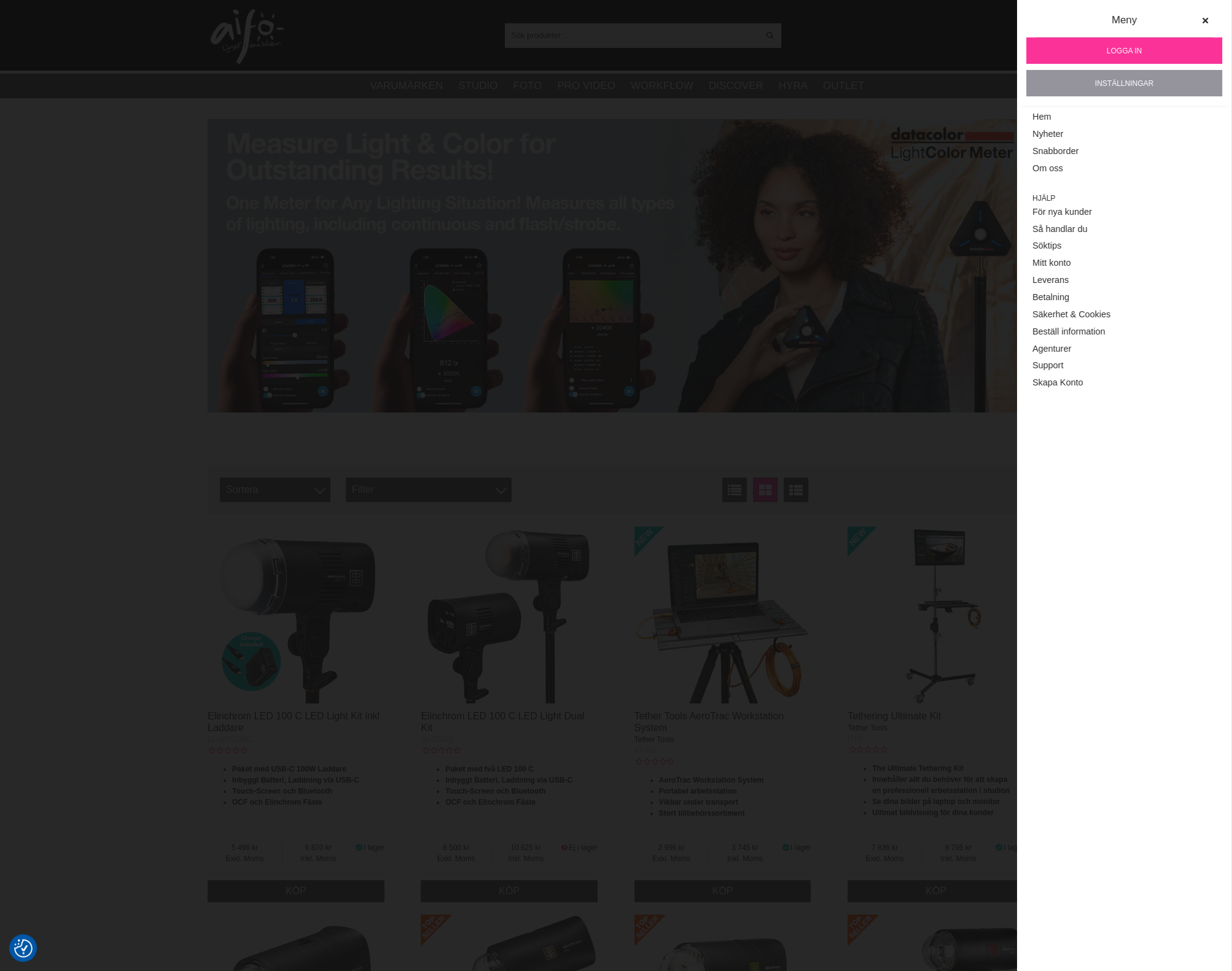
click at [1118, 88] on link "Inställningar" at bounding box center [1124, 83] width 196 height 26
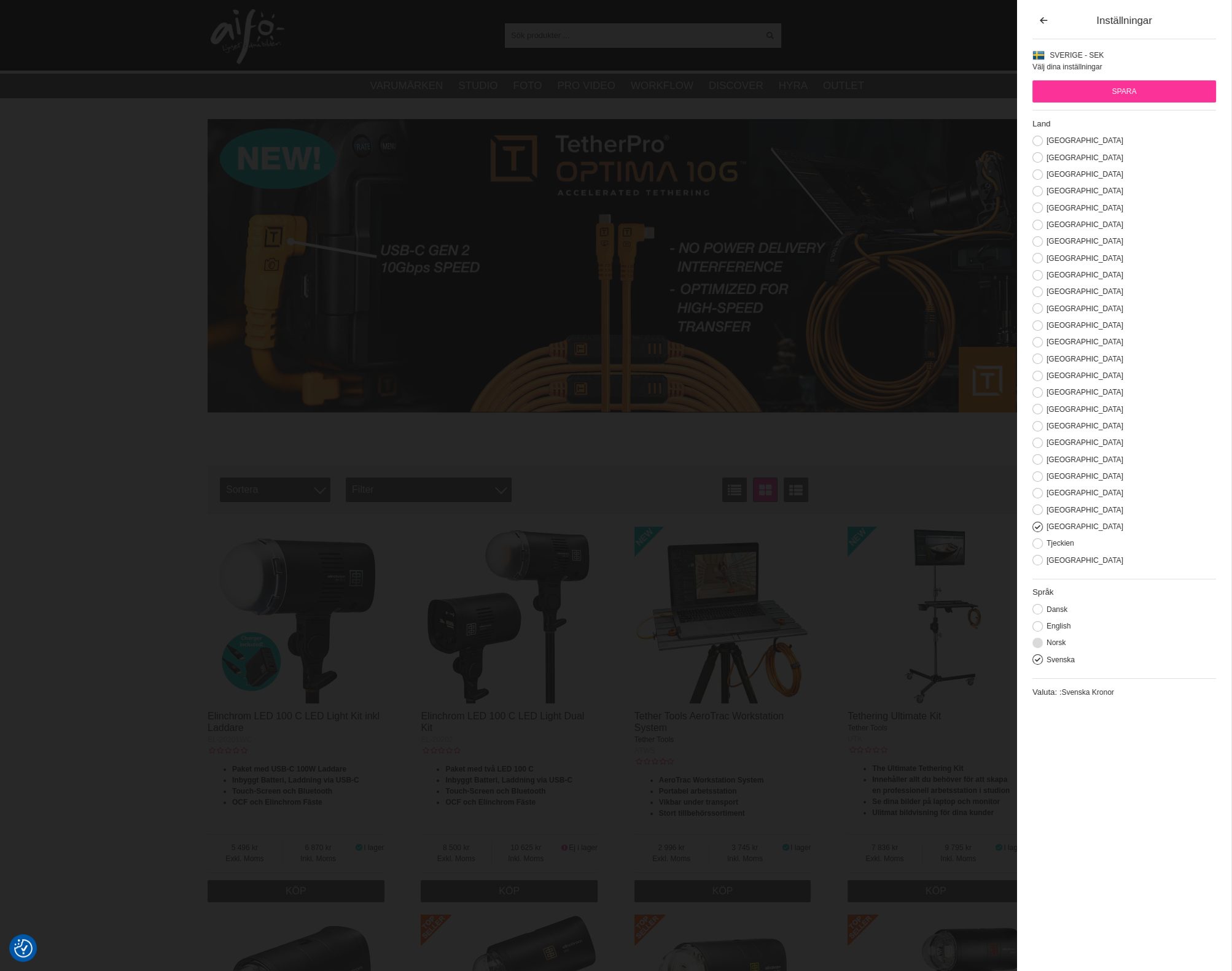
click at [1043, 647] on label "Norsk" at bounding box center [1054, 642] width 23 height 9
click at [0, 0] on input "Norsk" at bounding box center [0, 0] width 0 height 0
click at [1039, 636] on div "Språk Dansk English Norsk Svenska" at bounding box center [1123, 625] width 184 height 78
click at [1040, 632] on button at bounding box center [1037, 626] width 11 height 11
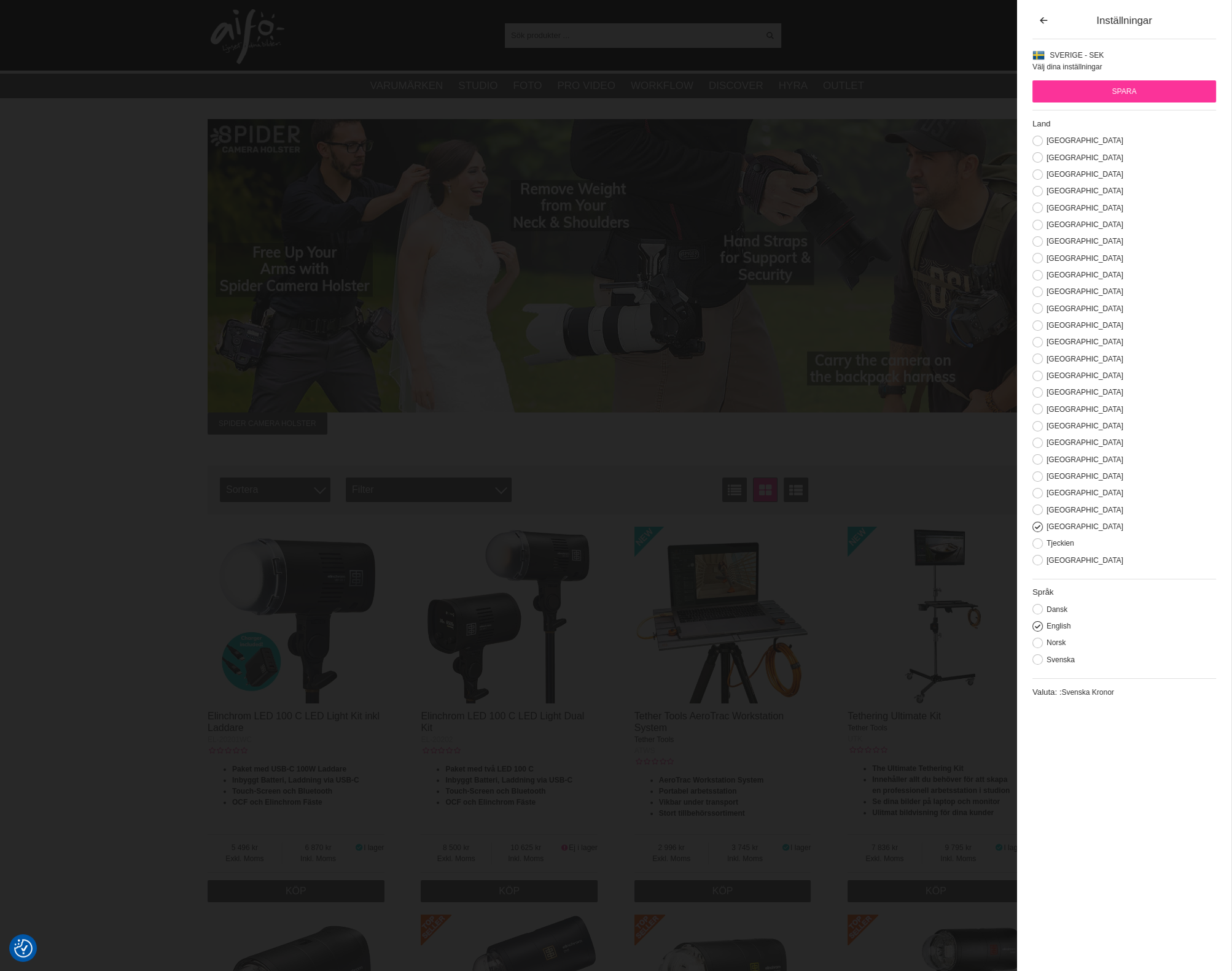
click at [1139, 86] on input "Spara" at bounding box center [1123, 91] width 184 height 22
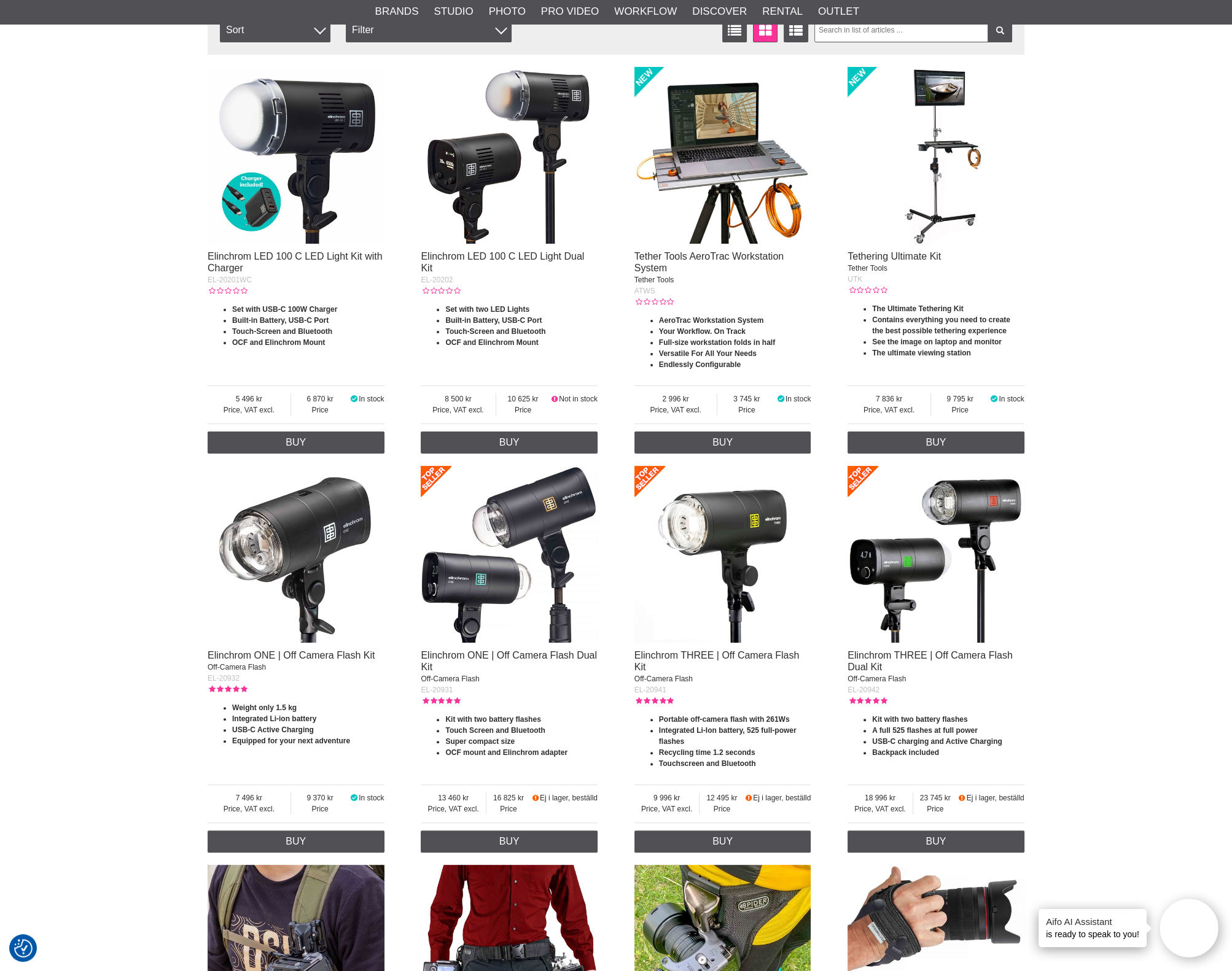
scroll to position [461, 0]
drag, startPoint x: 380, startPoint y: 752, endPoint x: 230, endPoint y: 716, distance: 154.3
click at [230, 716] on ul "Weight only 1.5 kg Integrated Li-ion battery USB-C Active Charging Equipped for…" at bounding box center [296, 724] width 177 height 44
copy ul "Weight only 1.5 kg Integrated Li-ion battery USB-C Active Charging Equipped for…"
drag, startPoint x: 581, startPoint y: 752, endPoint x: 504, endPoint y: 747, distance: 77.2
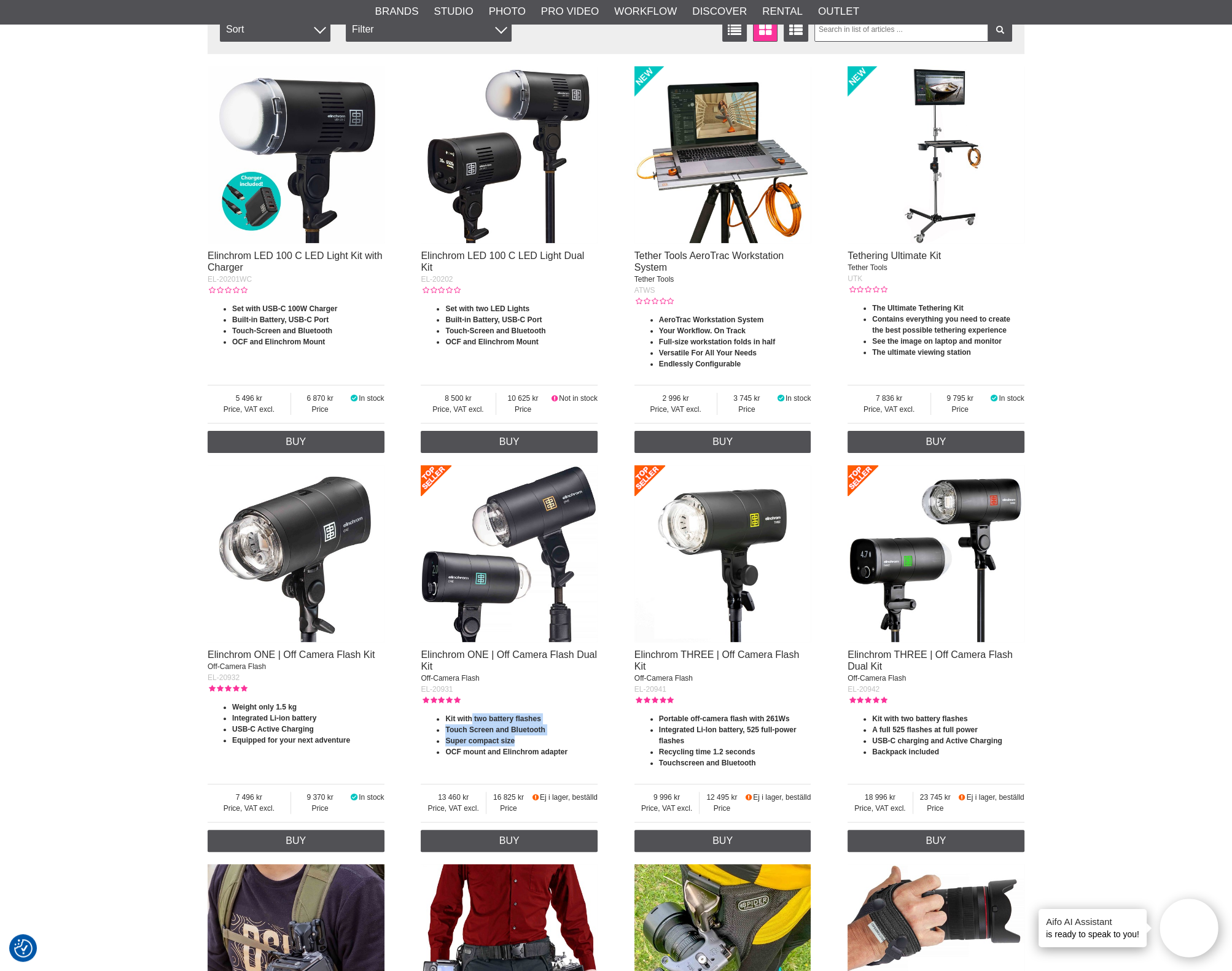
click at [474, 734] on ul "Kit with two battery flashes Touch Screen and Bluetooth Super compact size OCF …" at bounding box center [509, 735] width 177 height 44
click at [544, 747] on li "Super compact size" at bounding box center [521, 740] width 152 height 11
drag, startPoint x: 584, startPoint y: 762, endPoint x: 446, endPoint y: 731, distance: 141.4
click at [446, 731] on ul "Kit with two battery flashes Touch Screen and Bluetooth Super compact size OCF …" at bounding box center [509, 735] width 177 height 44
copy ul "Kit with two battery flashes Touch Screen and Bluetooth Super compact size OCF …"
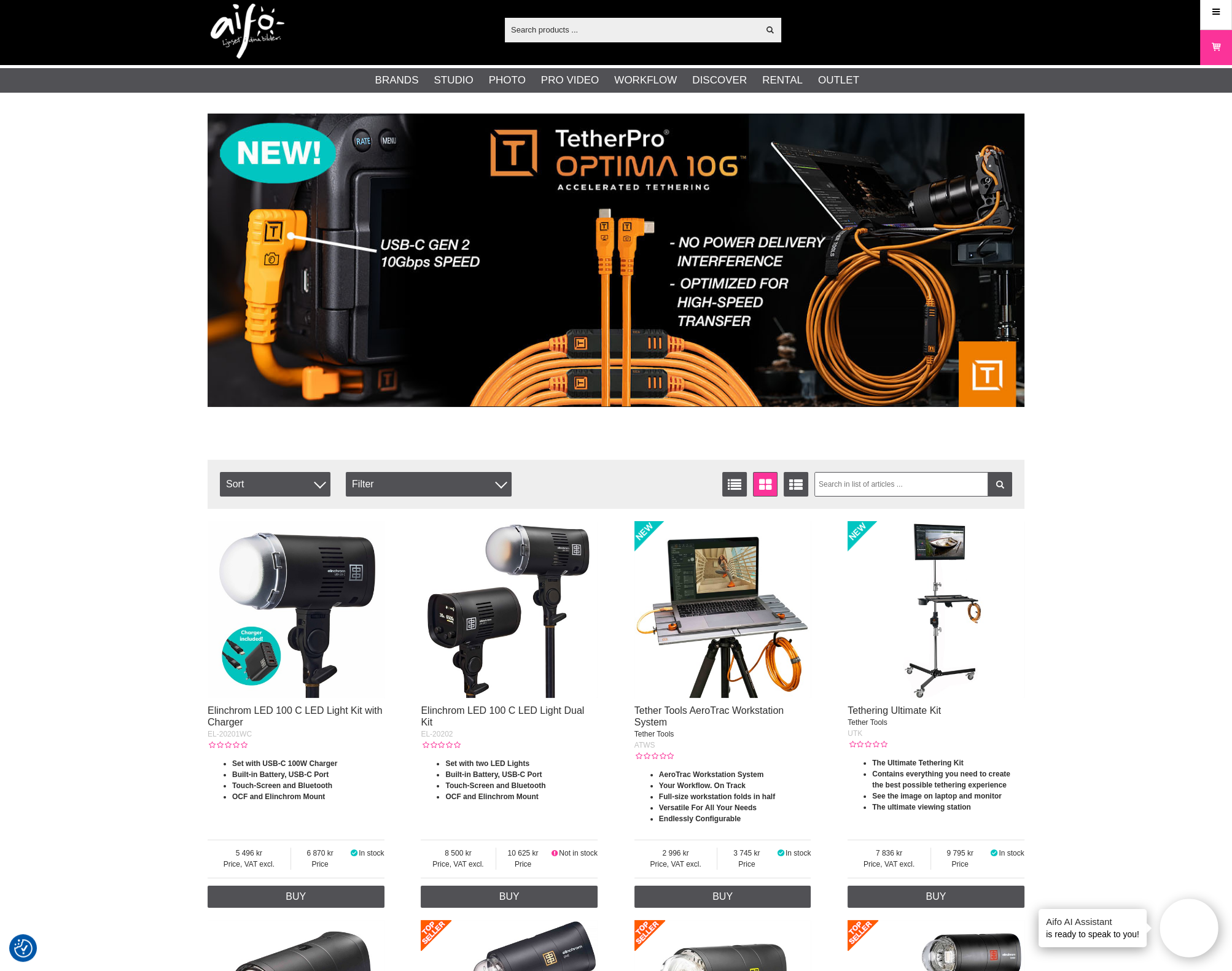
scroll to position [0, 0]
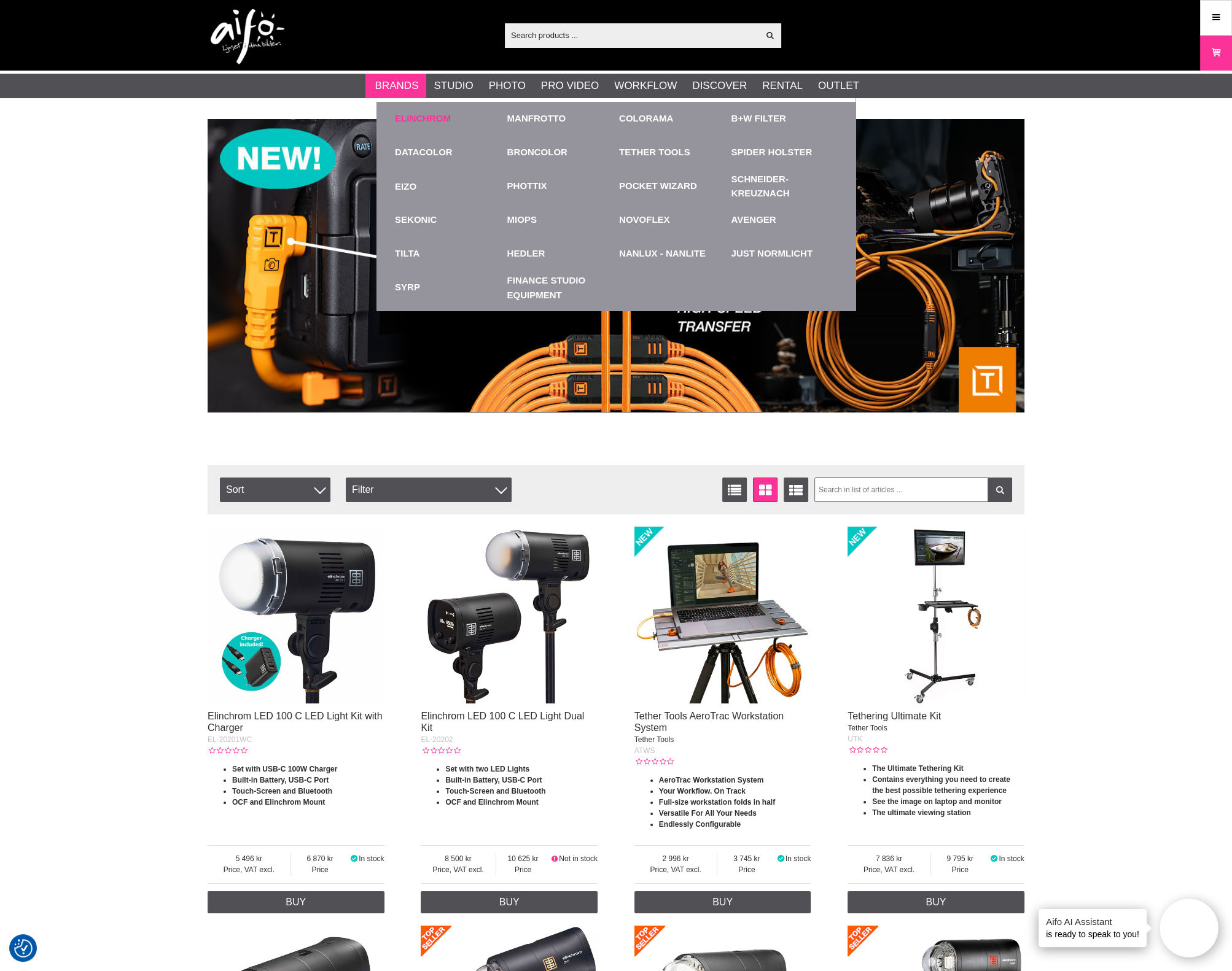
click at [420, 116] on link "Elinchrom" at bounding box center [423, 118] width 56 height 14
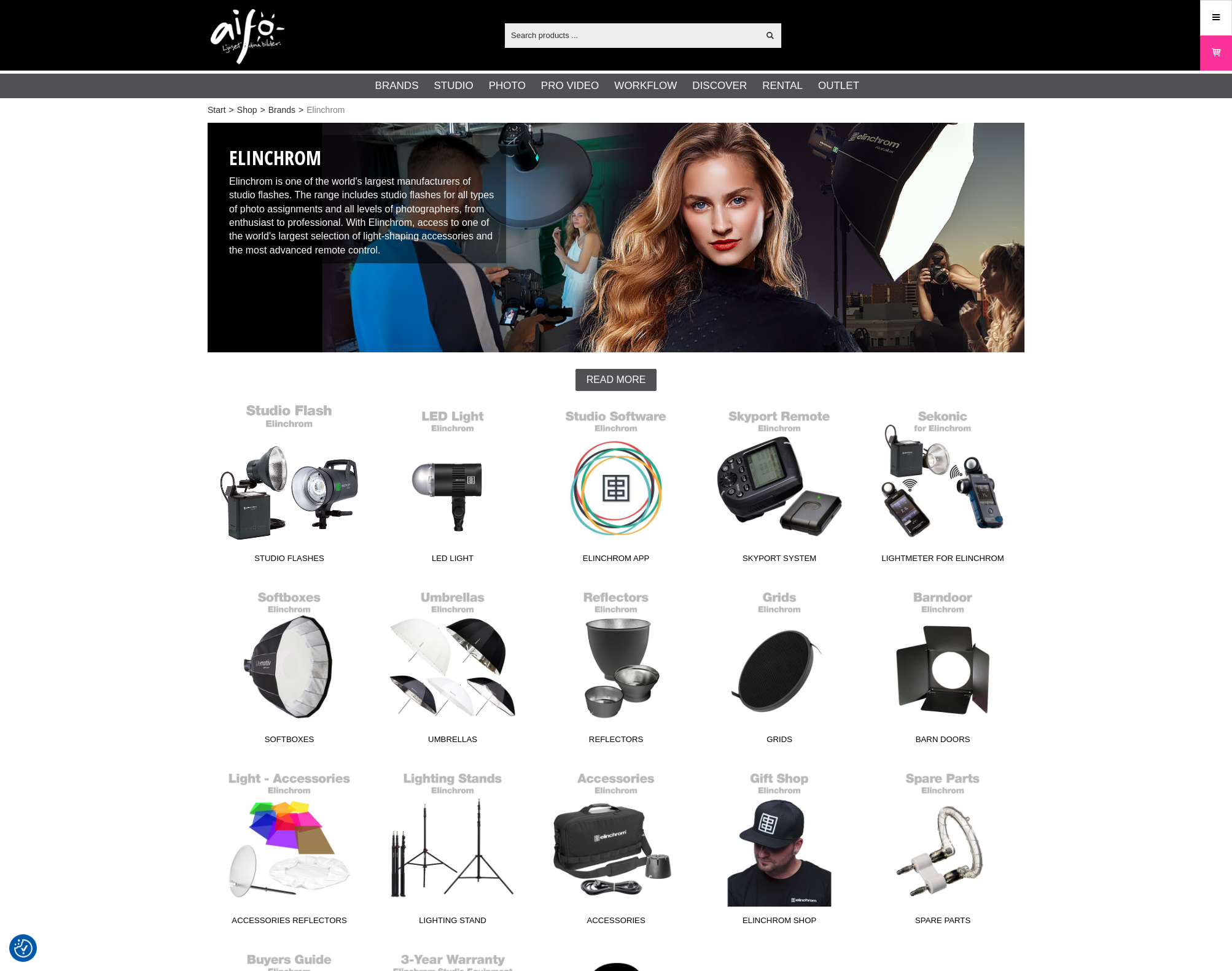
click at [267, 505] on link "Studio Flashes" at bounding box center [289, 486] width 163 height 165
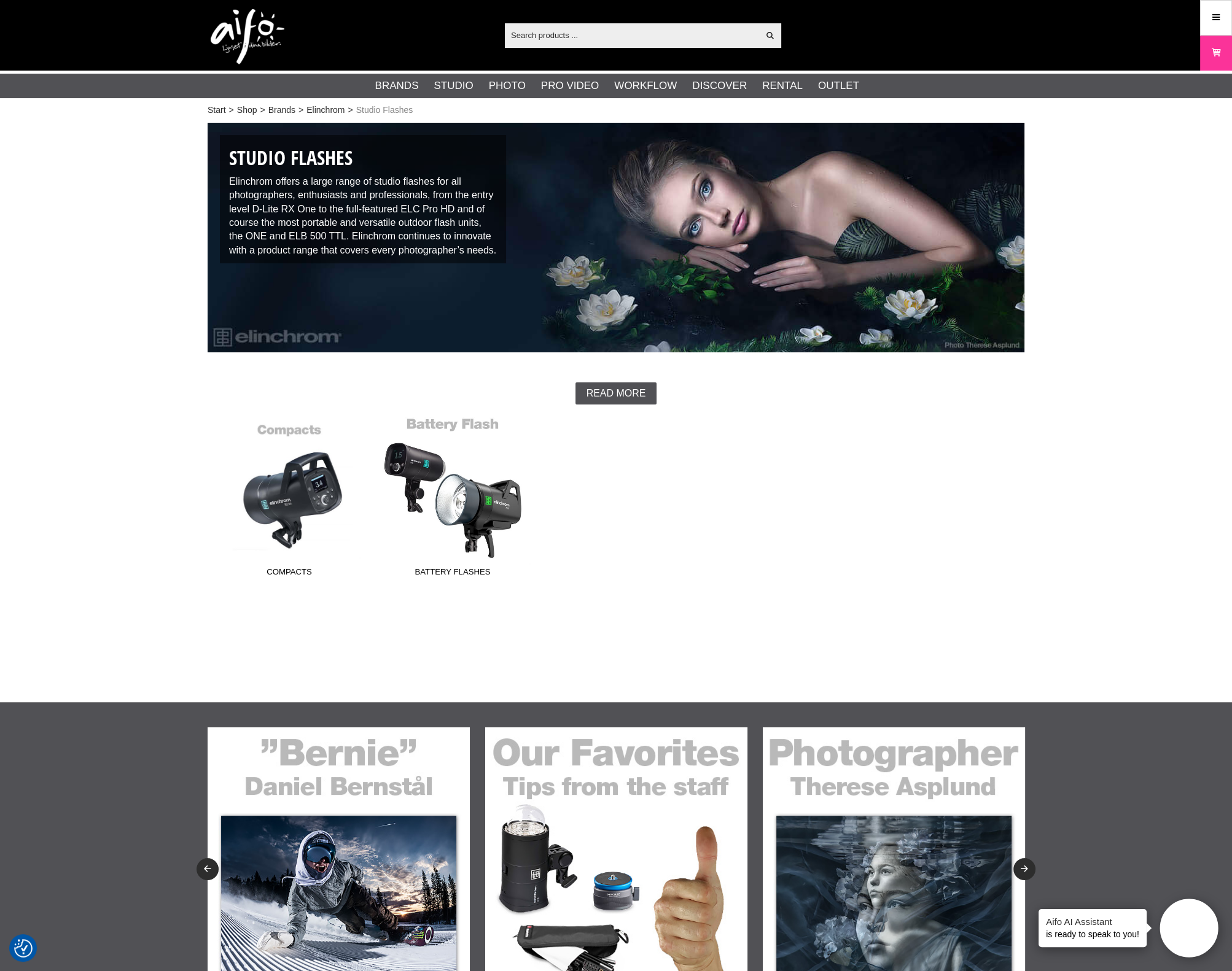
click at [444, 486] on link "Battery Flashes" at bounding box center [453, 500] width 163 height 165
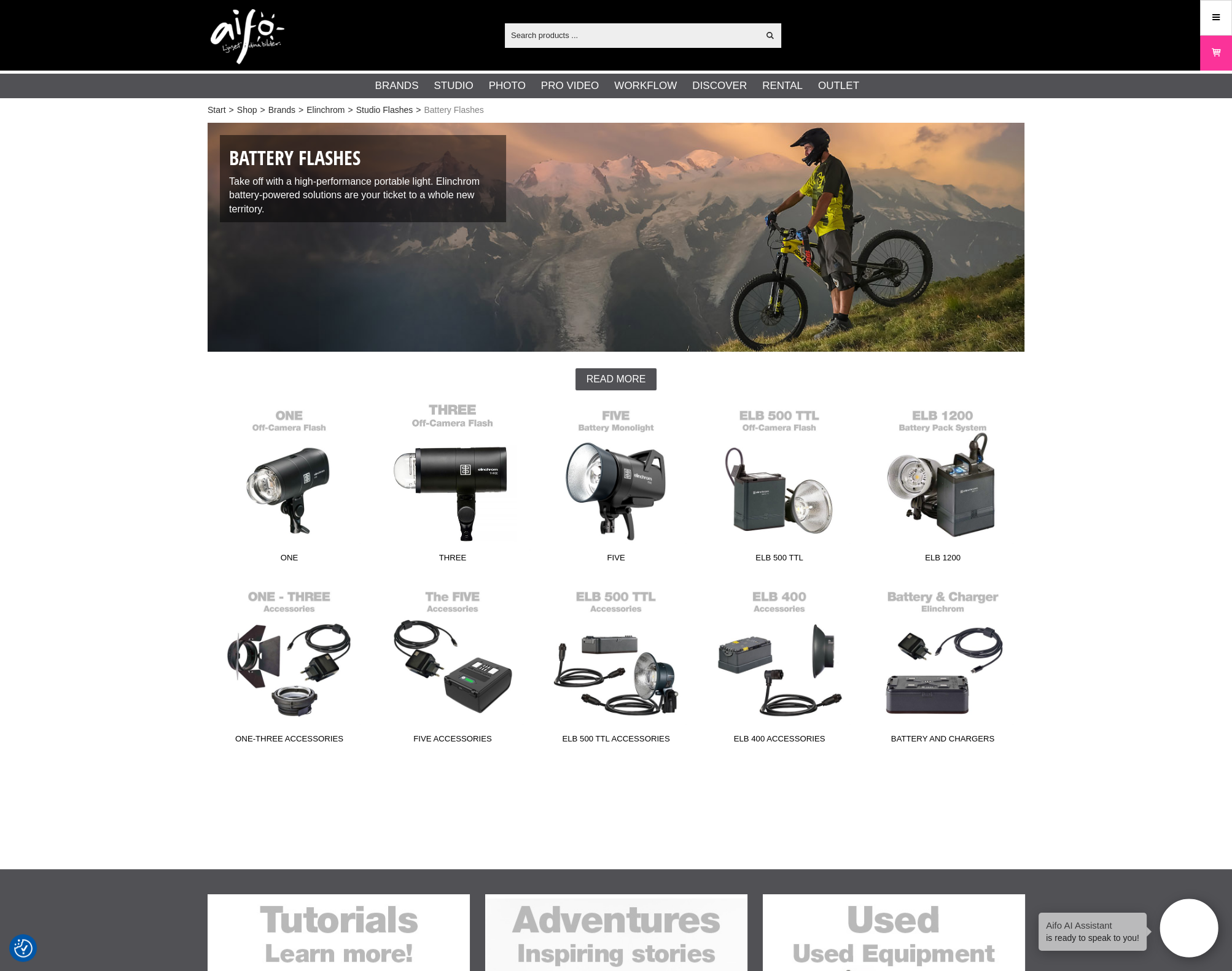
click at [497, 488] on link "THREE" at bounding box center [453, 486] width 163 height 165
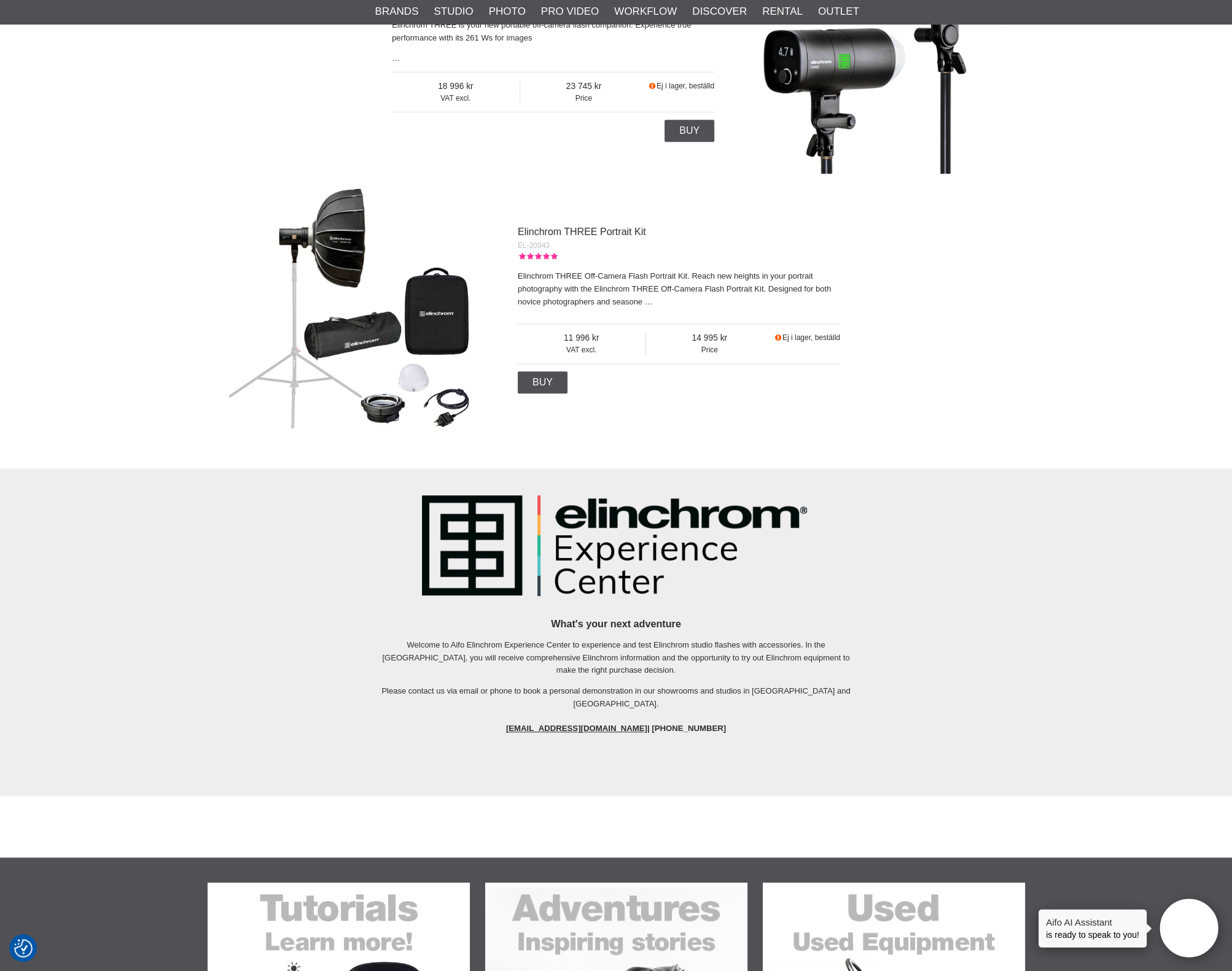
scroll to position [767, 0]
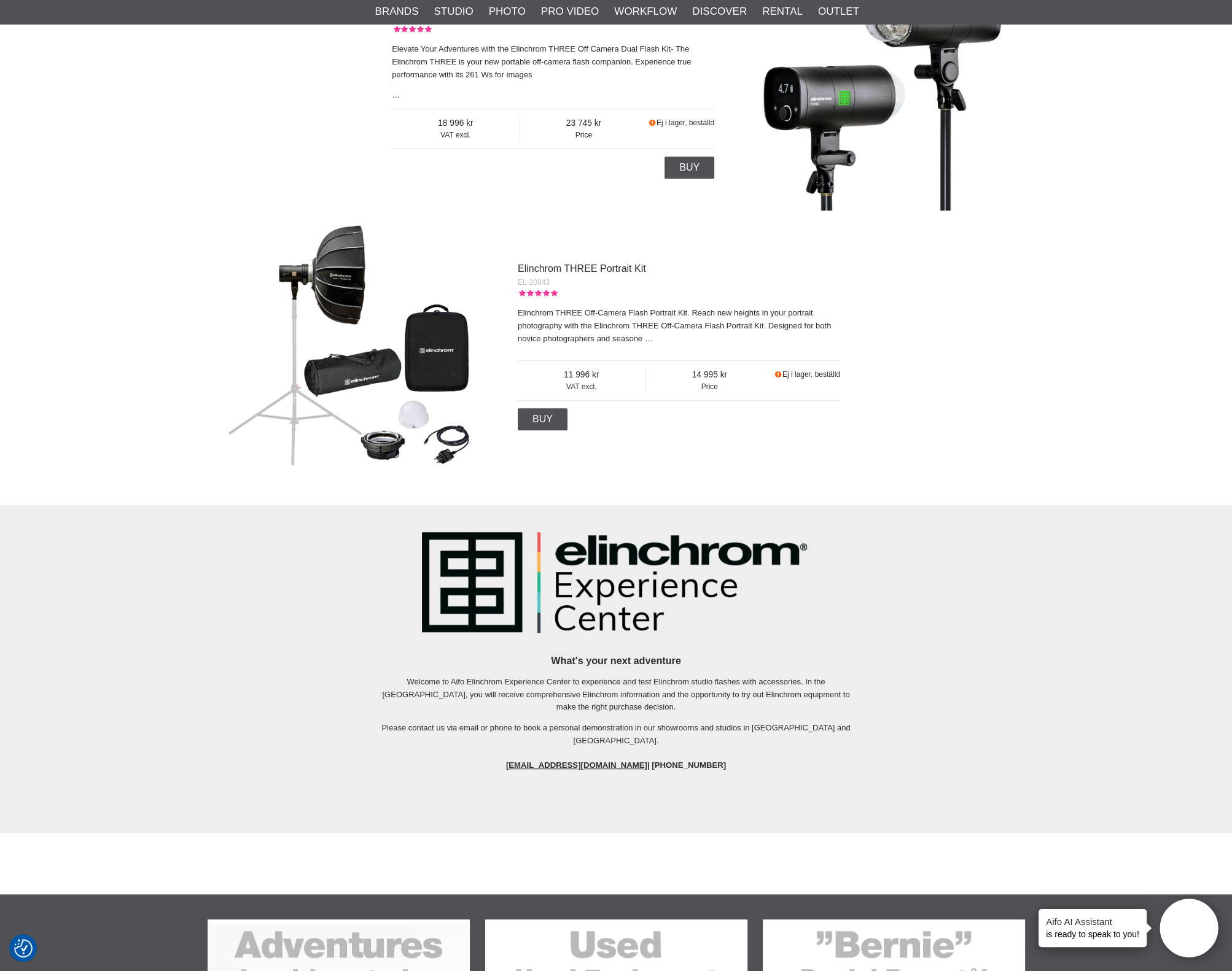
click at [454, 334] on img at bounding box center [348, 345] width 245 height 245
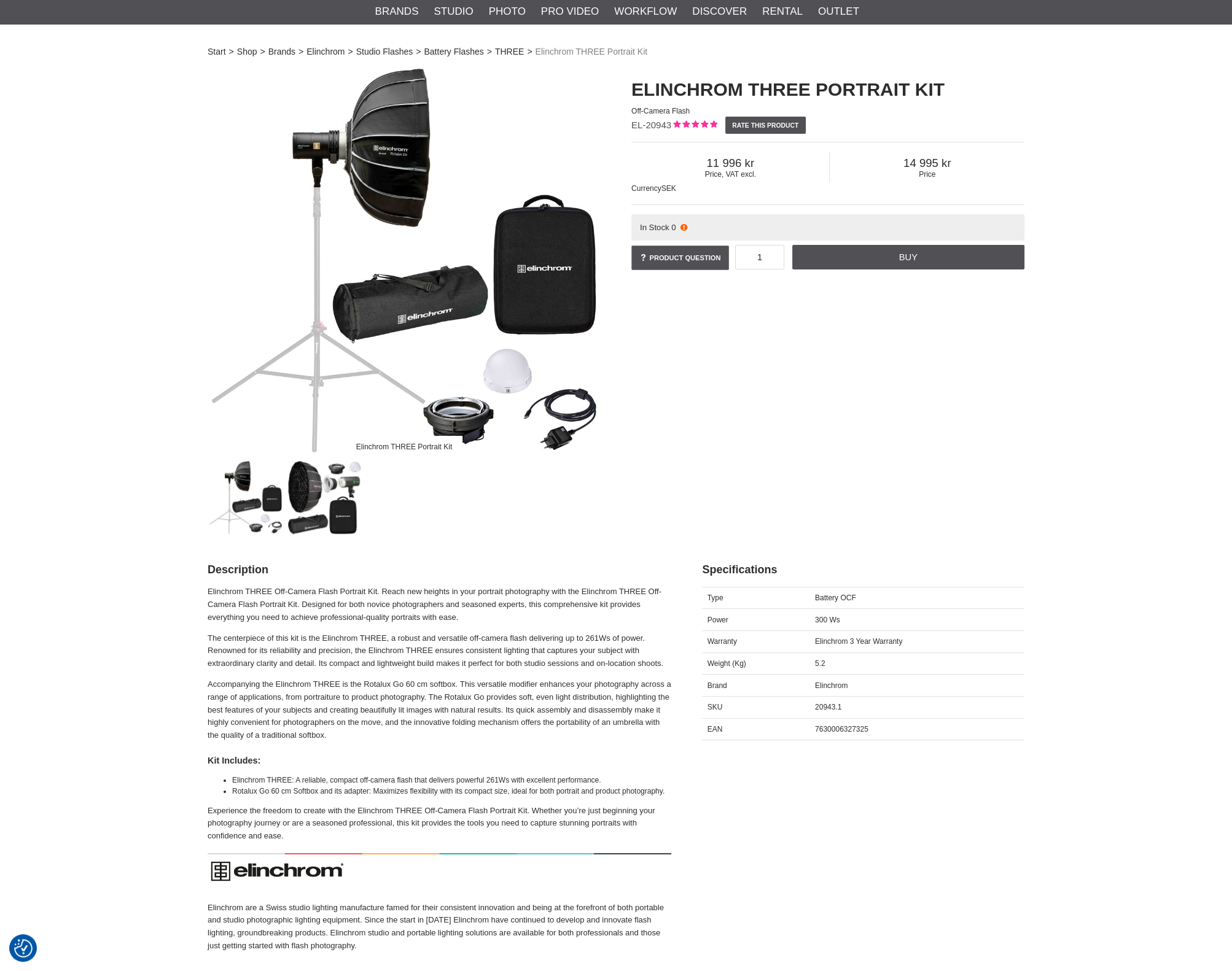
scroll to position [153, 0]
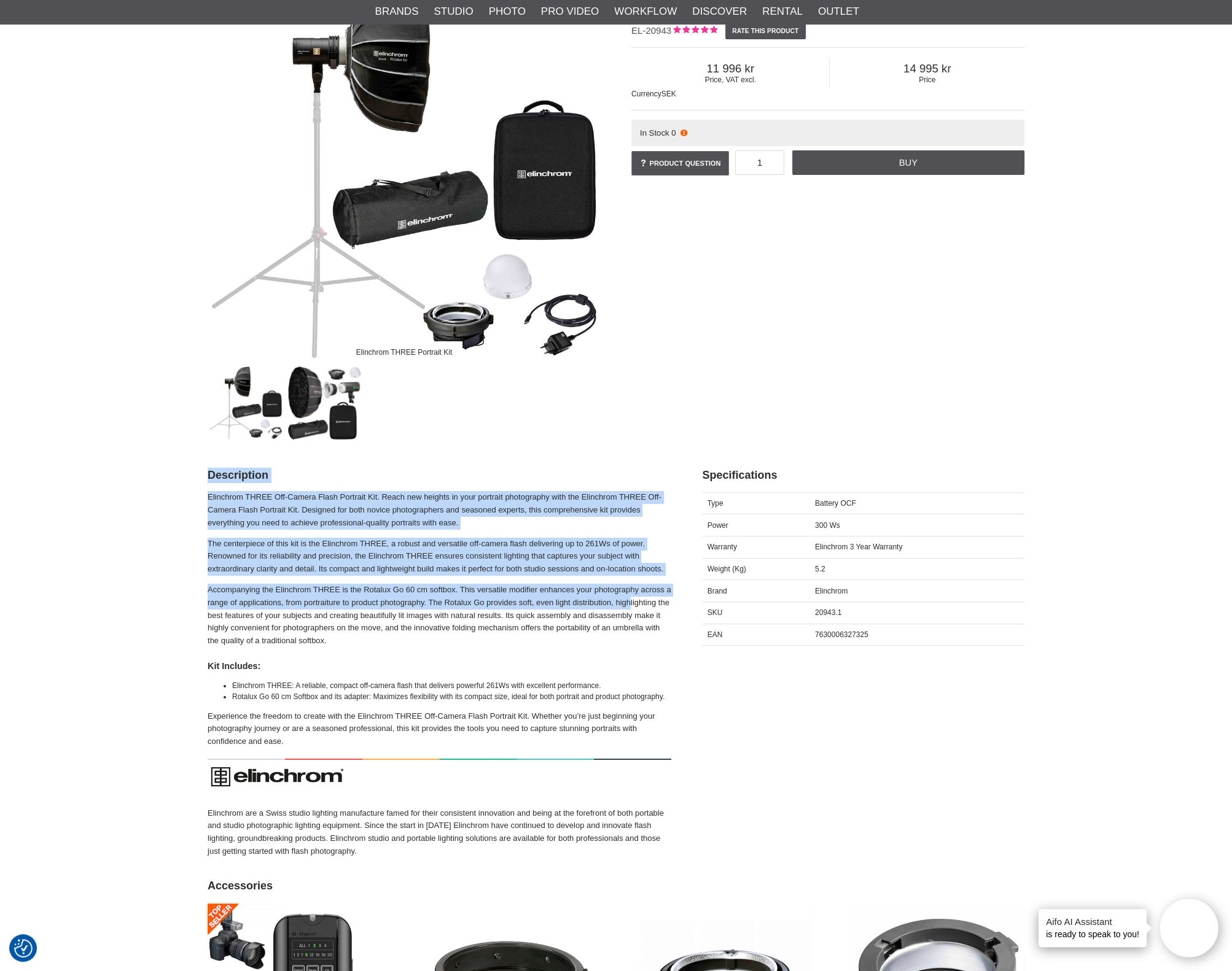
drag, startPoint x: 206, startPoint y: 497, endPoint x: 269, endPoint y: 623, distance: 140.9
drag, startPoint x: 271, startPoint y: 623, endPoint x: 278, endPoint y: 632, distance: 11.4
click at [272, 623] on p "Accompanying the Elinchrom THREE is the Rotalux Go 60 cm softbox. This versatil…" at bounding box center [440, 615] width 464 height 63
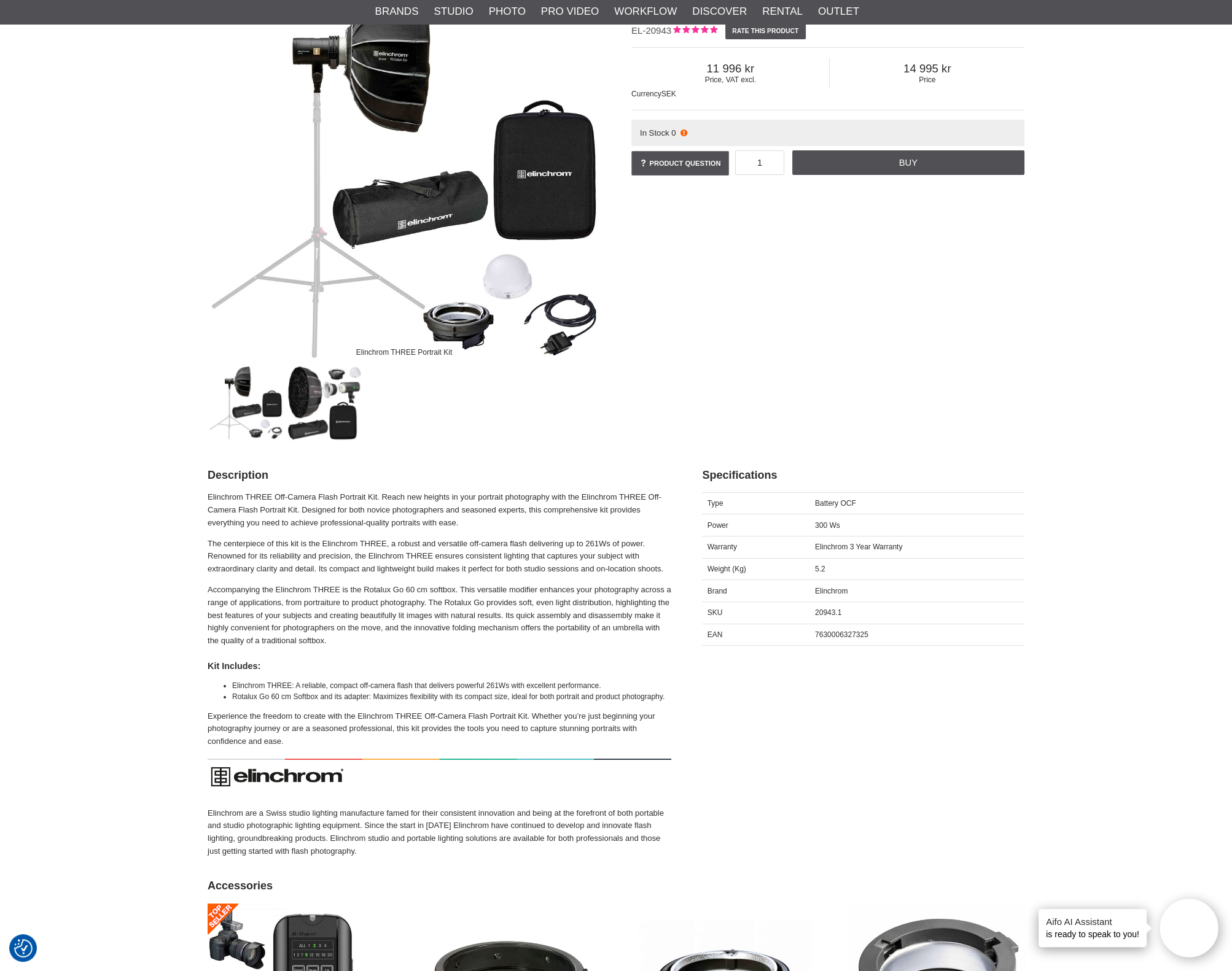
click at [468, 660] on div "Elinchrom THREE Off-Camera Flash Portrait Kit. Reach new heights in your portra…" at bounding box center [440, 675] width 464 height 367
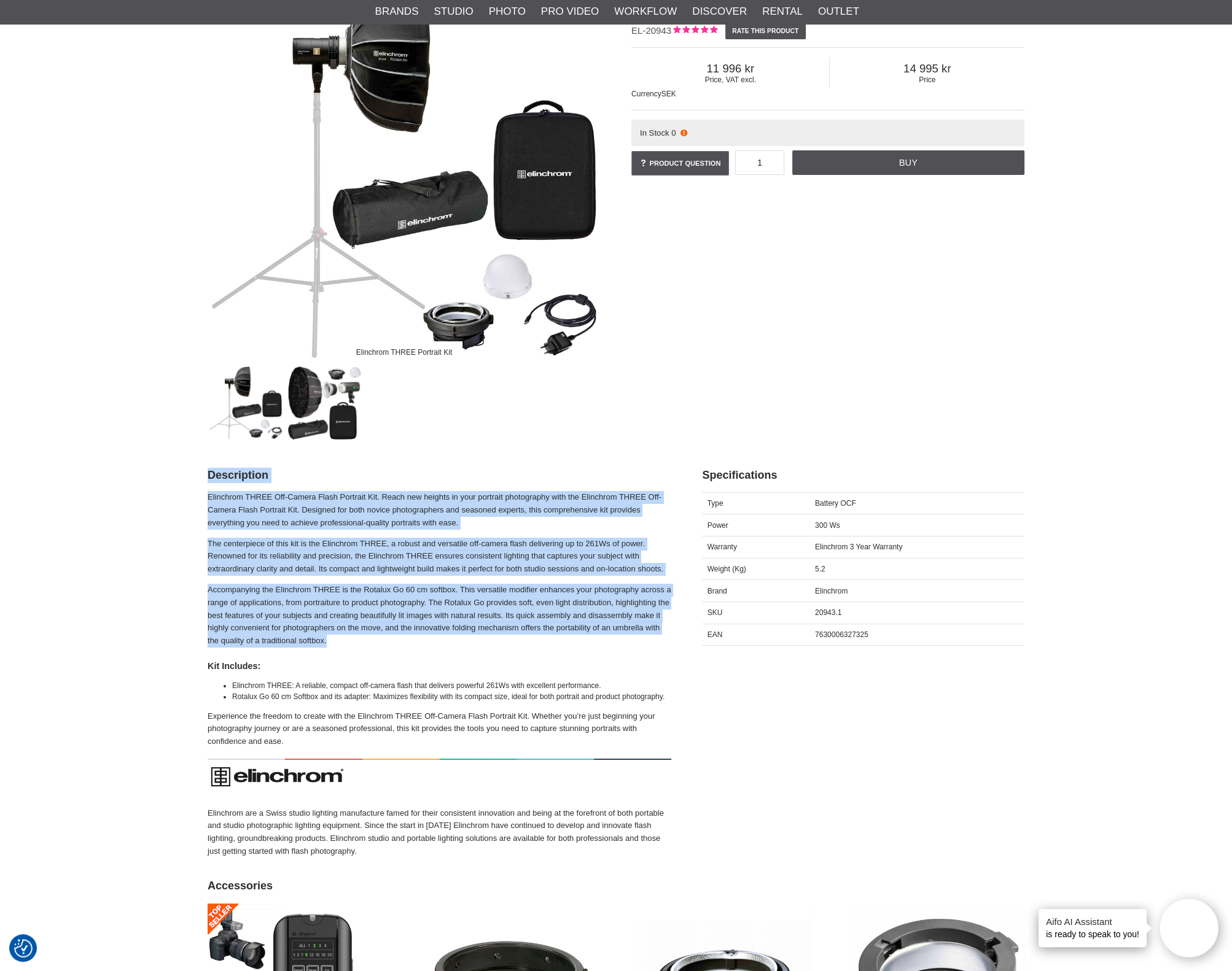
drag, startPoint x: 490, startPoint y: 650, endPoint x: 206, endPoint y: 499, distance: 321.6
click at [307, 515] on p "Elinchrom THREE Off-Camera Flash Portrait Kit. Reach new heights in your portra…" at bounding box center [440, 510] width 464 height 38
drag, startPoint x: 209, startPoint y: 499, endPoint x: 499, endPoint y: 656, distance: 329.8
click at [499, 656] on div "Elinchrom THREE Off-Camera Flash Portrait Kit. Reach new heights in your portra…" at bounding box center [440, 675] width 464 height 367
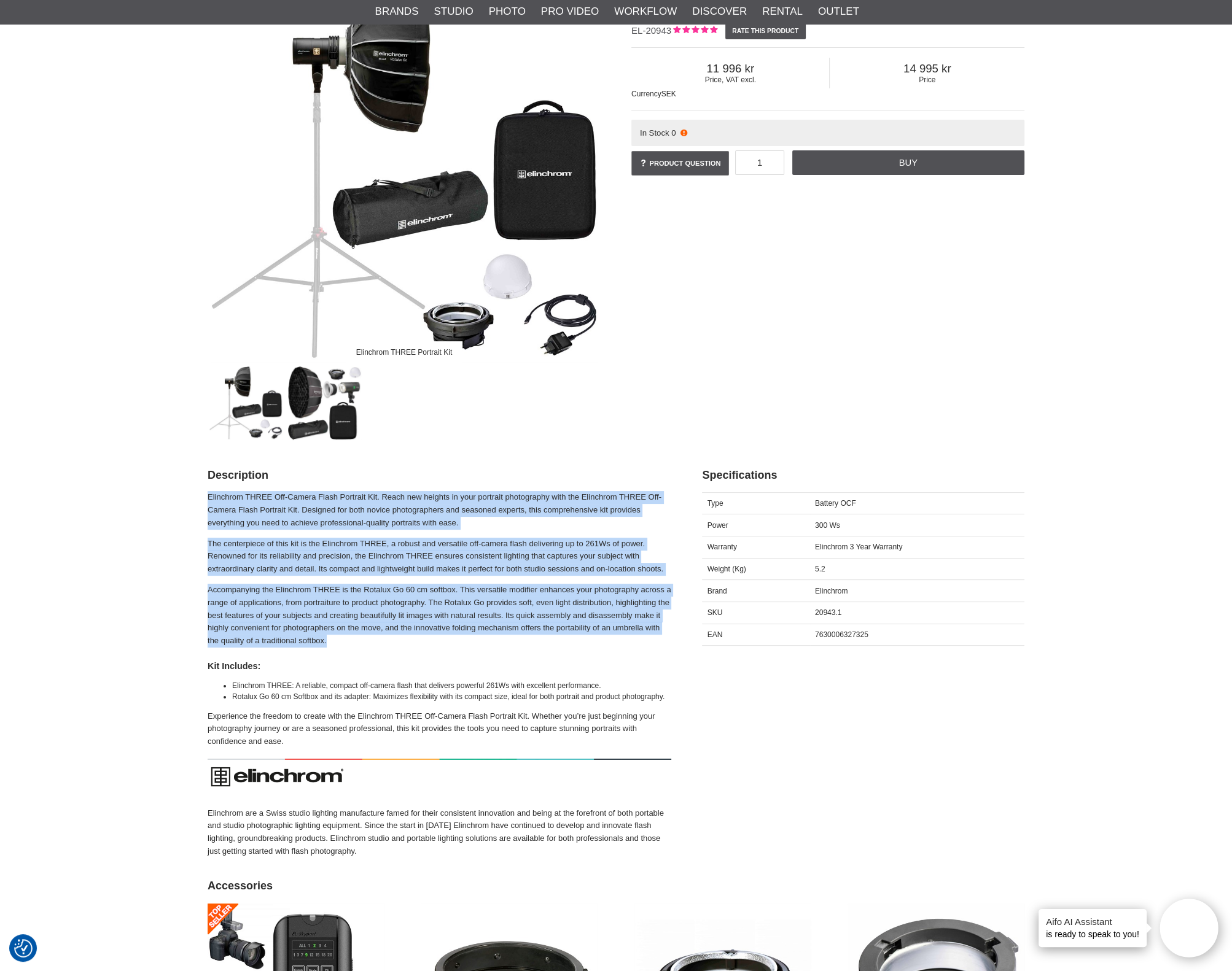
copy div "Elinchrom THREE Off-Camera Flash Portrait Kit. Reach new heights in your portra…"
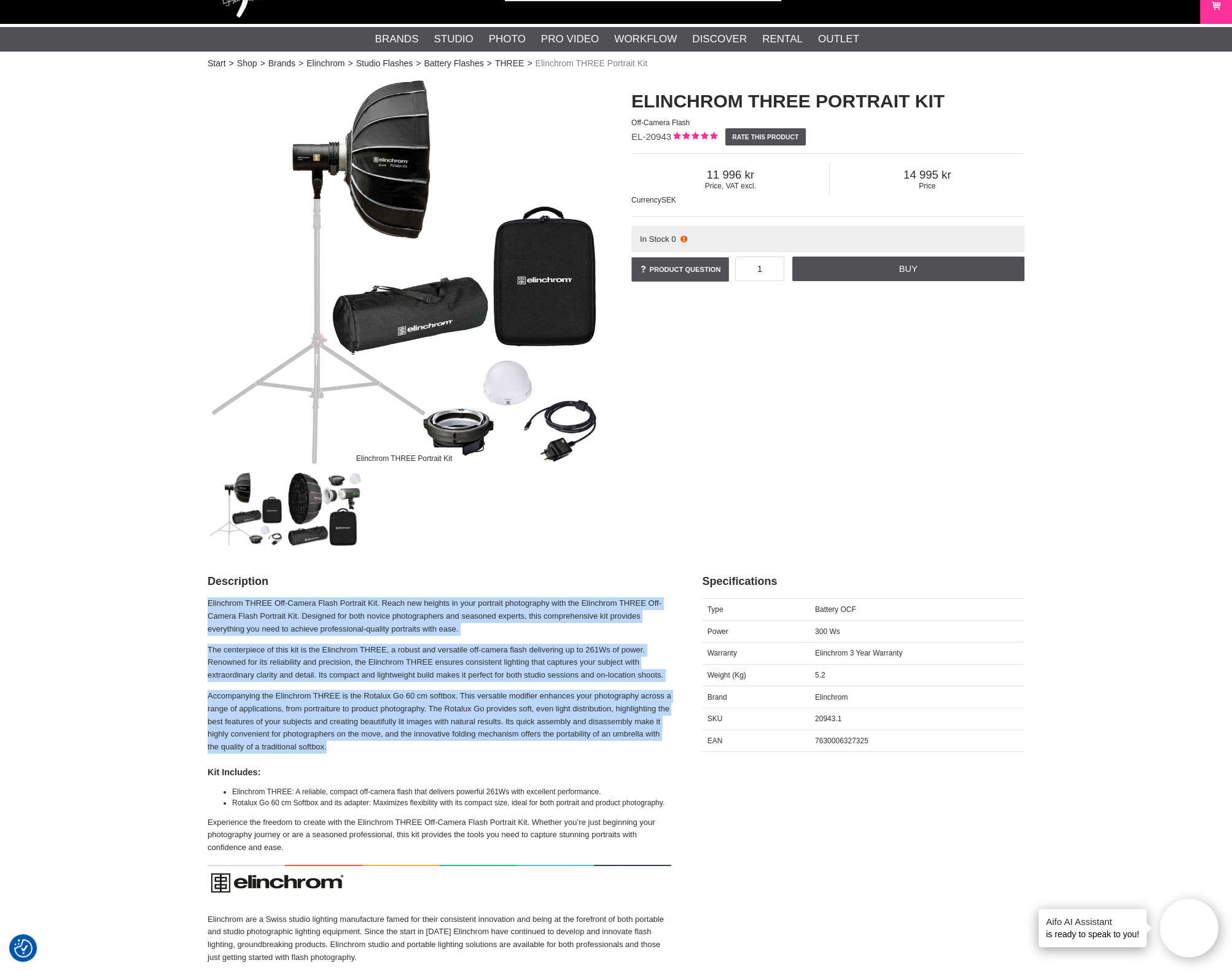
scroll to position [0, 0]
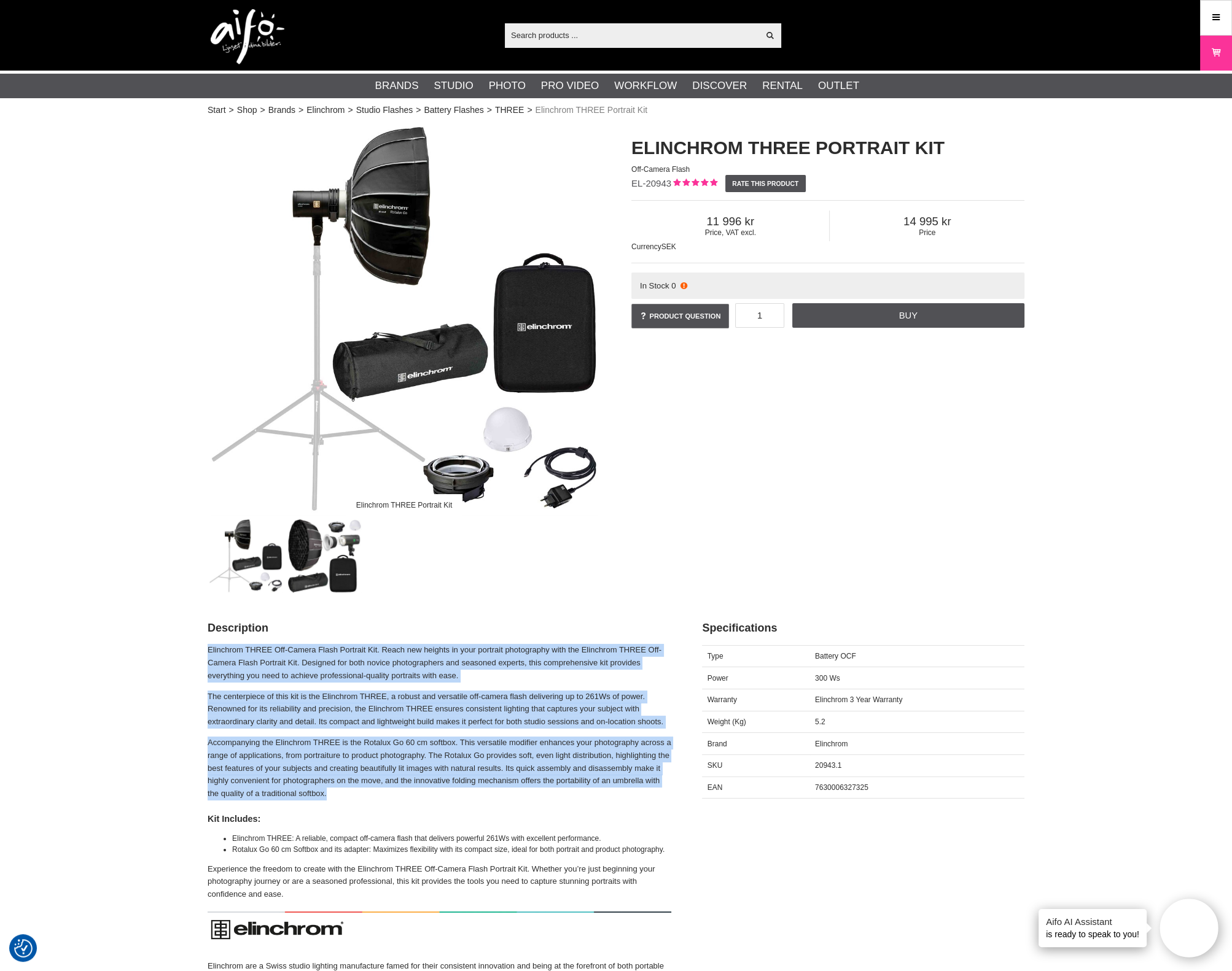
click at [235, 40] on img at bounding box center [247, 37] width 74 height 55
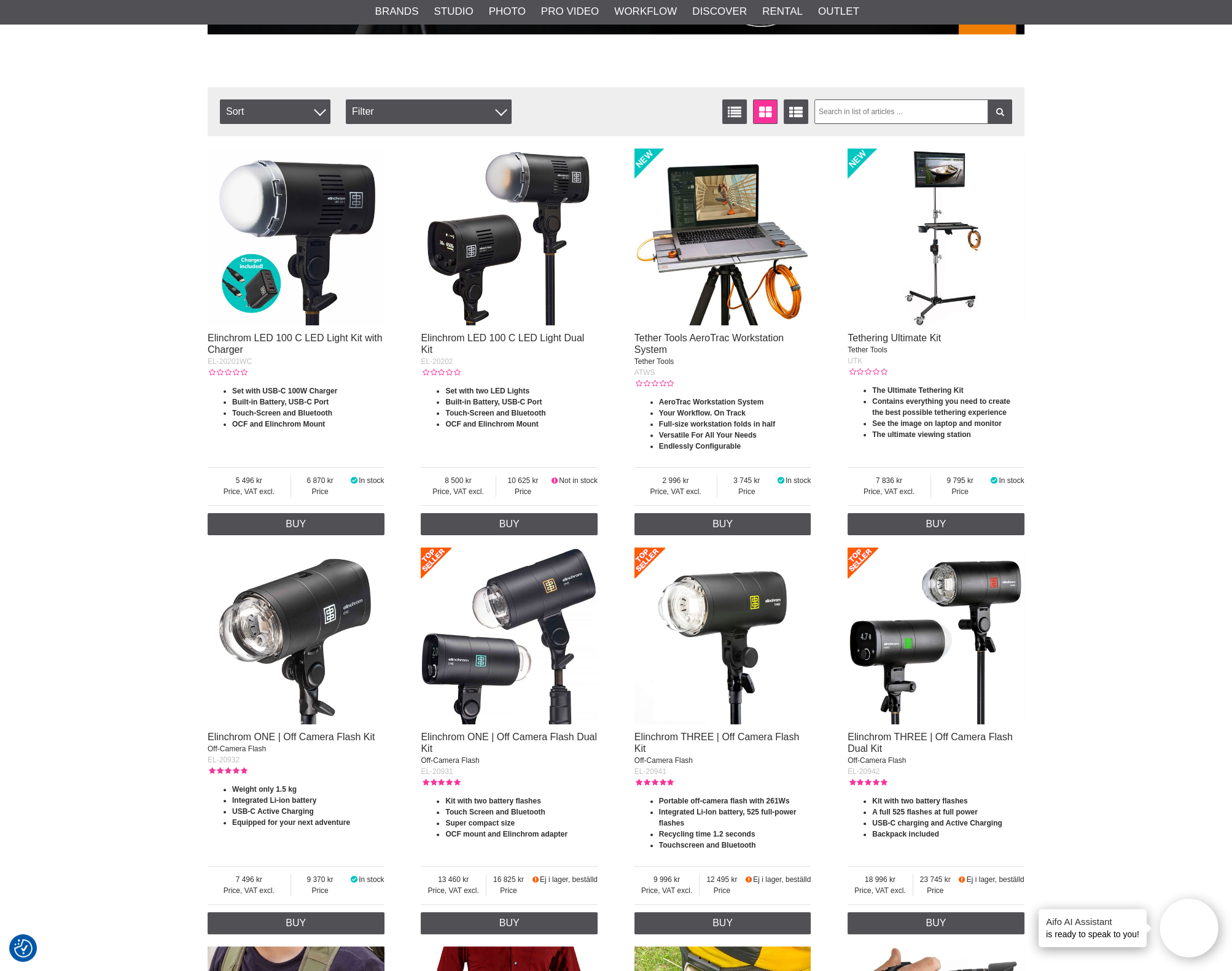
scroll to position [384, 0]
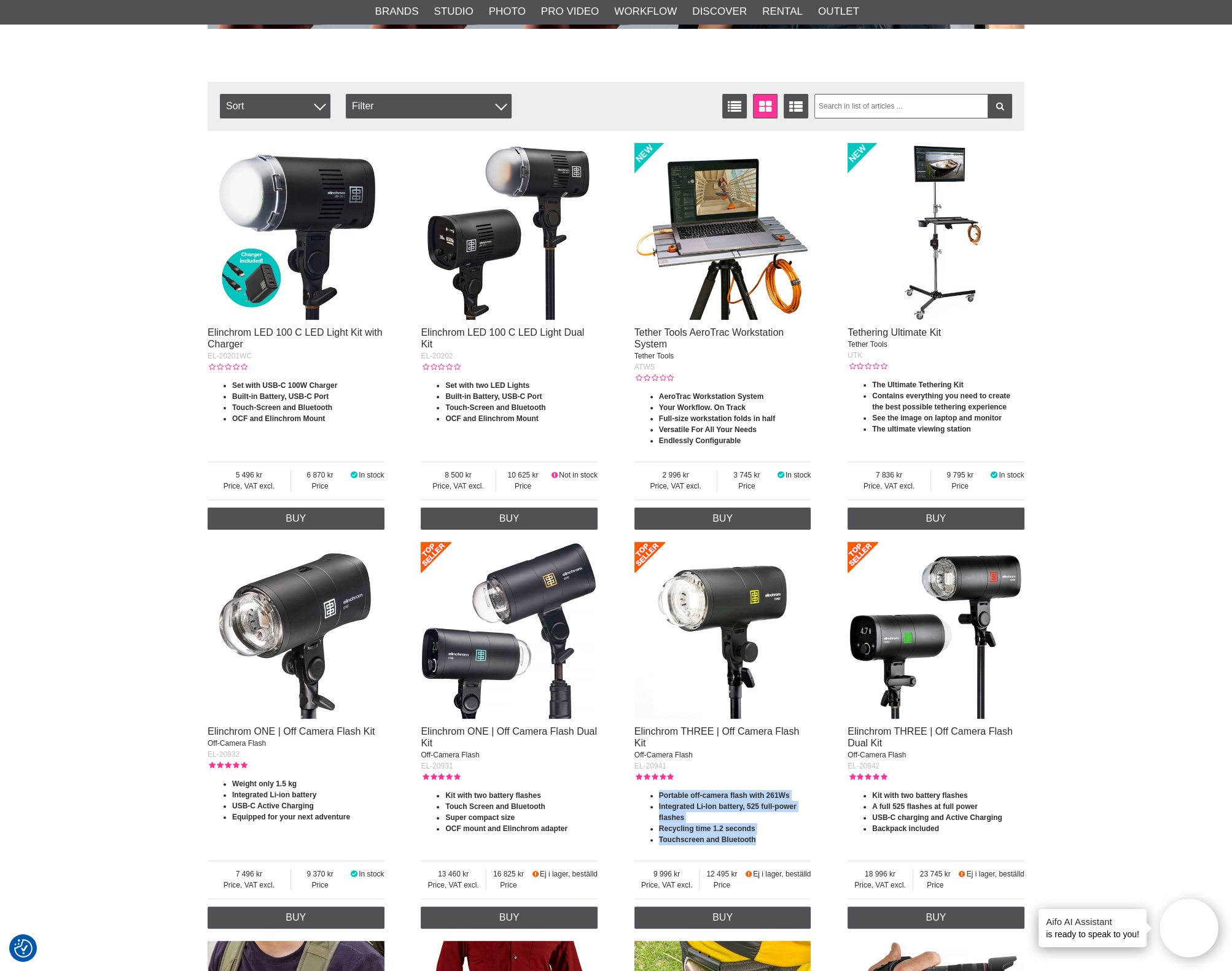
drag, startPoint x: 776, startPoint y: 850, endPoint x: 657, endPoint y: 803, distance: 127.9
click at [657, 803] on ul "Portable off-camera flash with 261Ws Integrated Li-Ion battery, 525 full-power …" at bounding box center [723, 817] width 177 height 55
copy ul "Portable off-camera flash with 261Ws Integrated Li-Ion battery, 525 full-power …"
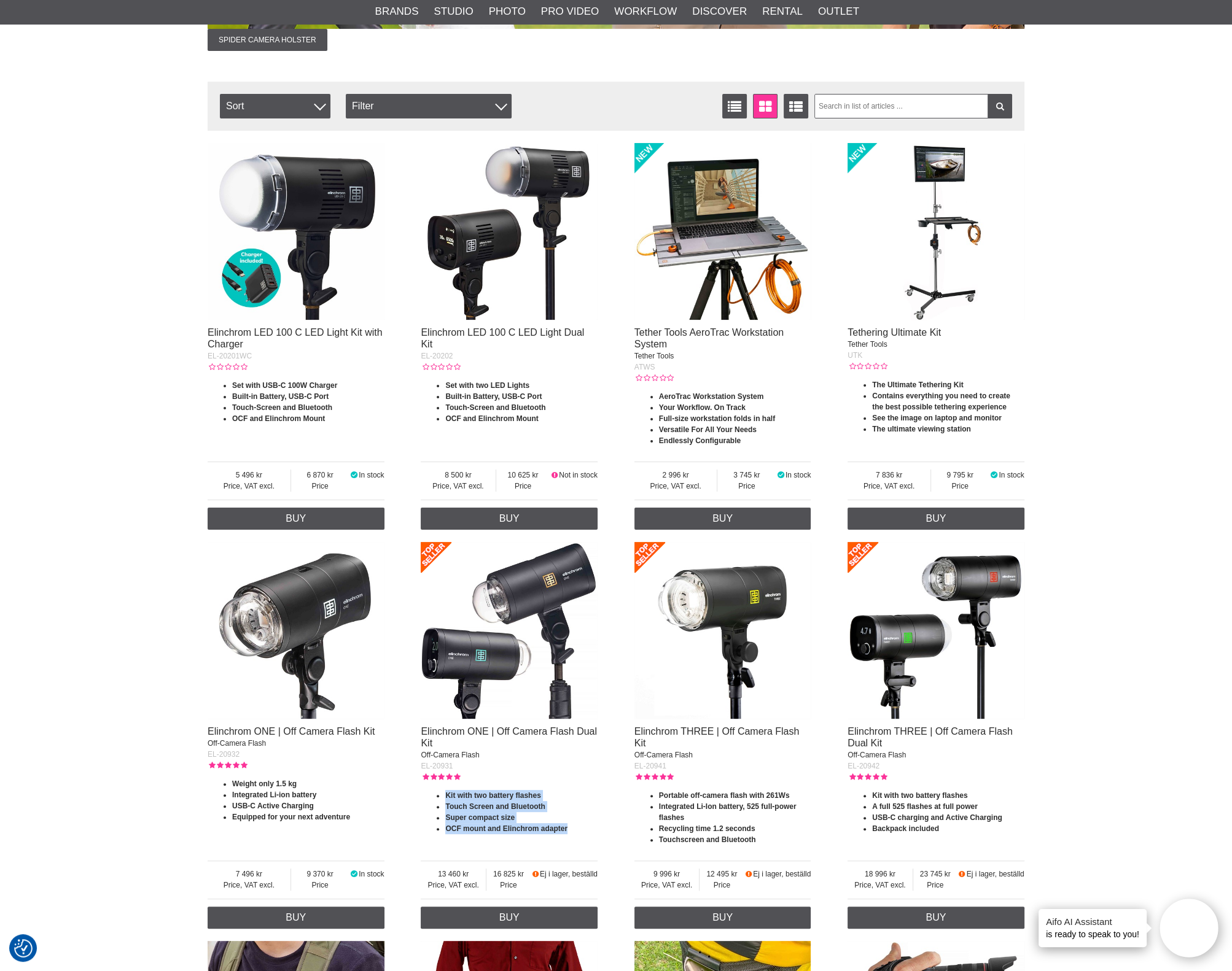
drag, startPoint x: 570, startPoint y: 834, endPoint x: 443, endPoint y: 808, distance: 129.6
click at [443, 808] on ul "Kit with two battery flashes Touch Screen and Bluetooth Super compact size OCF …" at bounding box center [509, 812] width 177 height 44
copy ul "Kit with two battery flashes Touch Screen and Bluetooth Super compact size OCF …"
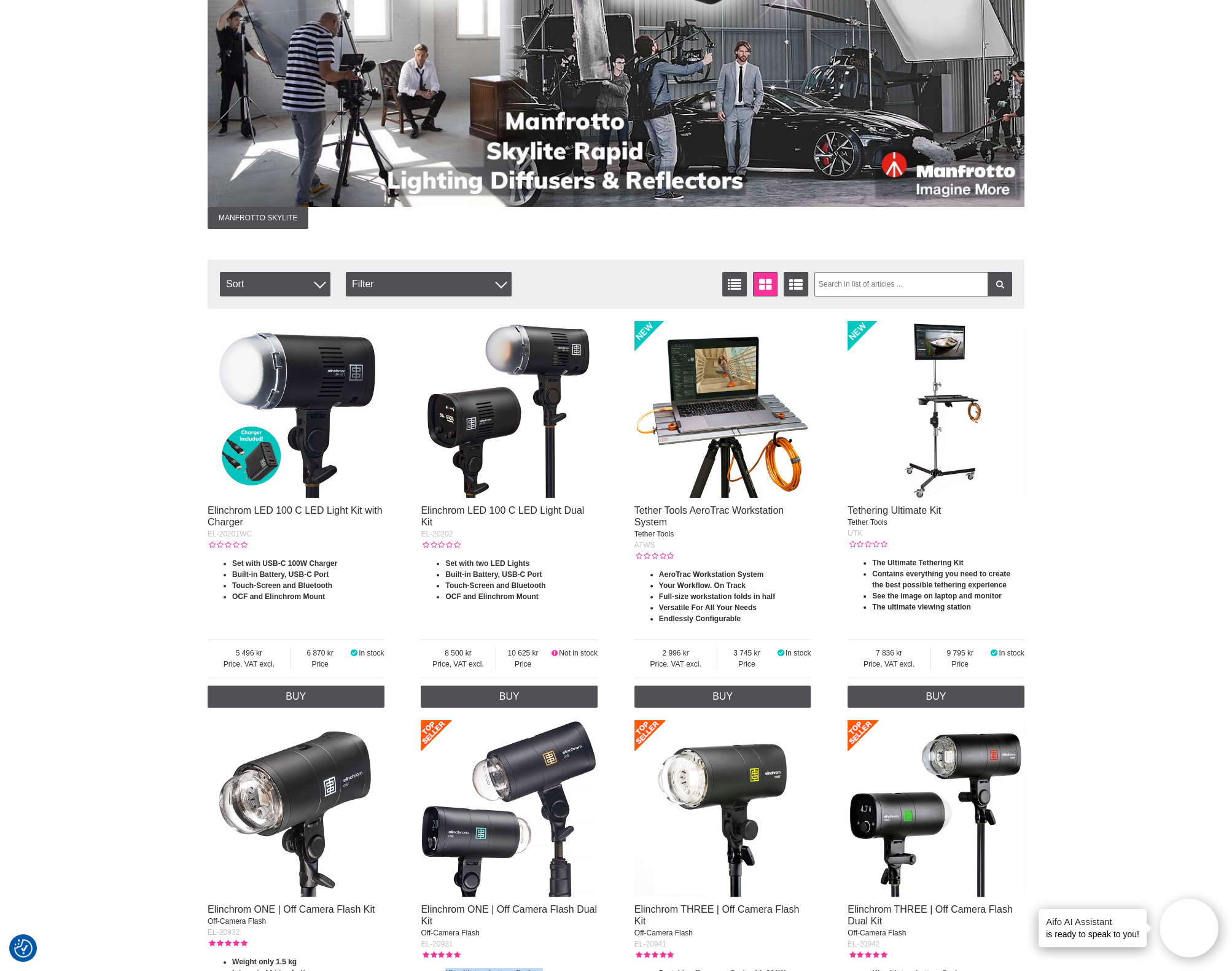
scroll to position [0, 0]
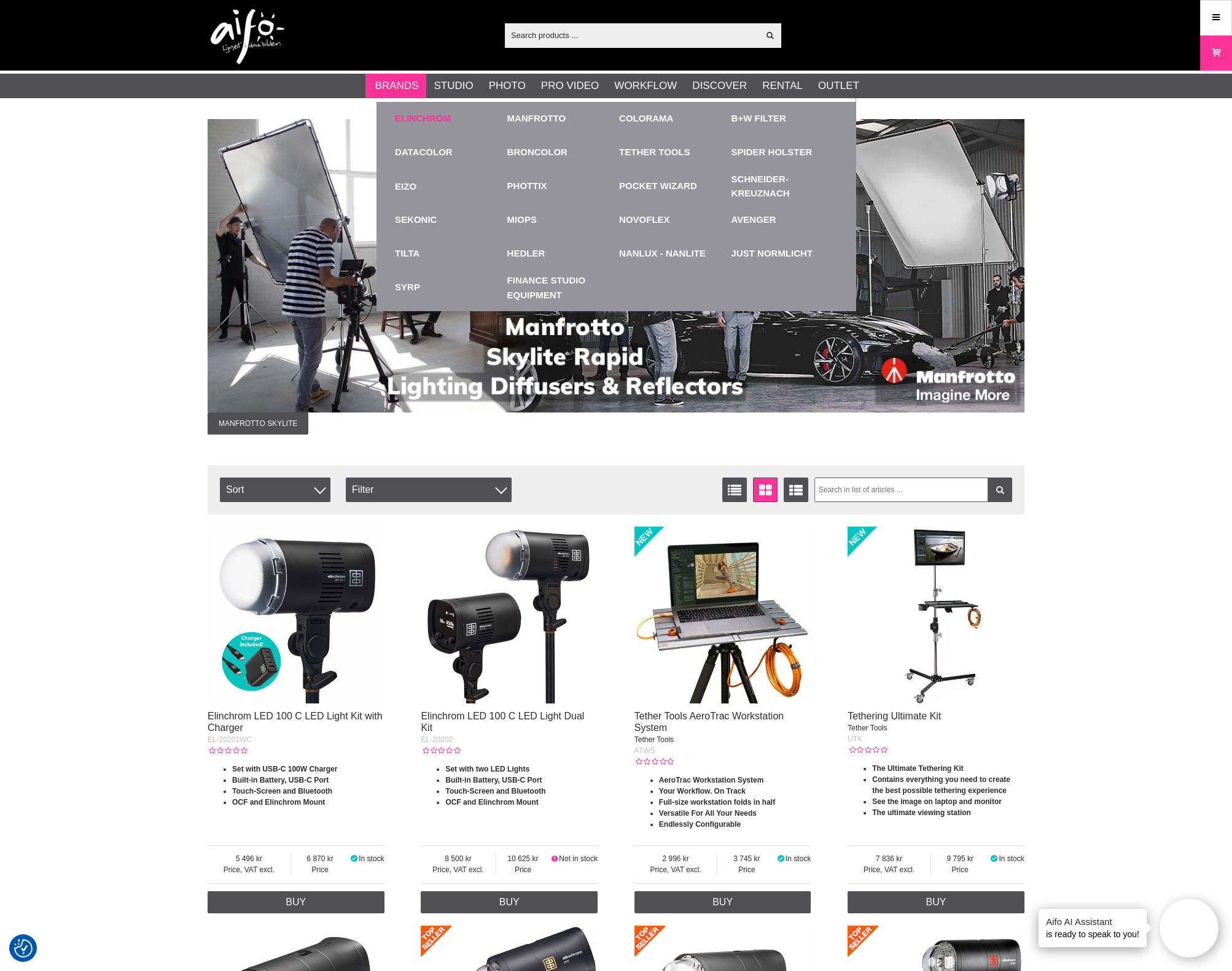
click at [409, 115] on link "Elinchrom" at bounding box center [423, 118] width 56 height 14
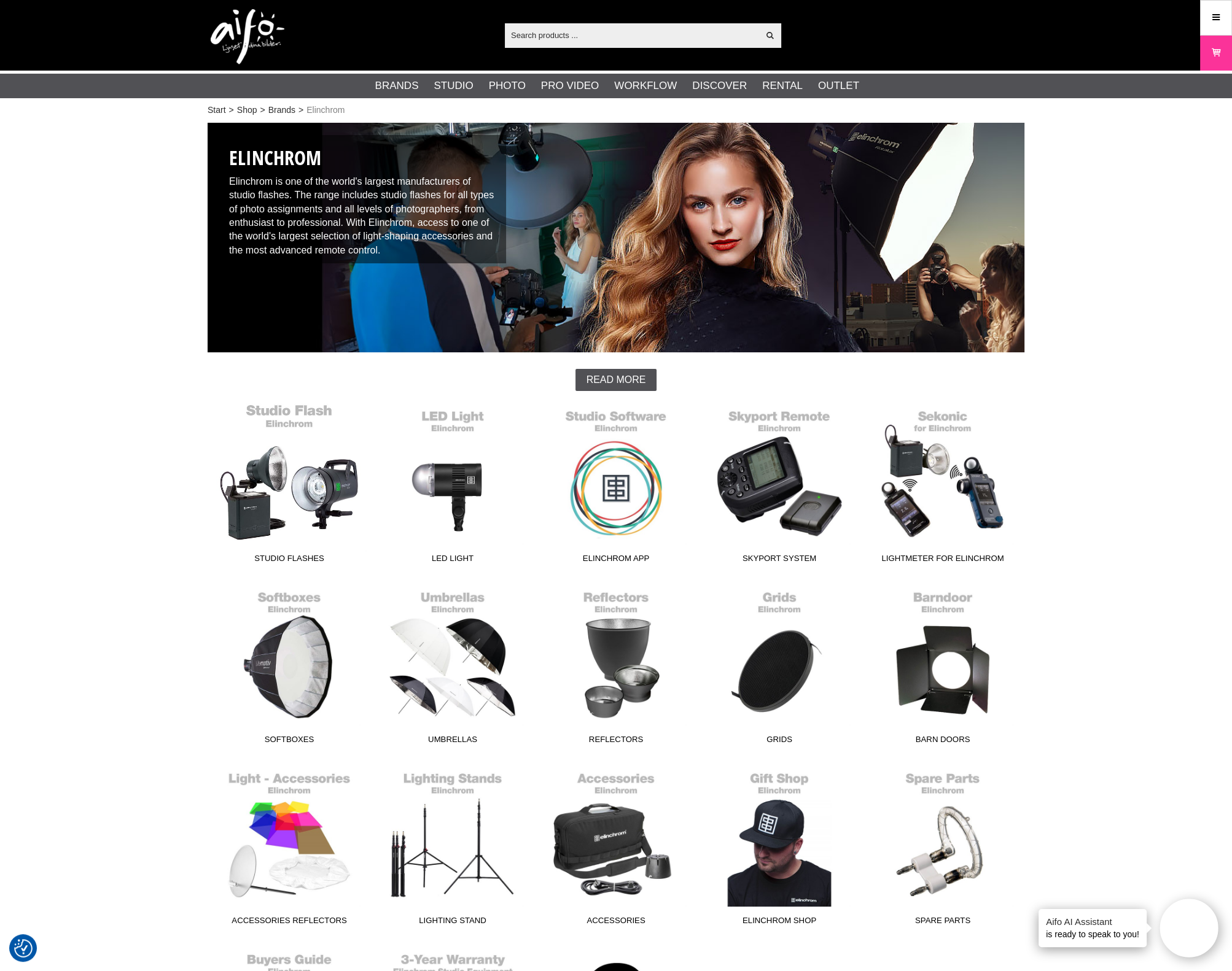
click at [310, 494] on link "Studio Flashes" at bounding box center [289, 486] width 163 height 165
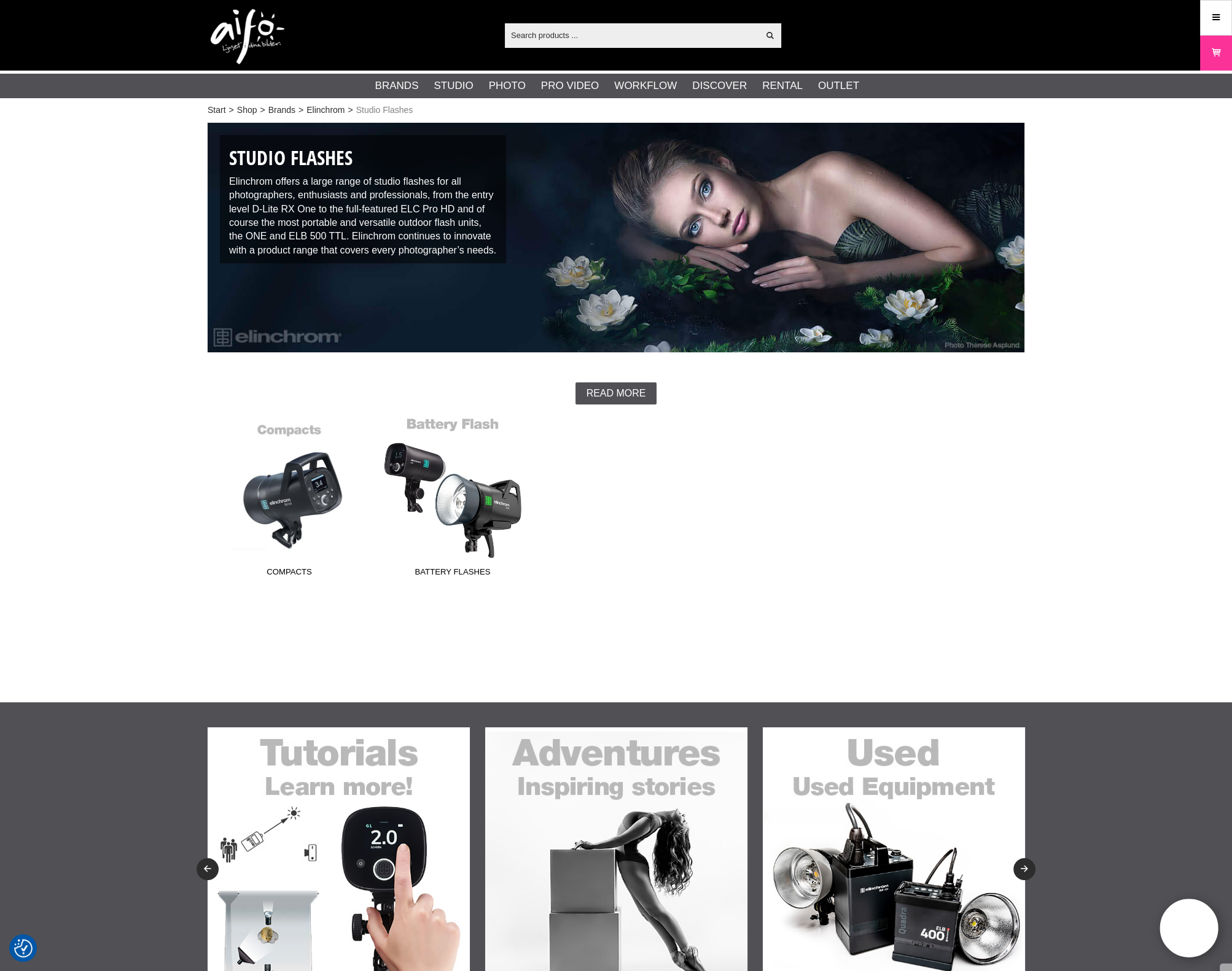
click at [465, 514] on link "Battery Flashes" at bounding box center [453, 500] width 163 height 165
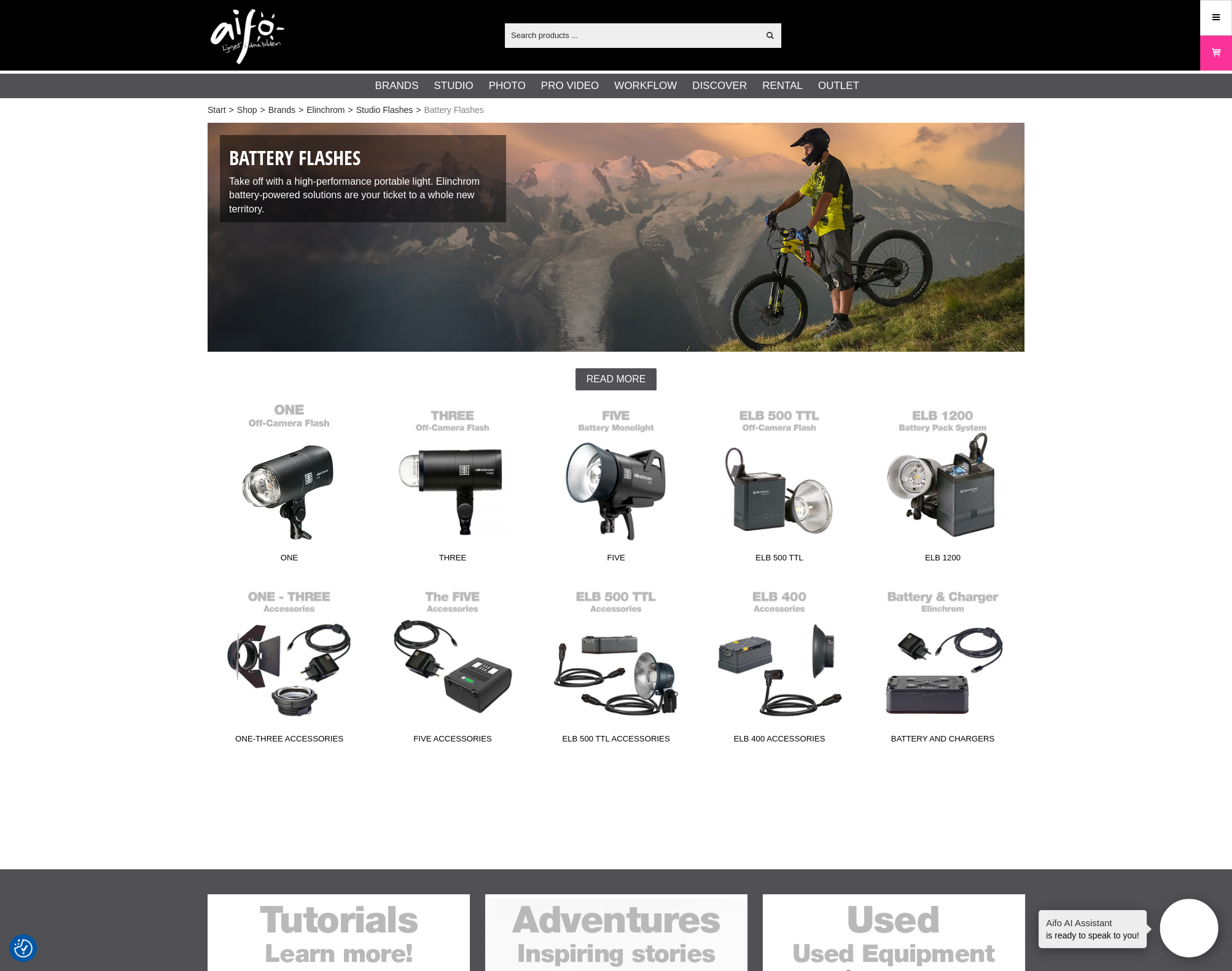
click at [329, 498] on link "ONE" at bounding box center [289, 486] width 163 height 165
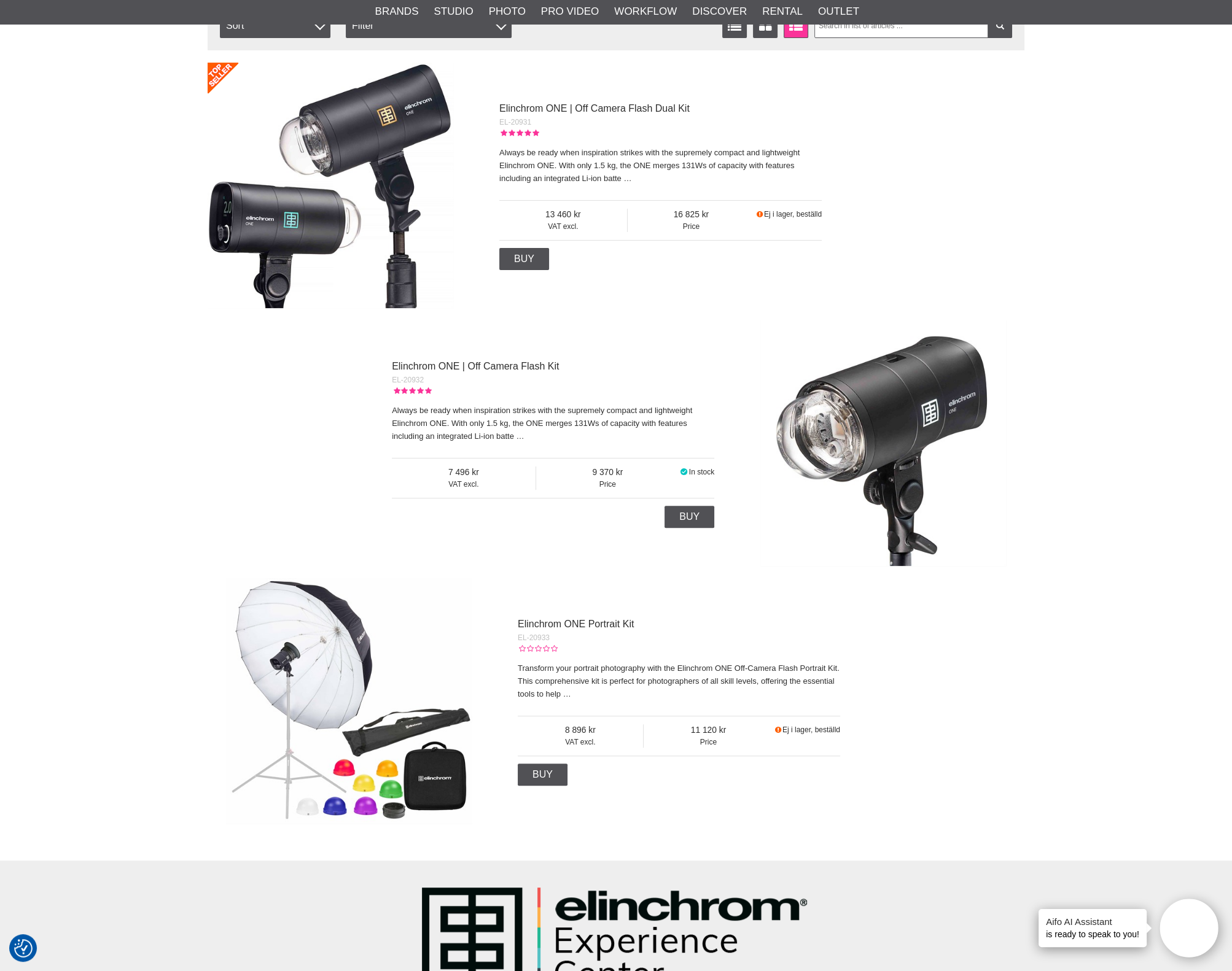
scroll to position [461, 0]
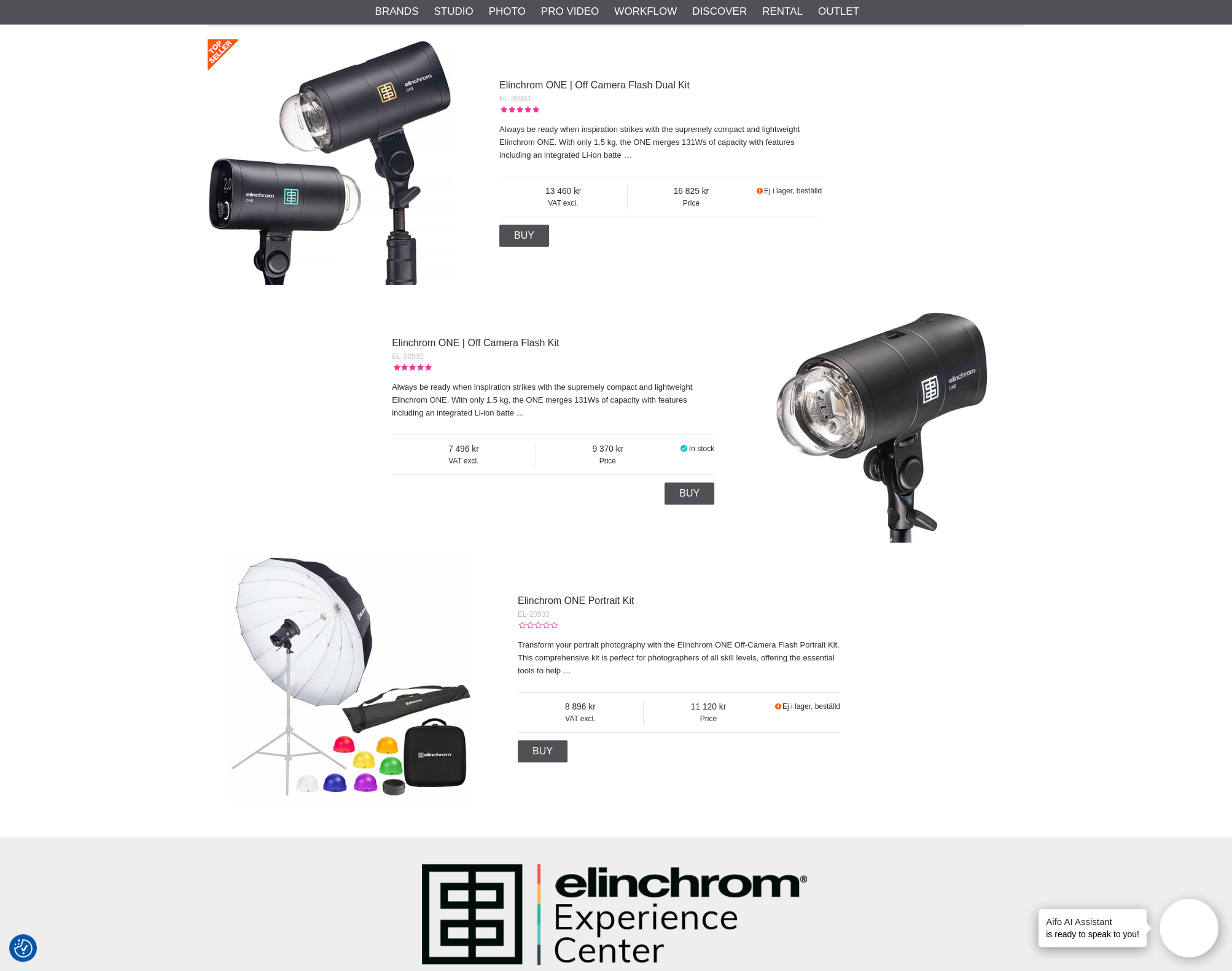
click at [628, 669] on p "Transform your portrait photography with the Elinchrom ONE Off-Camera Flash Por…" at bounding box center [678, 659] width 322 height 38
click at [554, 606] on link "Elinchrom ONE Portrait Kit" at bounding box center [575, 600] width 116 height 11
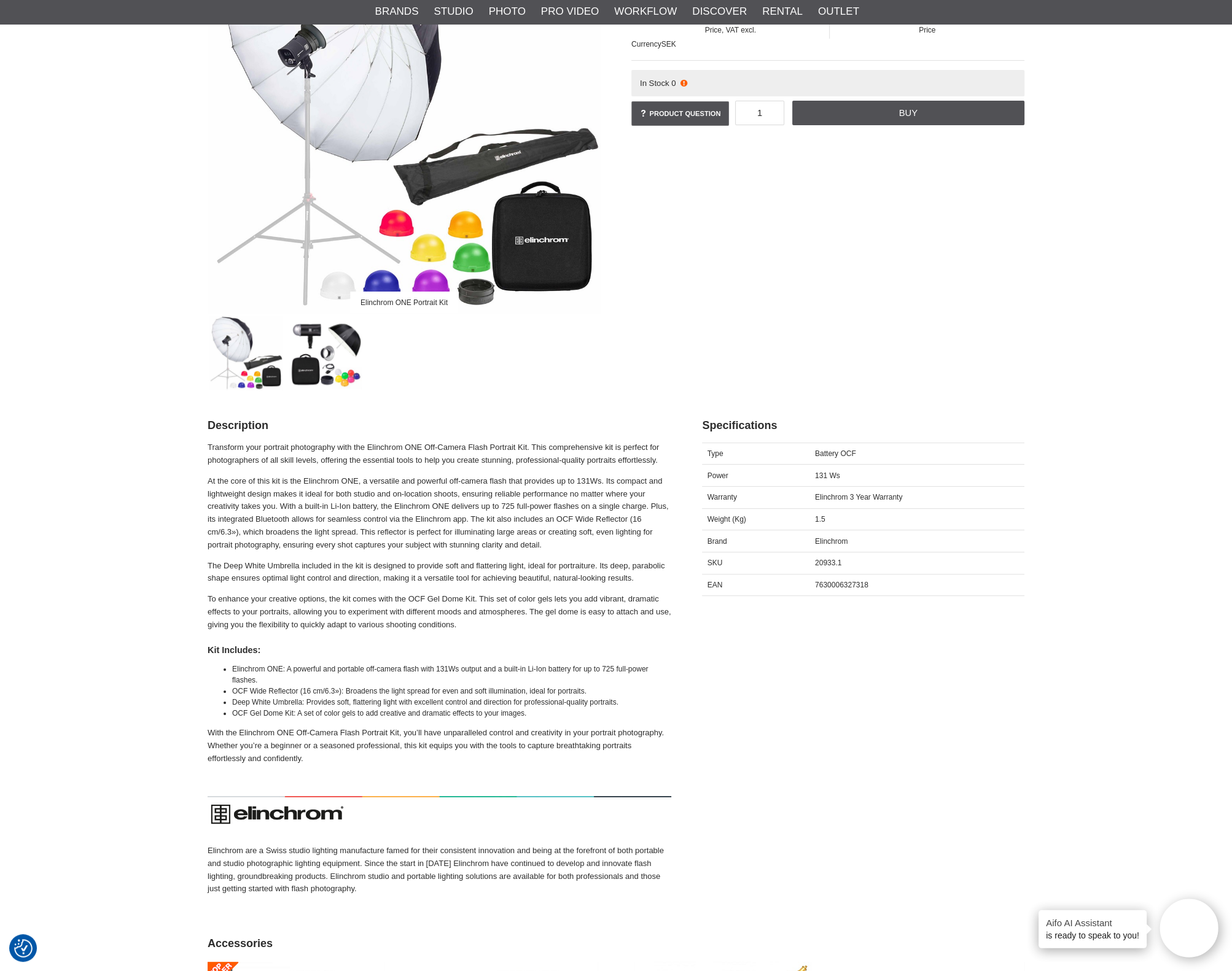
scroll to position [230, 0]
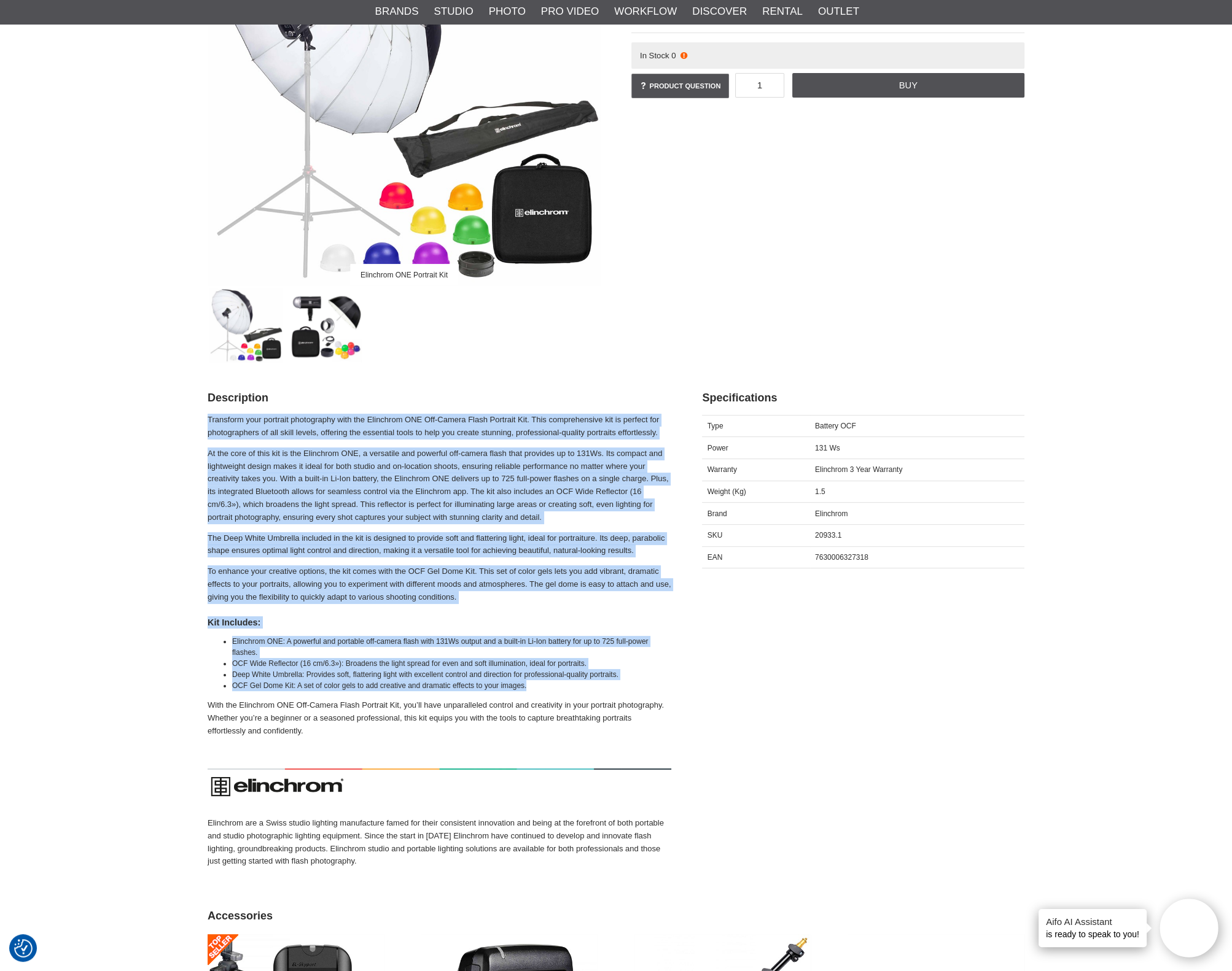
drag, startPoint x: 568, startPoint y: 710, endPoint x: 207, endPoint y: 423, distance: 461.2
click at [208, 423] on div "Transform your portrait photography with the Elinchrom ONE Off-Camera Flash Por…" at bounding box center [440, 651] width 464 height 475
copy div "Loremipsu dolo sitametc adipiscinge sedd eiu Temporinc UTL Etd-Magnaa Enima Min…"
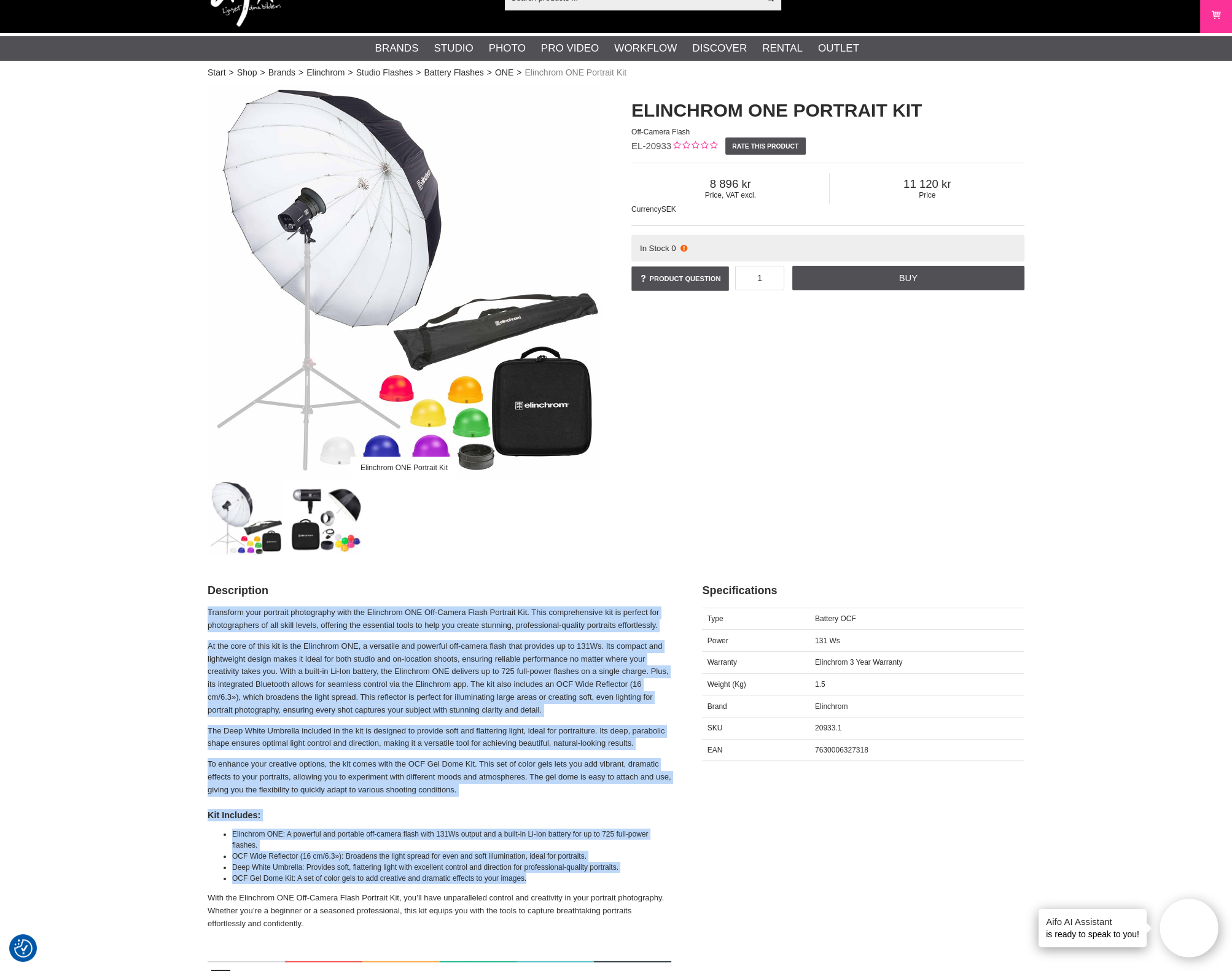
scroll to position [0, 0]
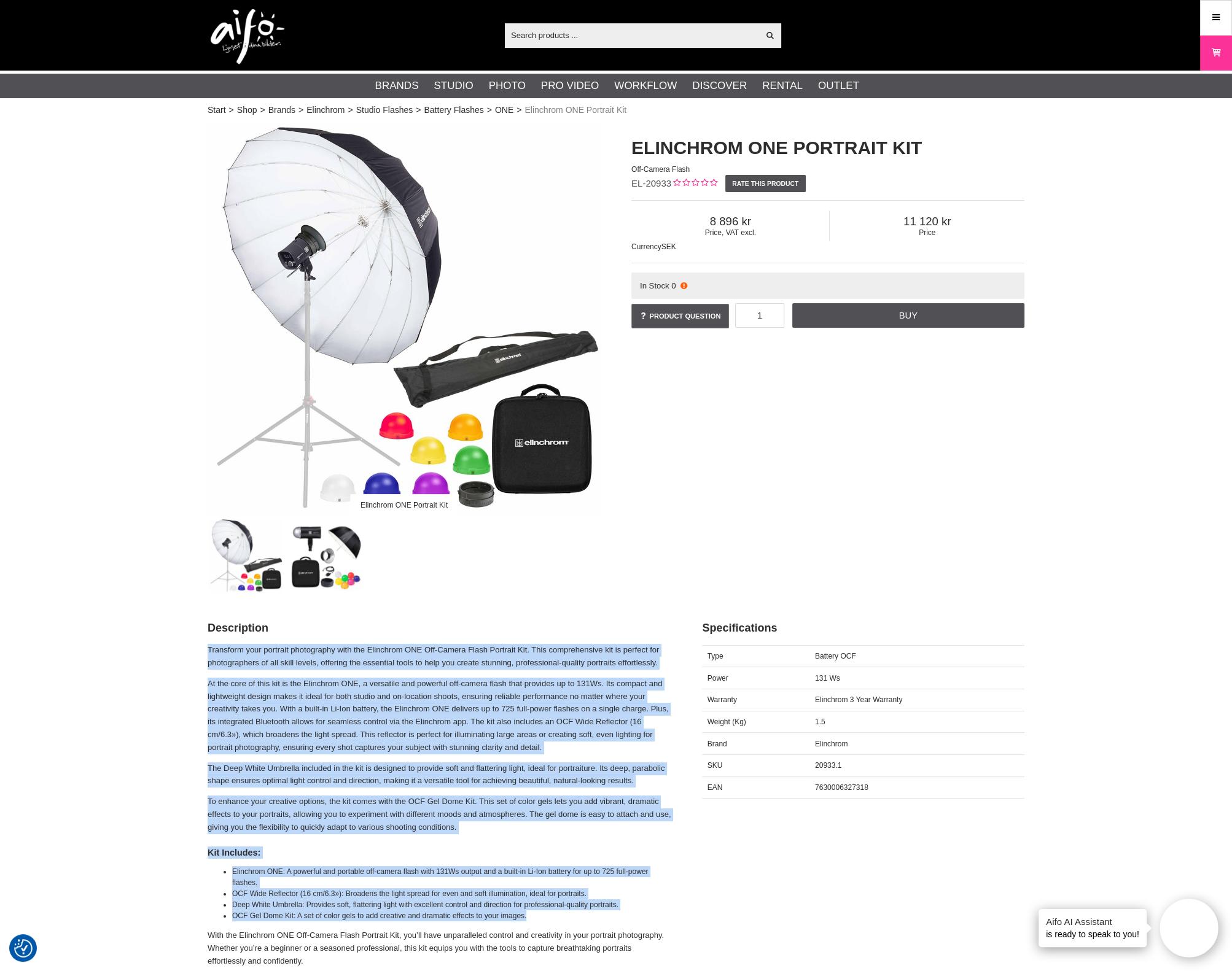
click at [245, 45] on img at bounding box center [247, 37] width 74 height 55
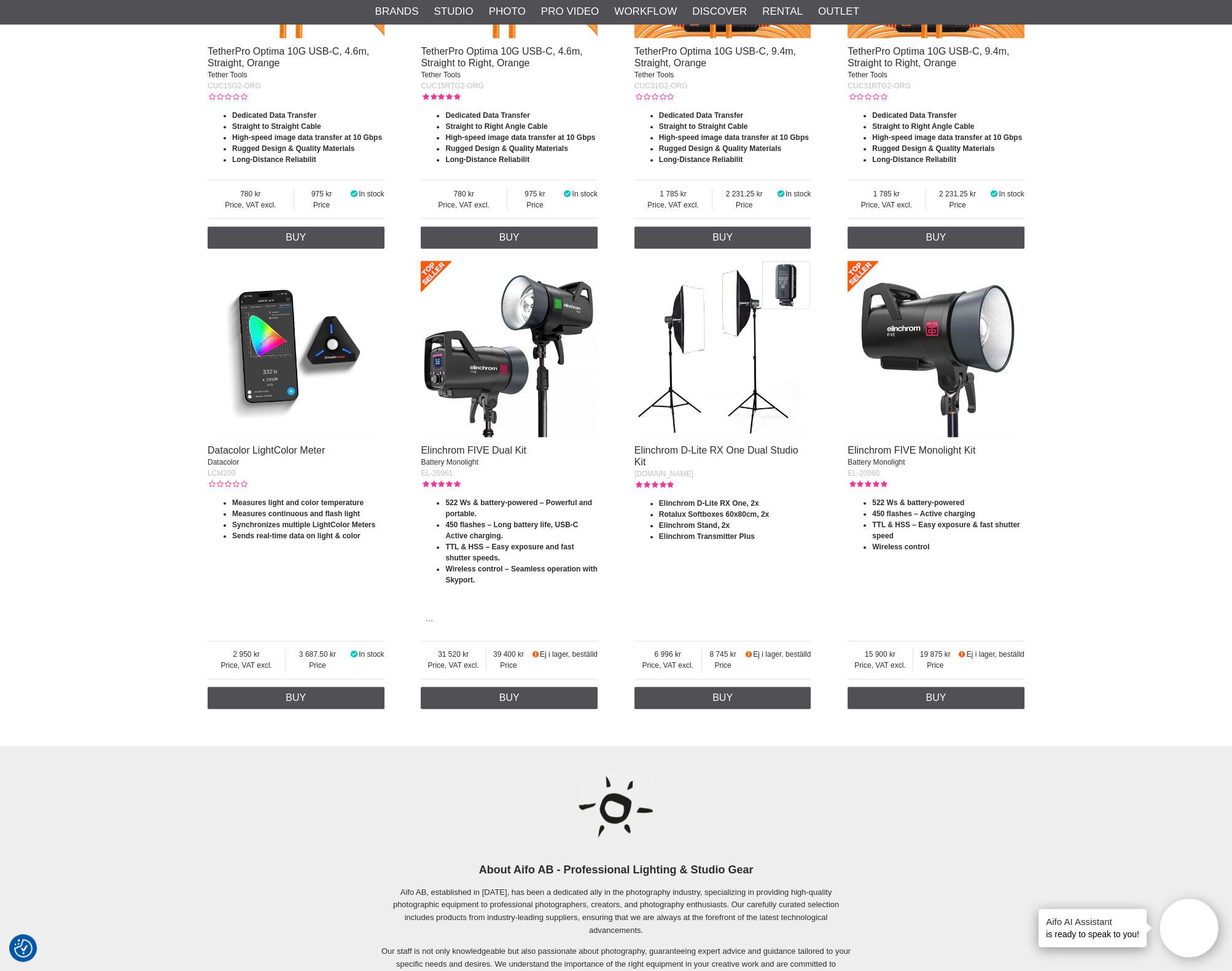
scroll to position [1918, 0]
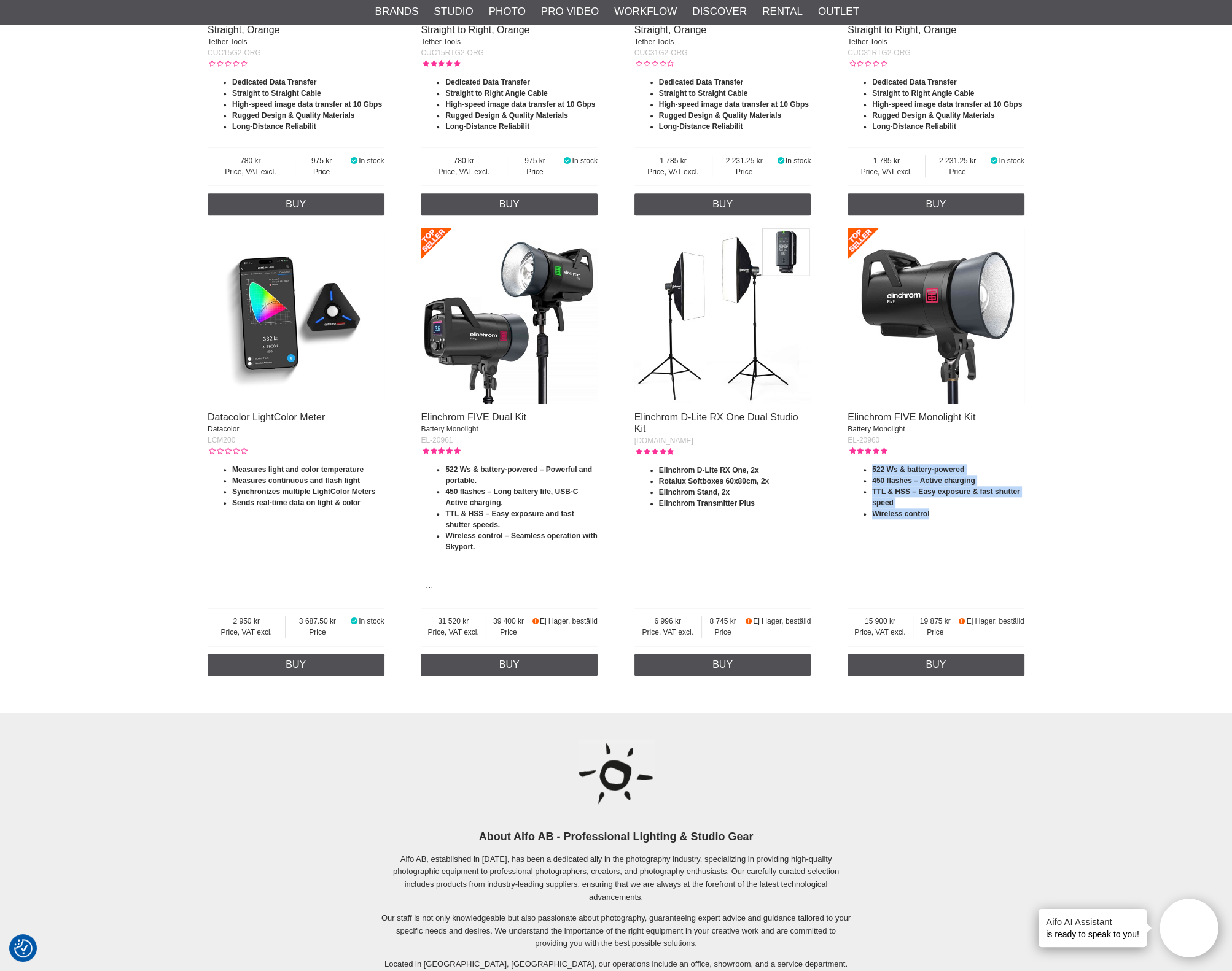
drag, startPoint x: 943, startPoint y: 541, endPoint x: 865, endPoint y: 502, distance: 87.2
click at [865, 502] on ul "522 Ws & battery-powered 450 flashes – Active charging TTL & HSS – Easy exposur…" at bounding box center [936, 491] width 177 height 55
copy ul "522 Ws & battery-powered 450 flashes – Active charging TTL & HSS – Easy exposur…"
drag, startPoint x: 513, startPoint y: 574, endPoint x: 462, endPoint y: 510, distance: 81.8
click at [462, 510] on ul "522 Ws & battery-powered – Powerful and portable. 450 flashes – Long battery li…" at bounding box center [509, 509] width 177 height 88
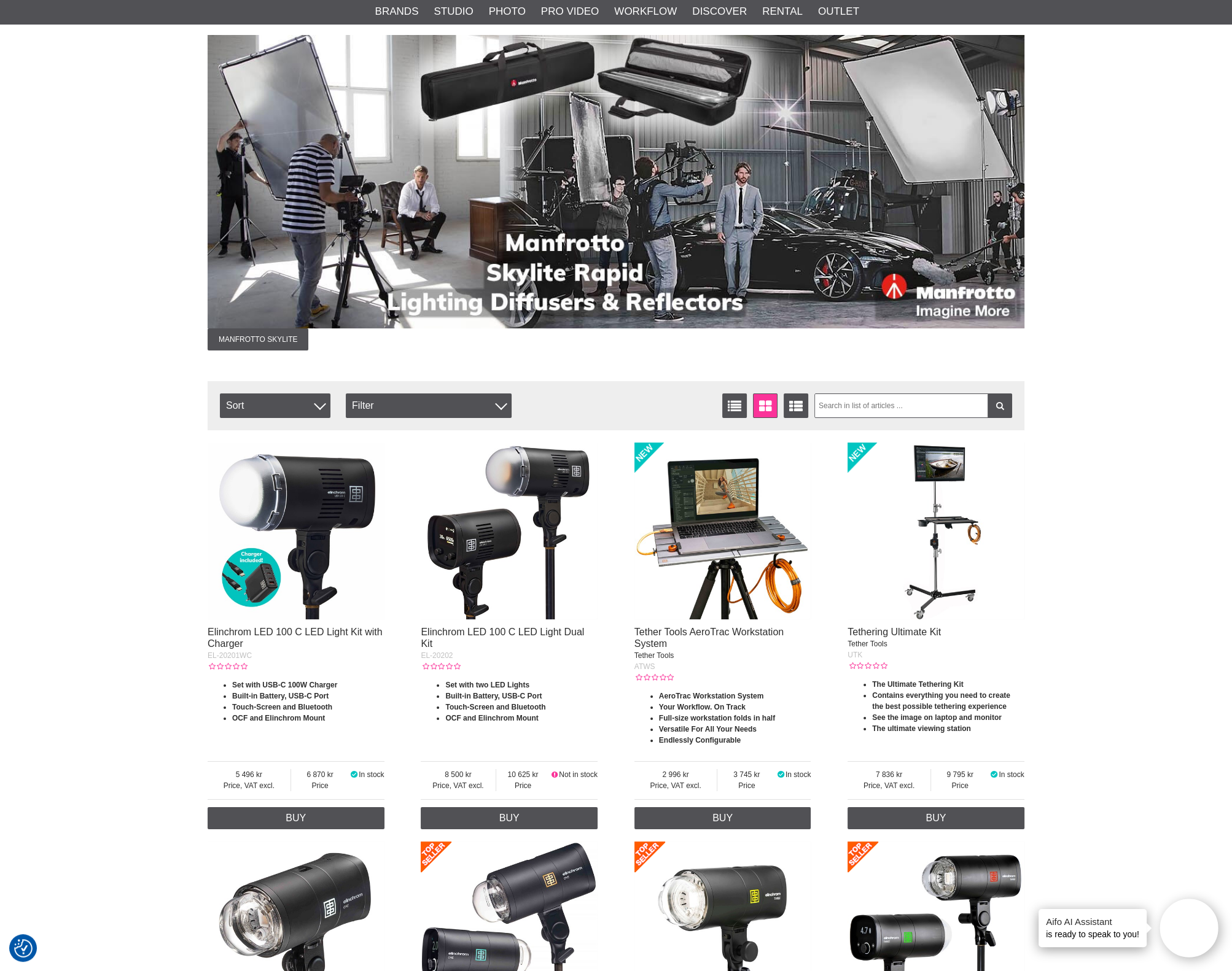
scroll to position [0, 0]
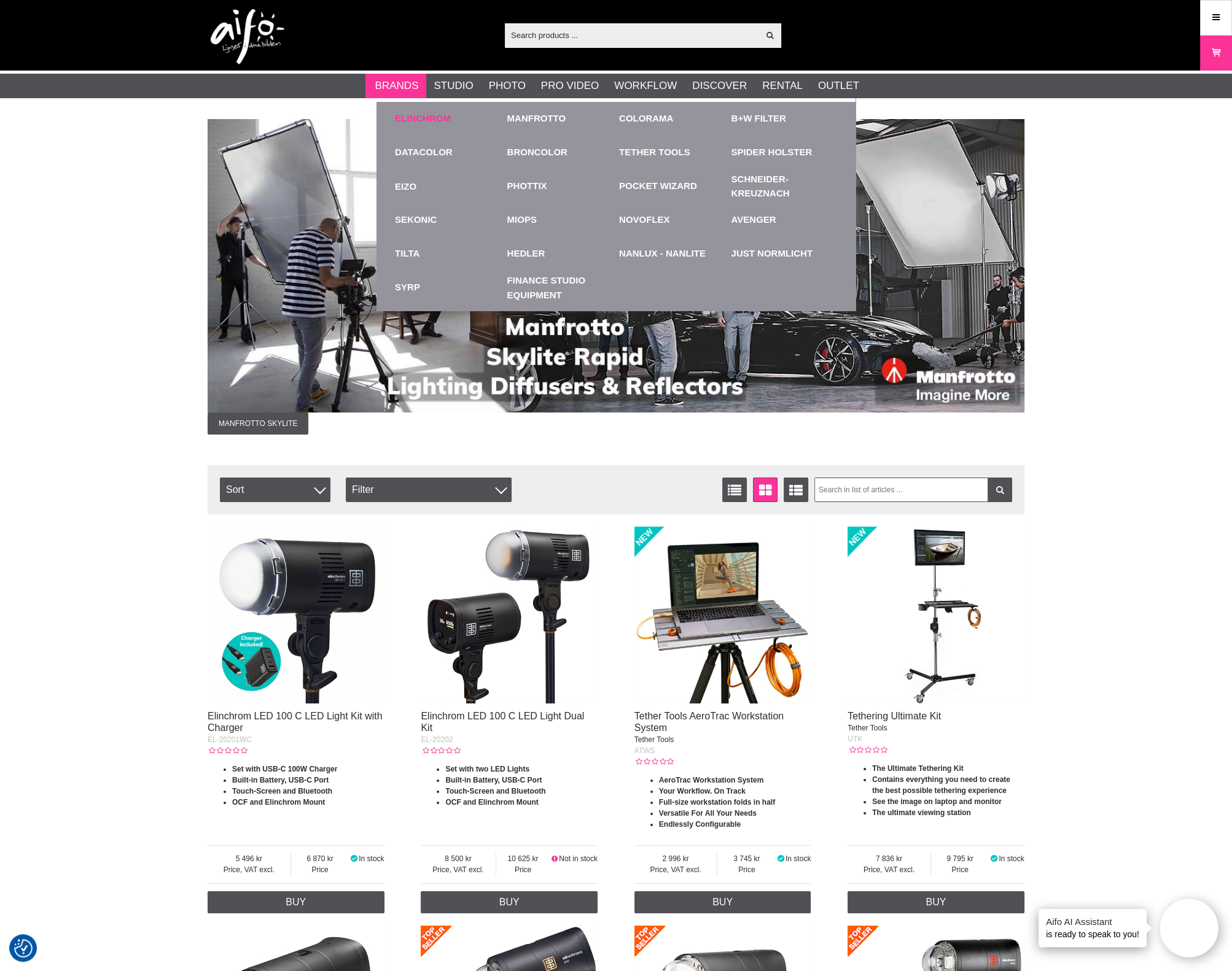
click at [408, 122] on link "Elinchrom" at bounding box center [423, 118] width 56 height 14
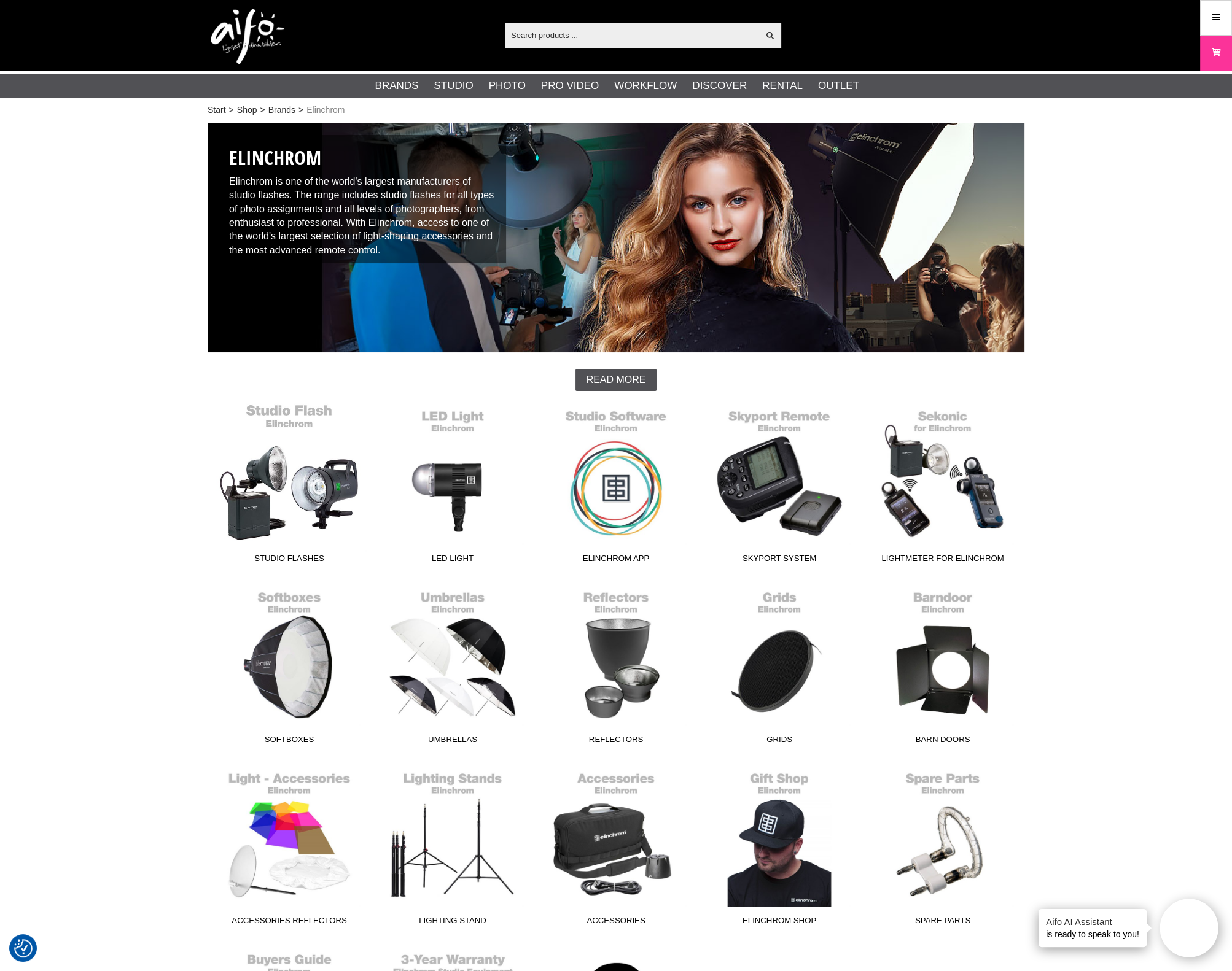
click at [274, 505] on link "Studio Flashes" at bounding box center [289, 486] width 163 height 165
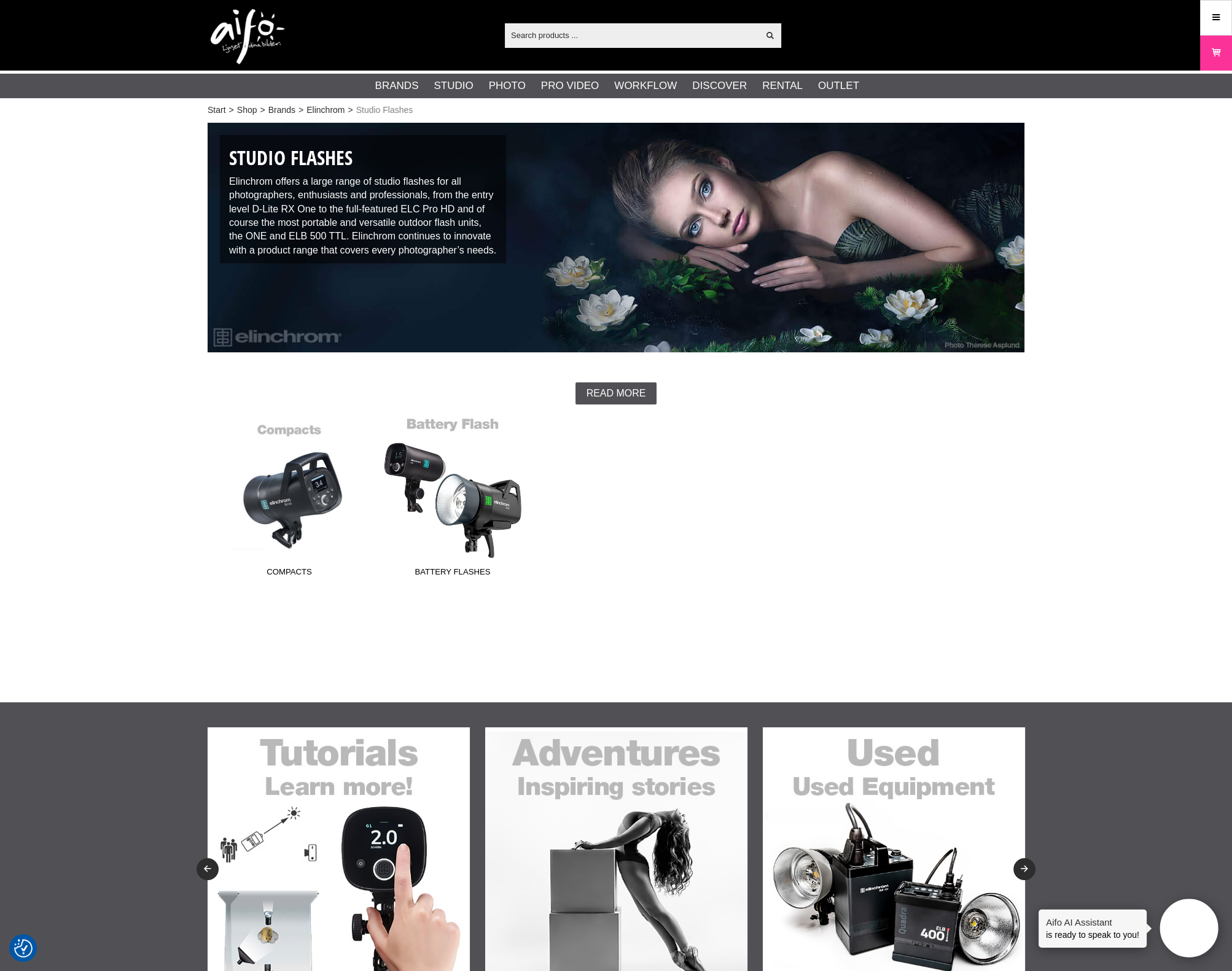
click at [449, 513] on link "Battery Flashes" at bounding box center [453, 500] width 163 height 165
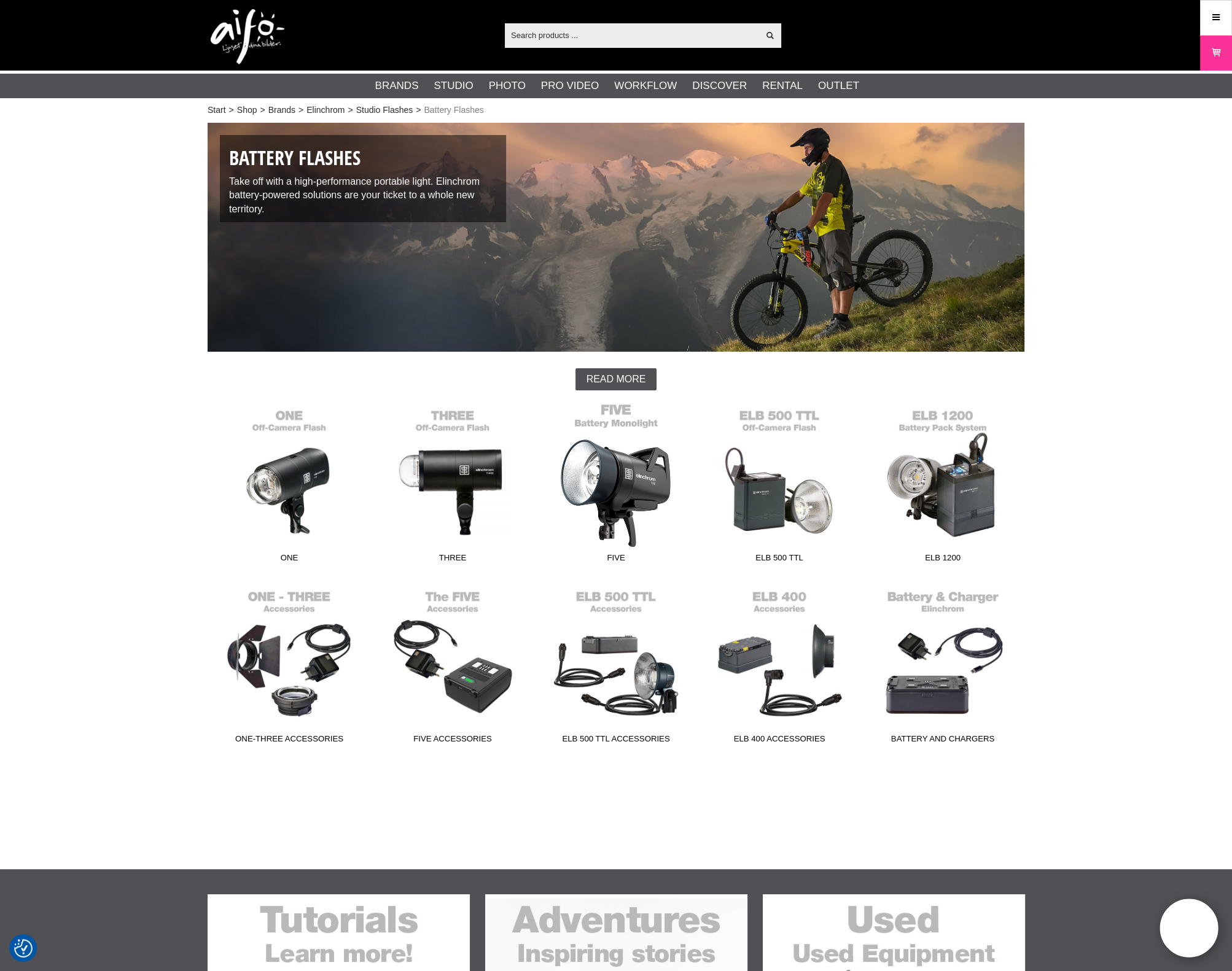
click at [617, 512] on link "FIVE" at bounding box center [616, 486] width 163 height 165
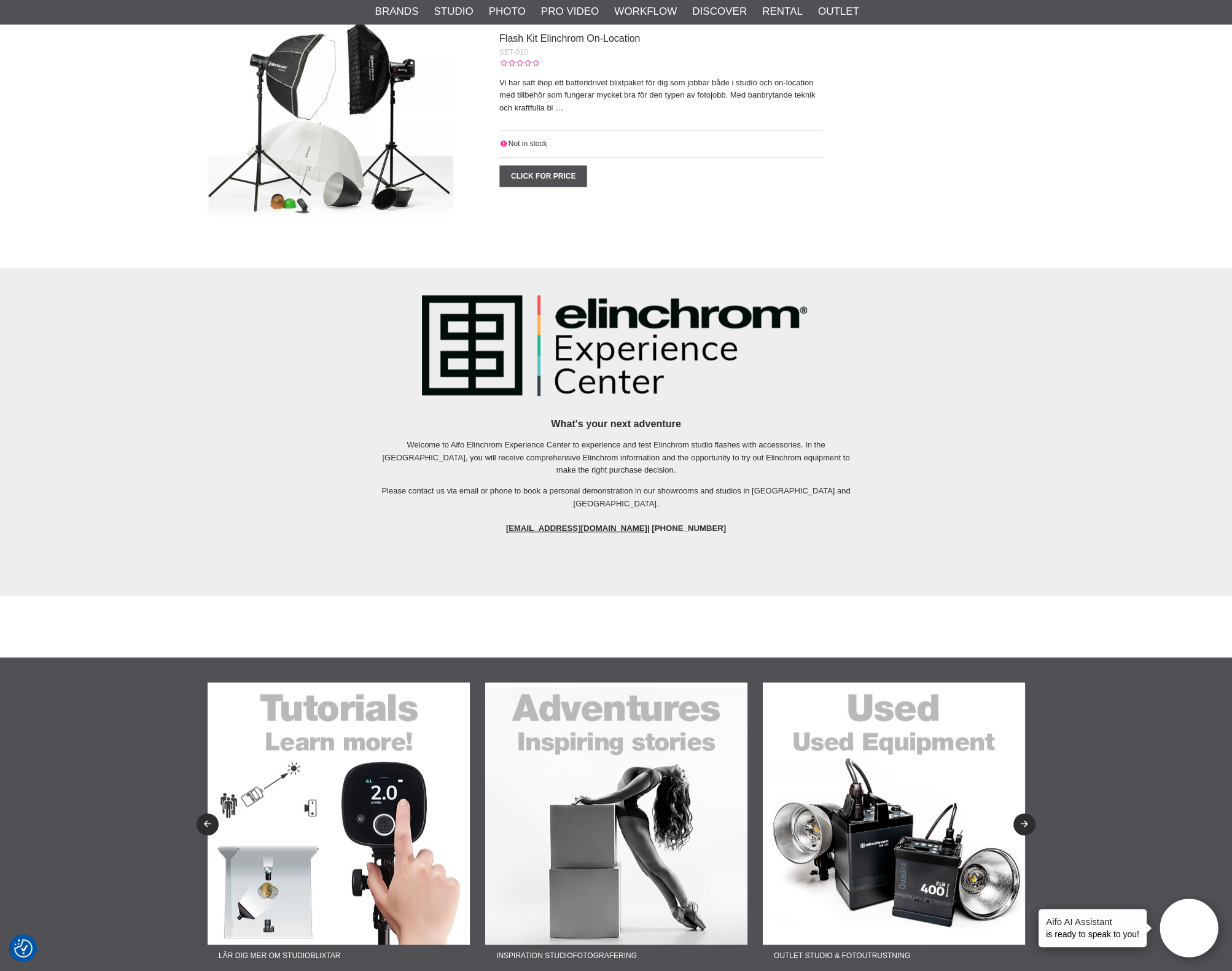
scroll to position [1395, 0]
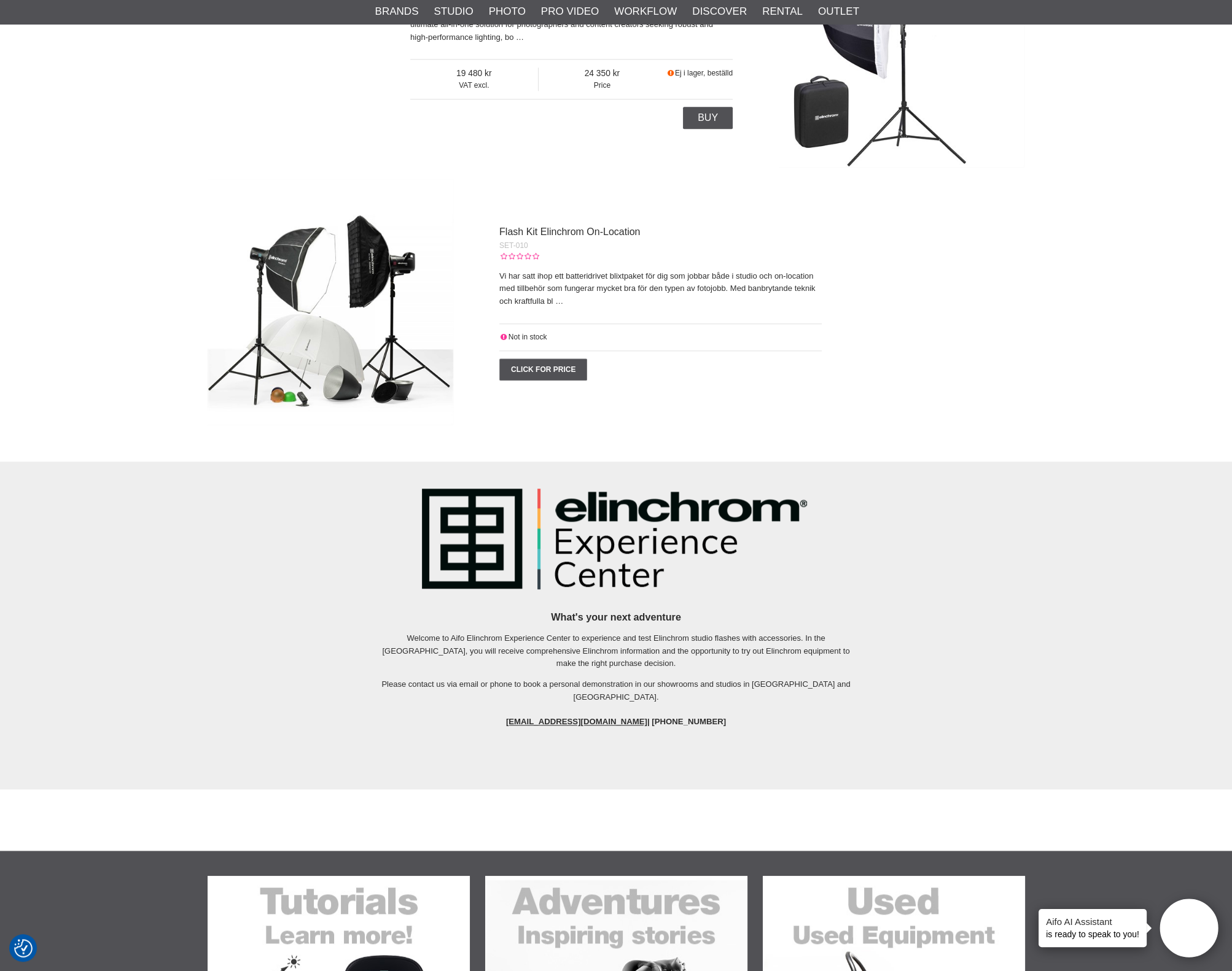
click at [356, 388] on img at bounding box center [330, 301] width 245 height 245
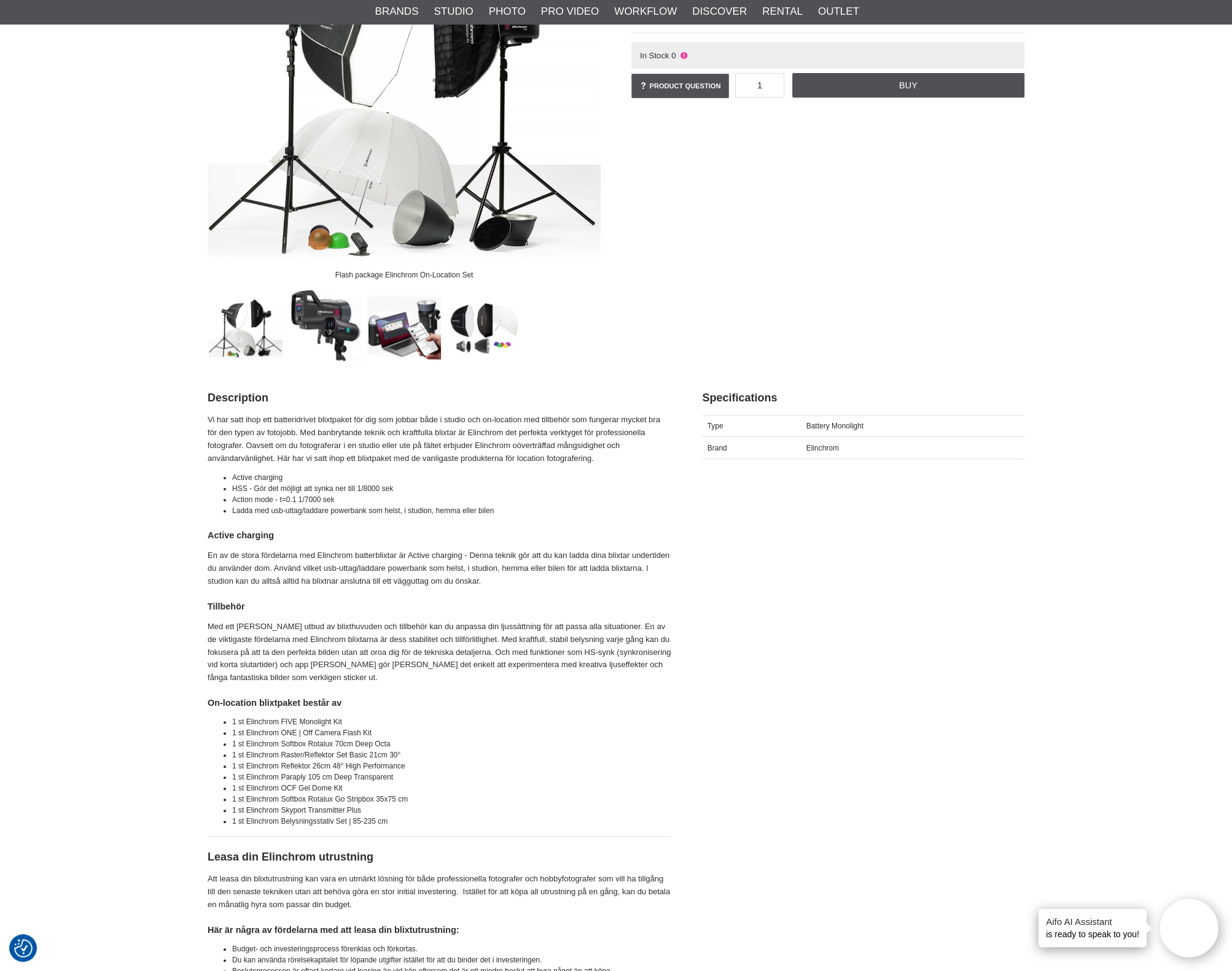
scroll to position [384, 0]
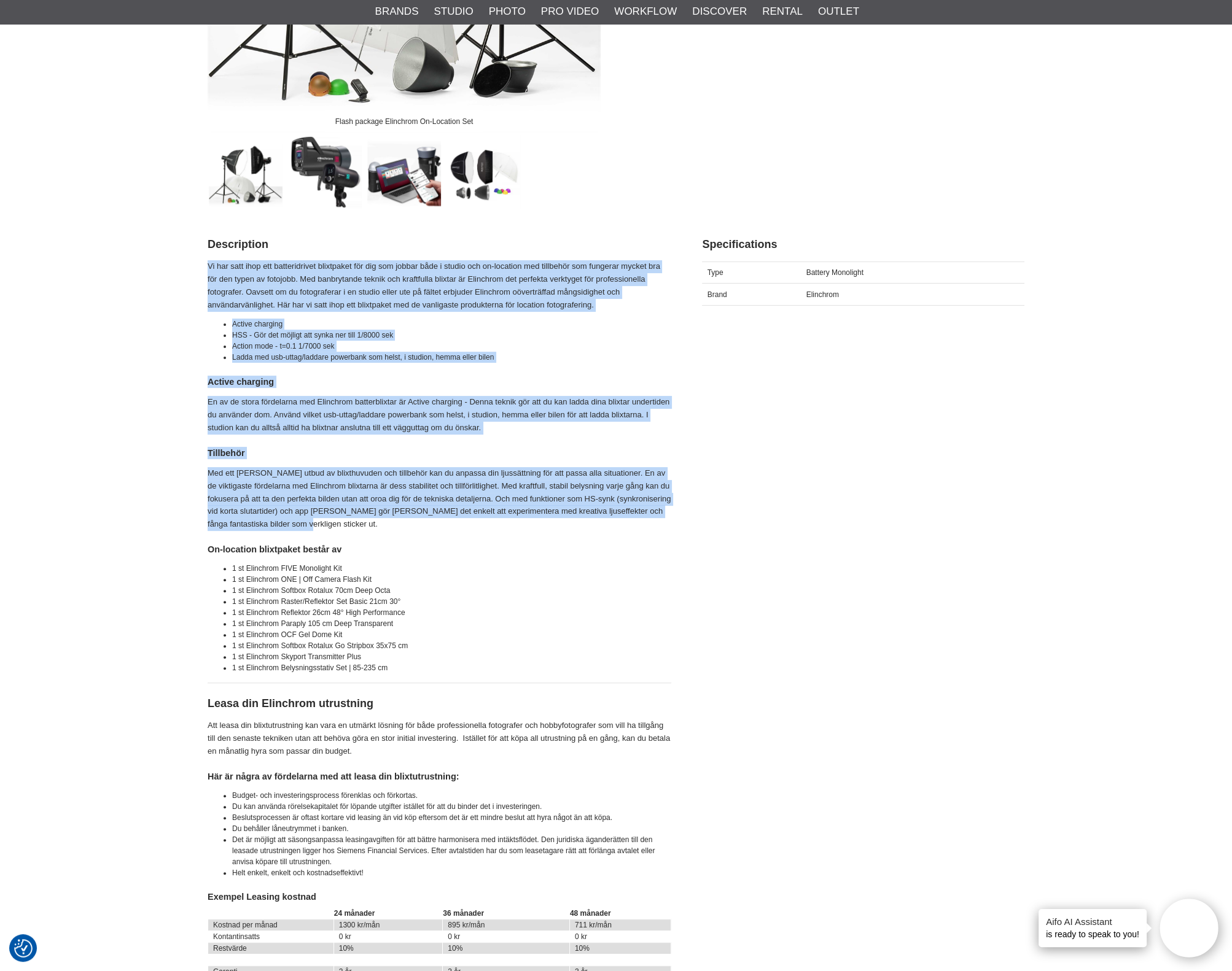
drag, startPoint x: 417, startPoint y: 538, endPoint x: 207, endPoint y: 271, distance: 339.7
click at [208, 271] on div "Vi har satt ihop ett batteridrivet blixtpaket för dig som jobbar både i studio …" at bounding box center [440, 908] width 464 height 1294
copy div "Lo ips dolo sita con adipiscingeli seddoeiusm tem inc utl etdolo magn a enimad …"
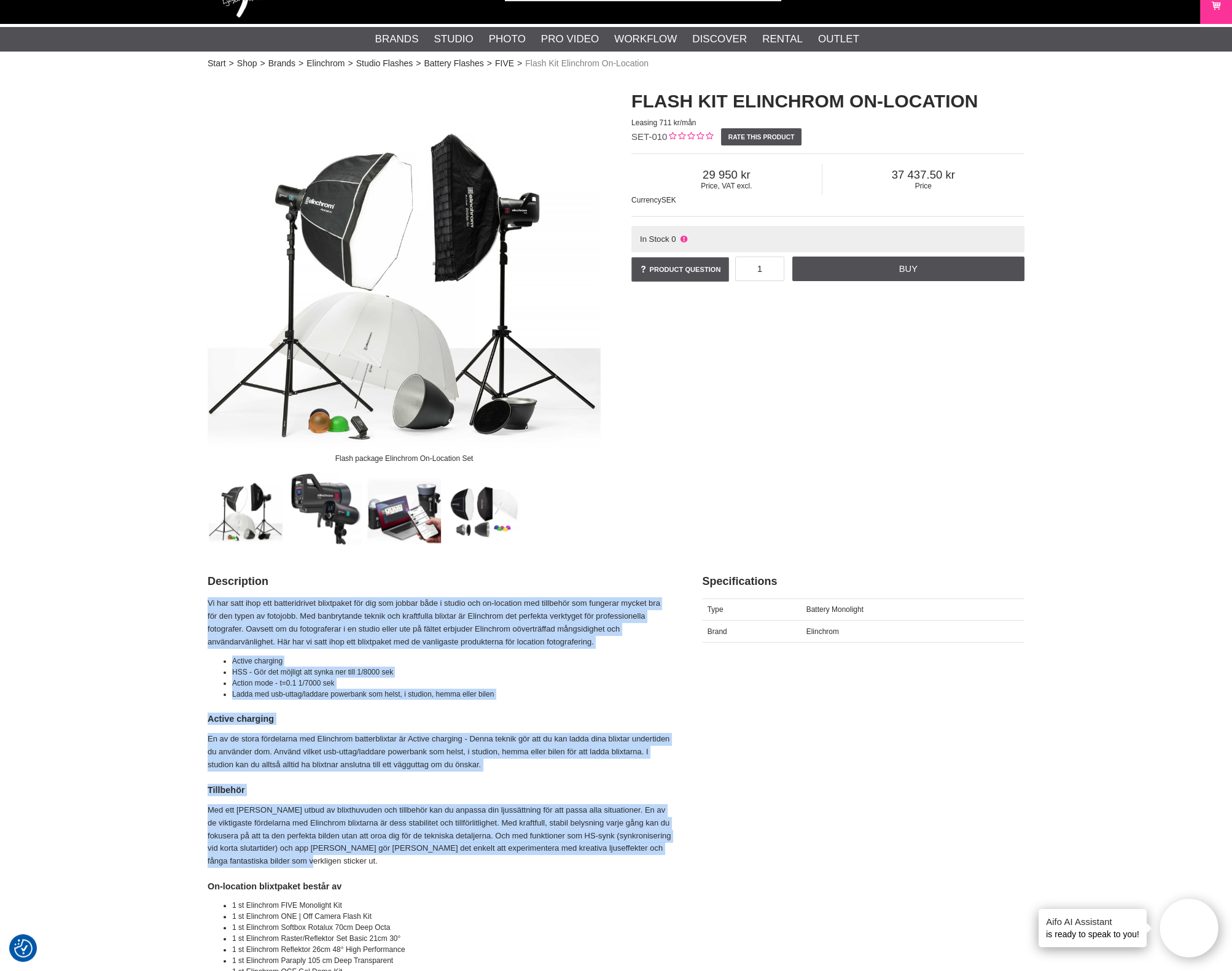
scroll to position [0, 0]
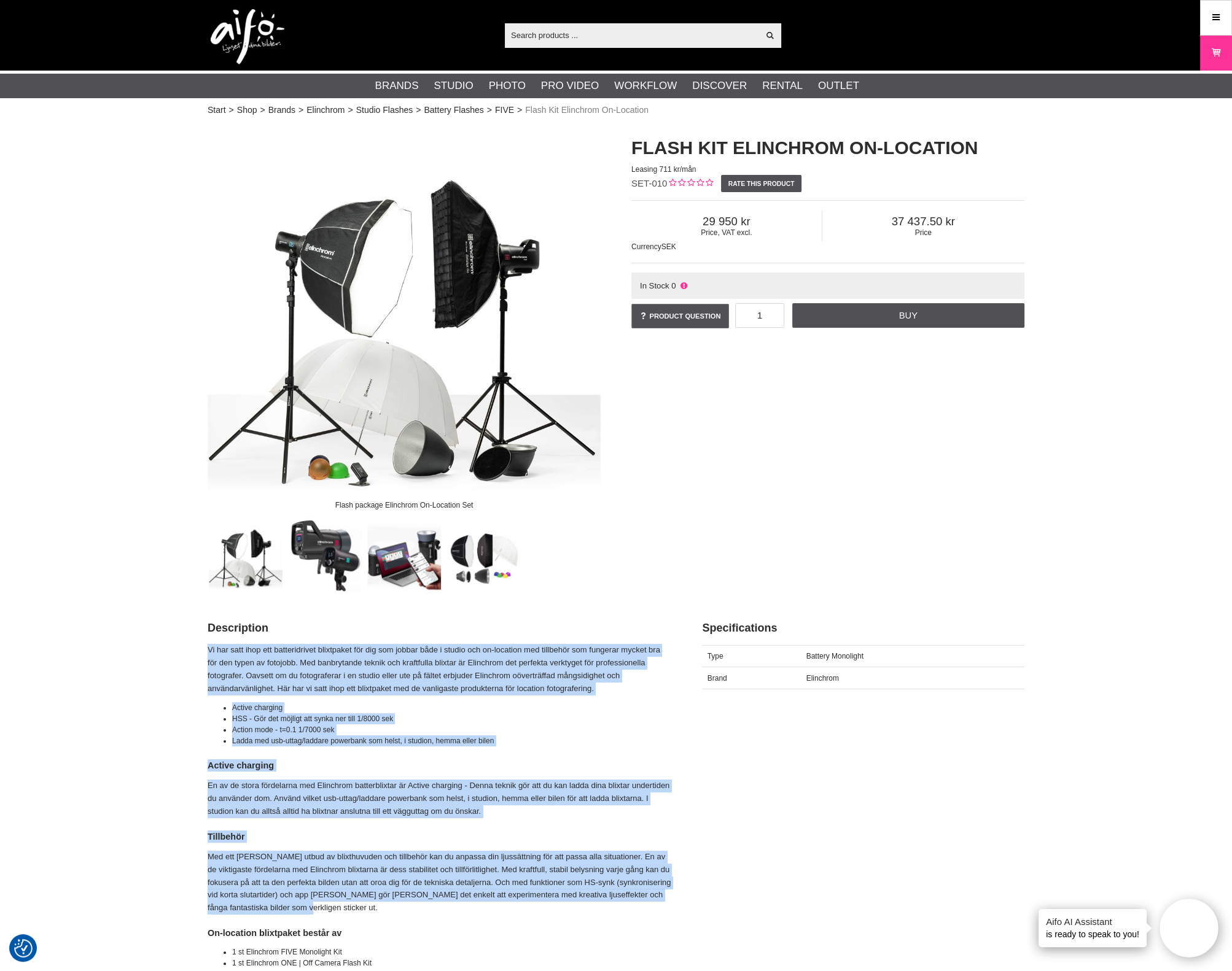
click at [1200, 12] on link "Menu" at bounding box center [1216, 17] width 31 height 29
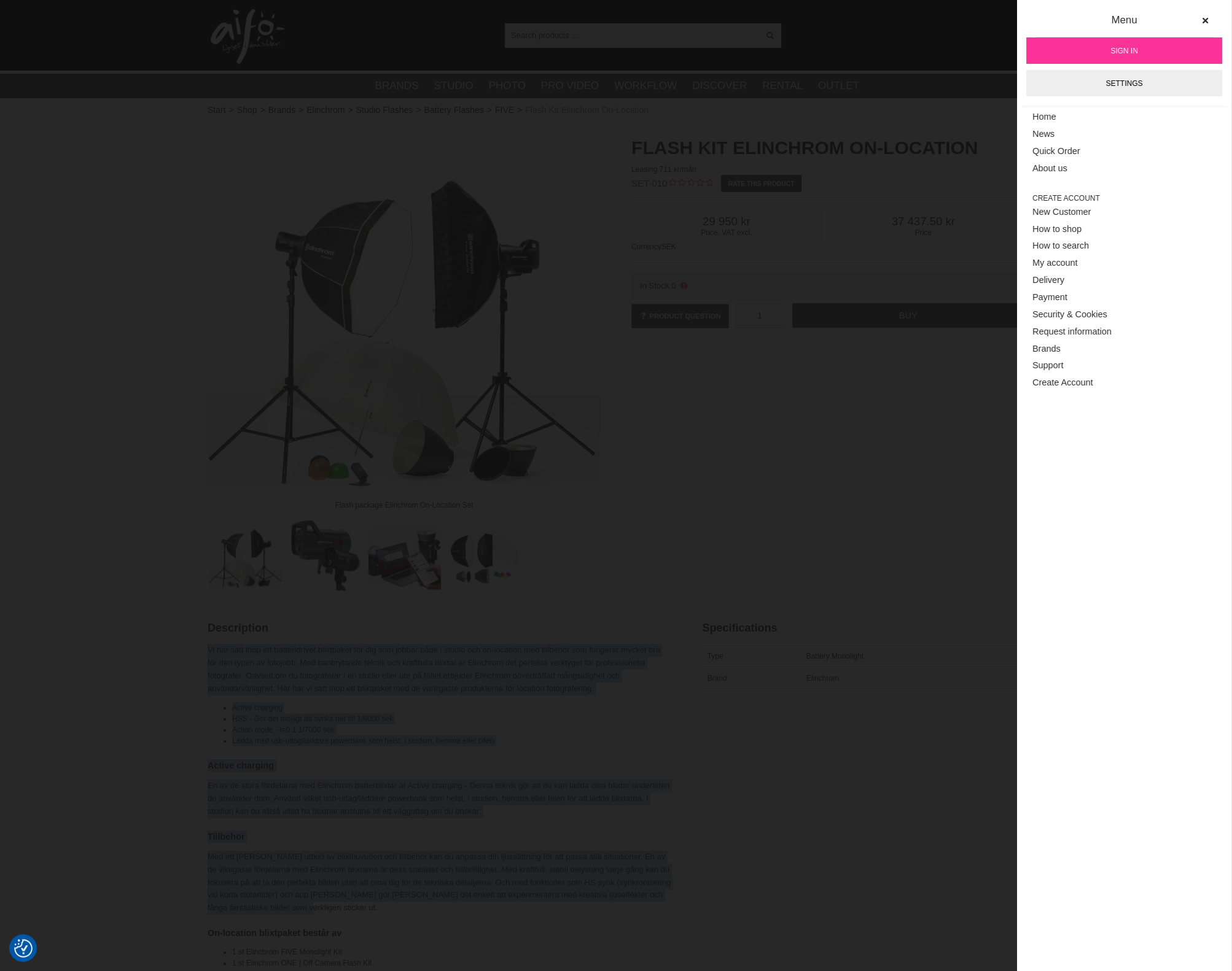
click at [1129, 49] on span "Sign in" at bounding box center [1124, 50] width 28 height 11
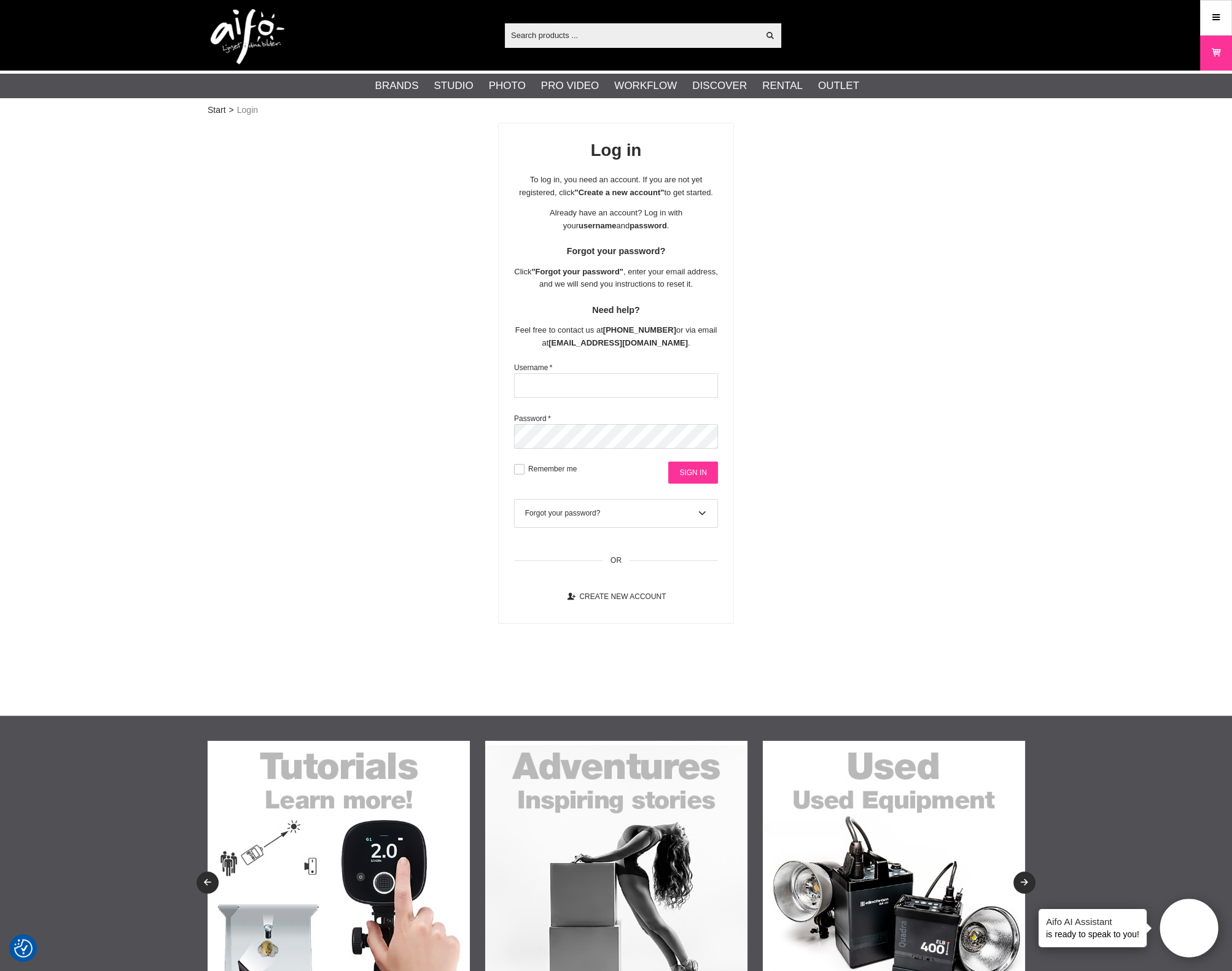
type input "aifo@spv.se"
click at [691, 484] on input "Sign in" at bounding box center [693, 472] width 50 height 22
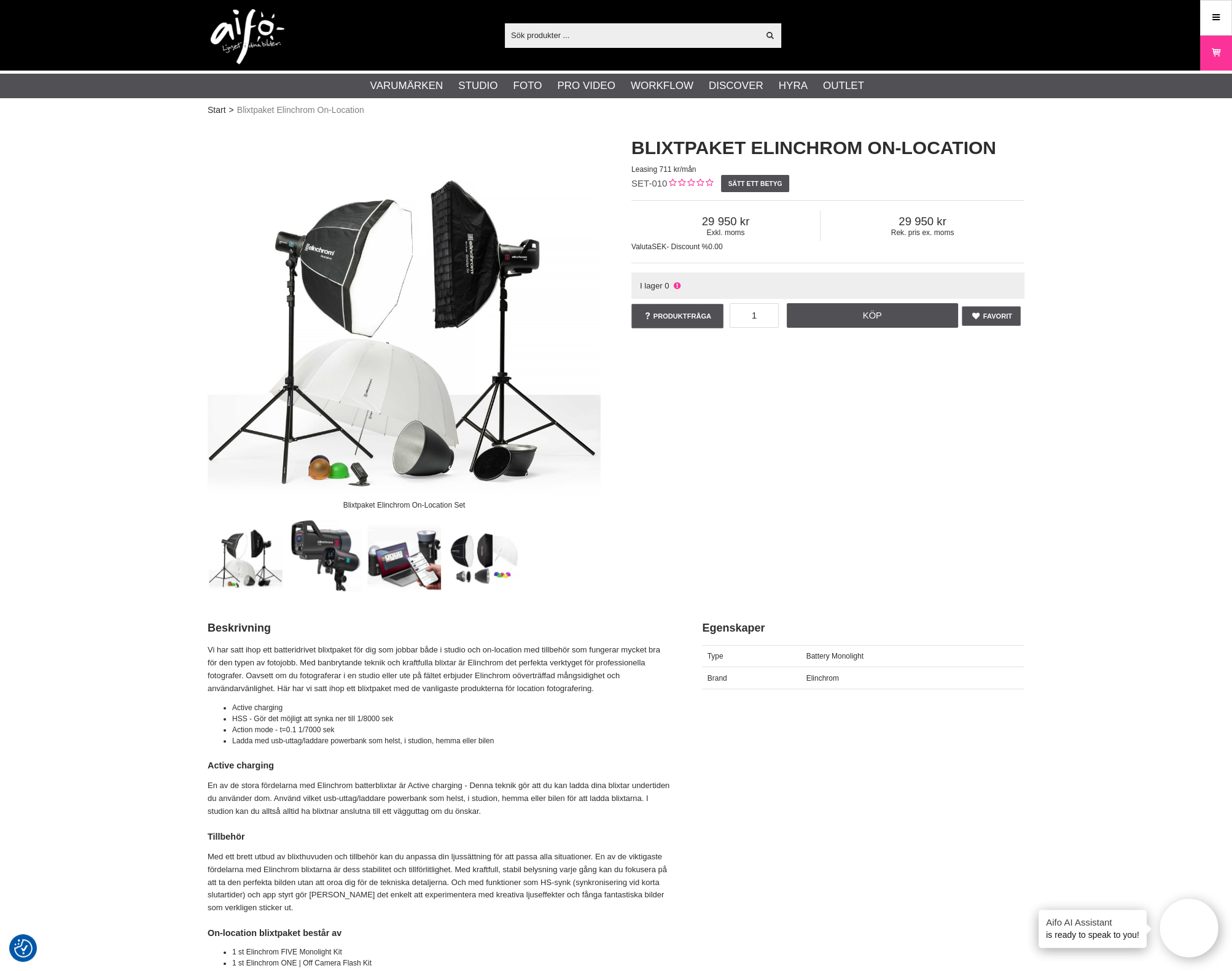
click at [214, 10] on img at bounding box center [247, 37] width 74 height 55
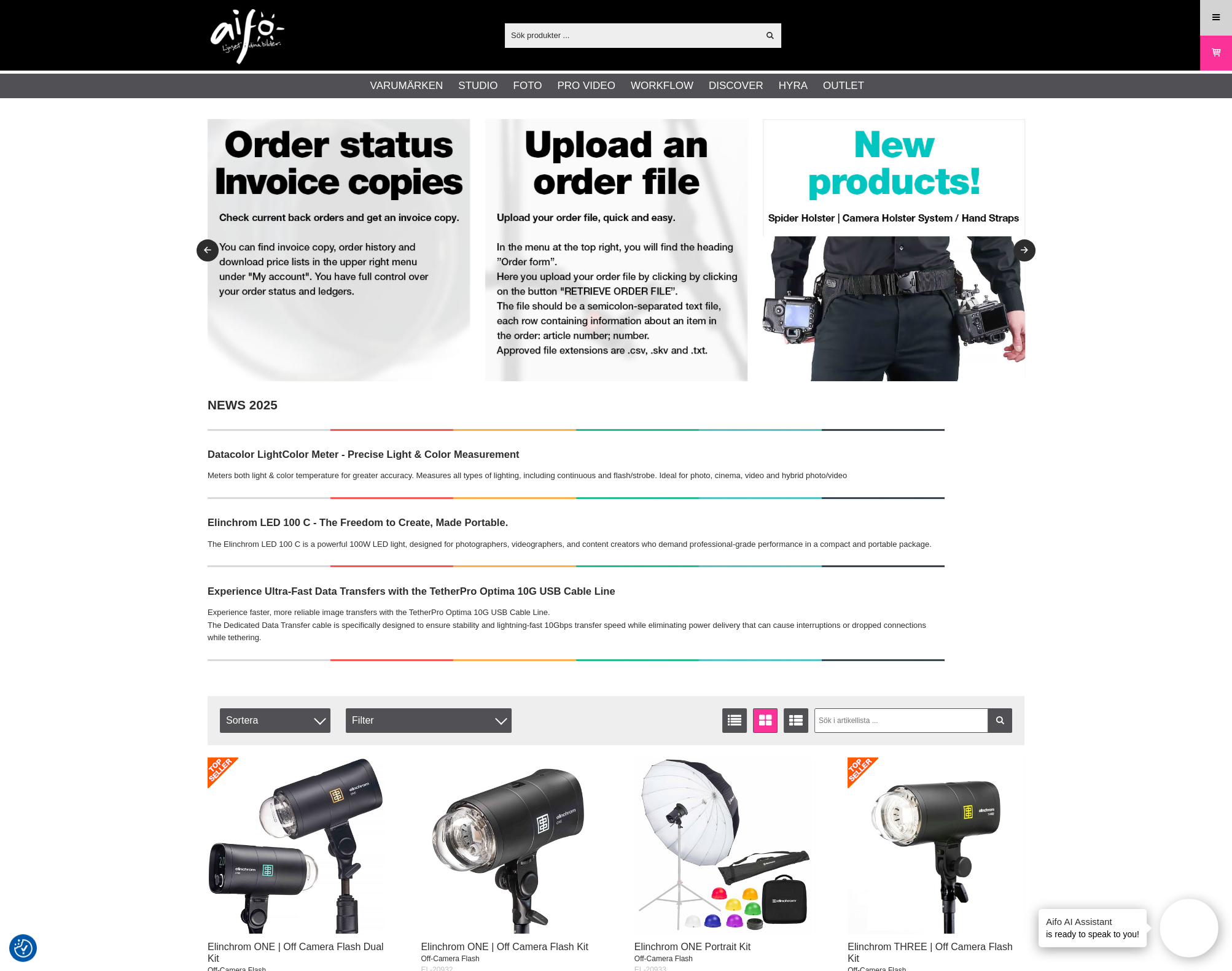
click at [1219, 16] on icon at bounding box center [1216, 17] width 11 height 13
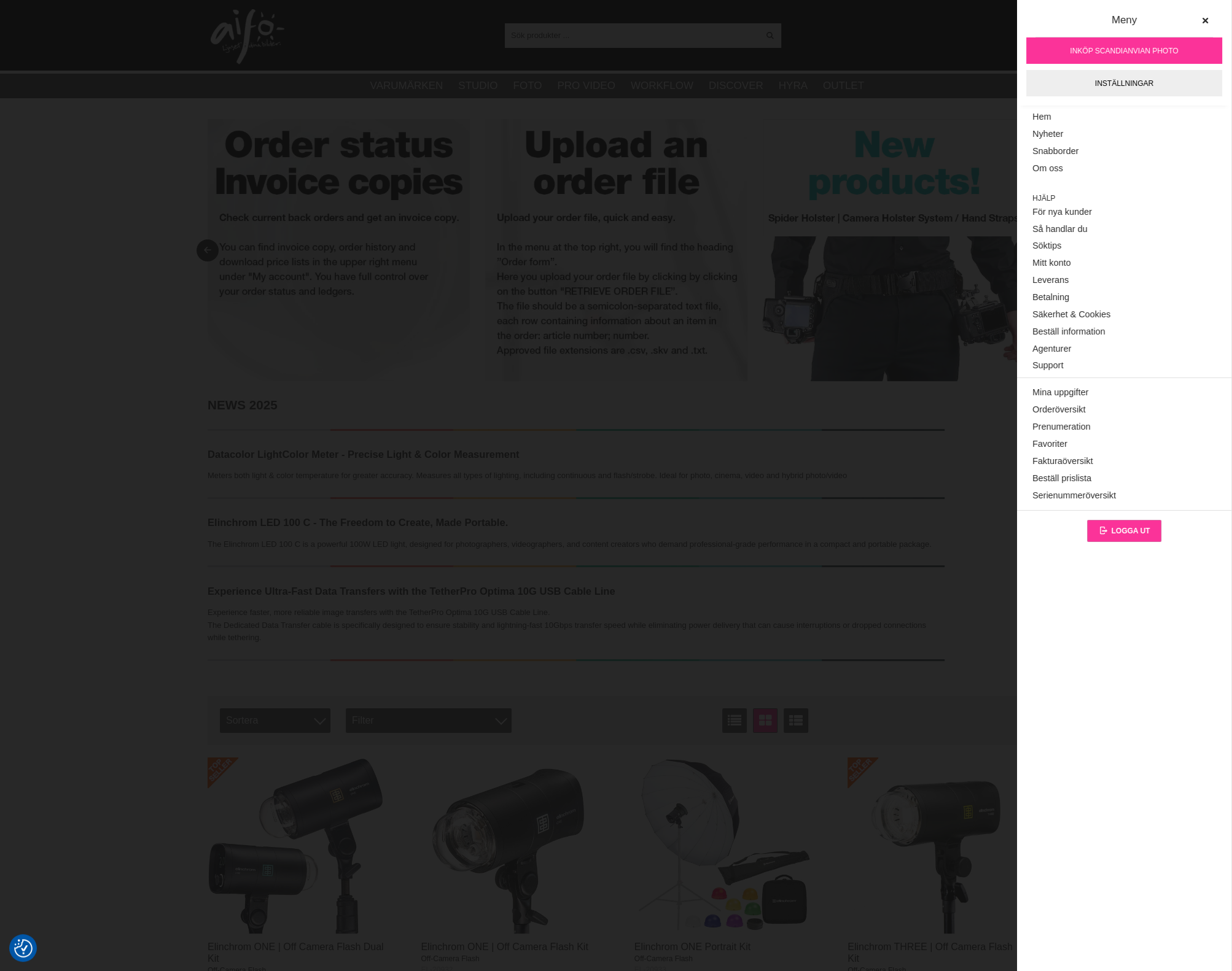
click at [1122, 533] on span "Logga ut" at bounding box center [1130, 531] width 38 height 9
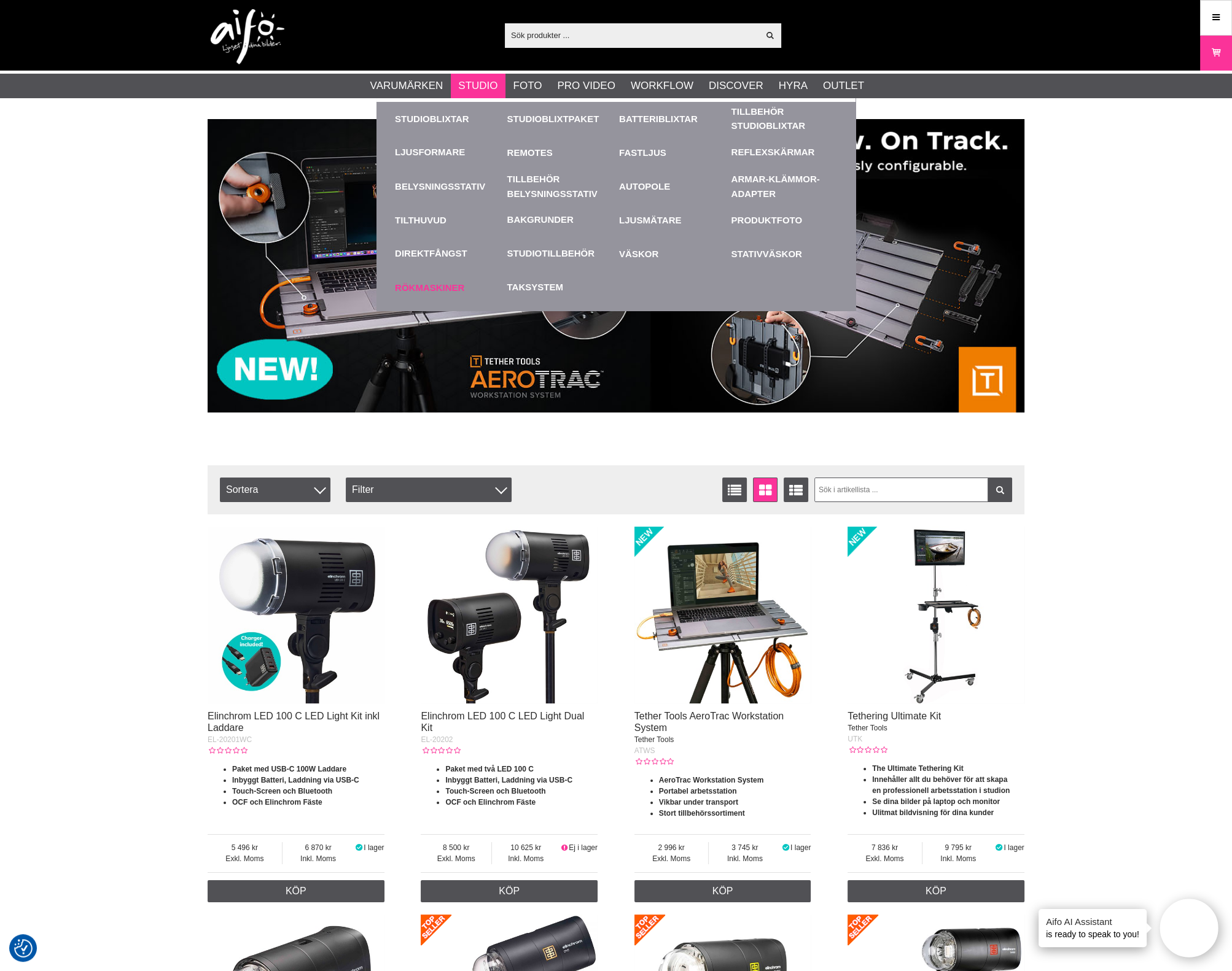
click at [427, 286] on link "Rökmaskiner" at bounding box center [448, 287] width 106 height 34
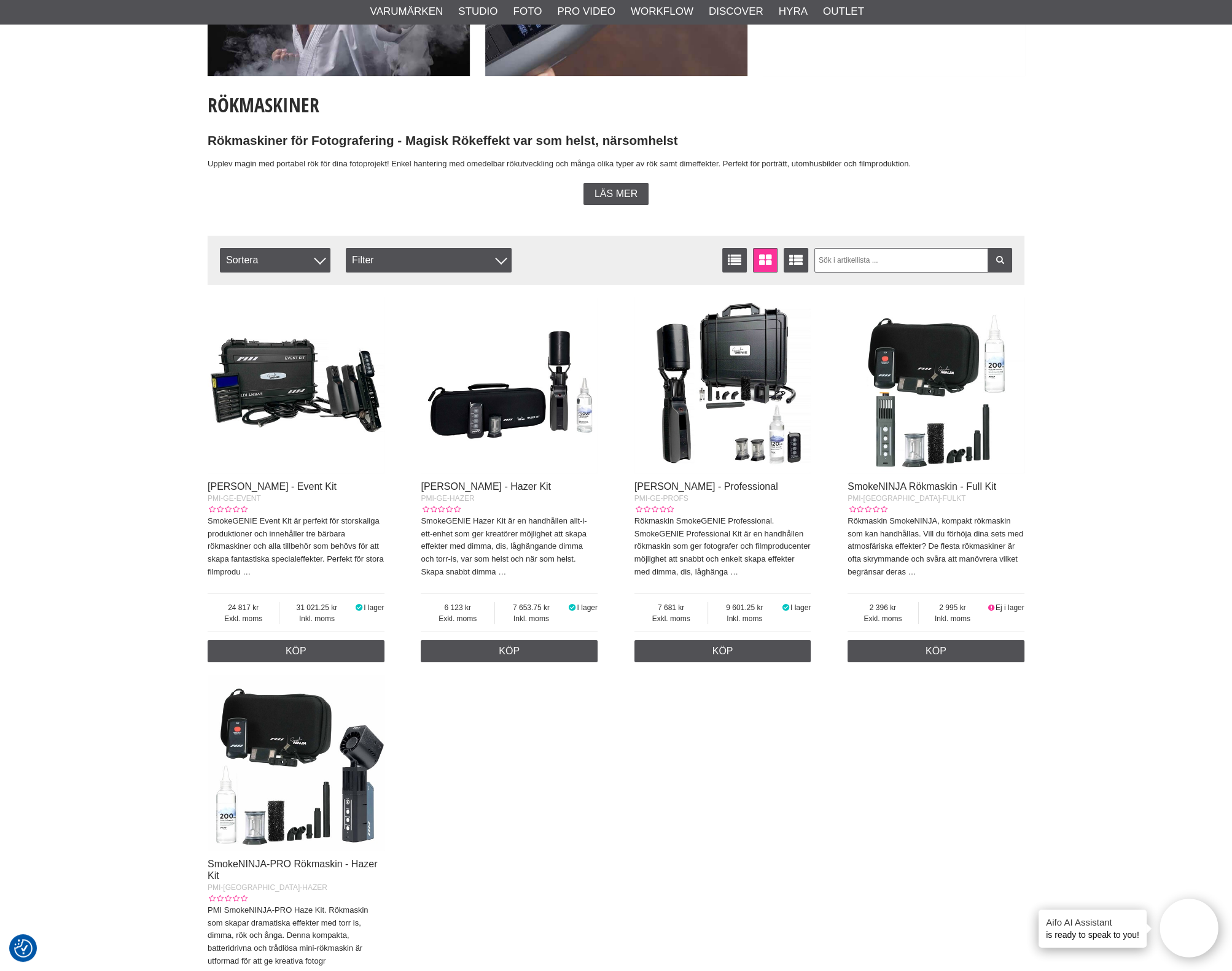
scroll to position [230, 0]
